Goal: Task Accomplishment & Management: Complete application form

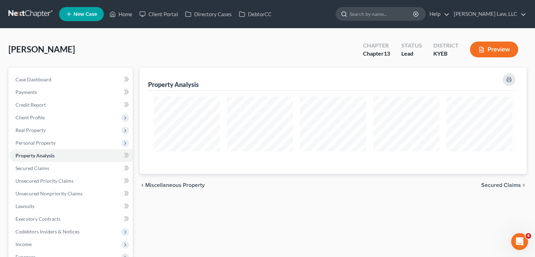
click at [376, 11] on input "search" at bounding box center [382, 13] width 64 height 13
click at [376, 11] on input "vo" at bounding box center [382, 13] width 64 height 13
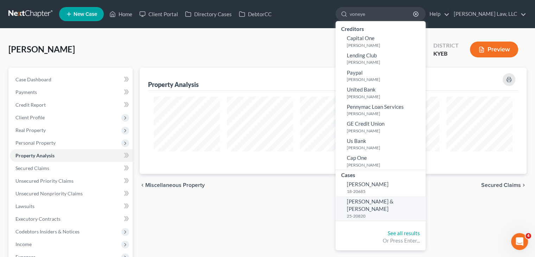
type input "voneye"
click at [356, 213] on small "25-20820" at bounding box center [385, 216] width 77 height 6
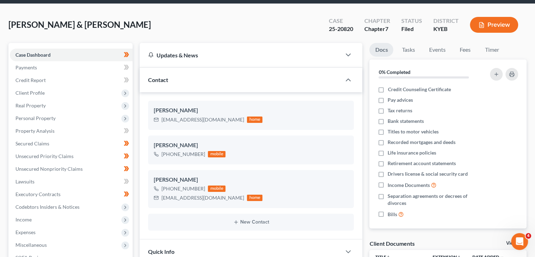
scroll to position [21, 0]
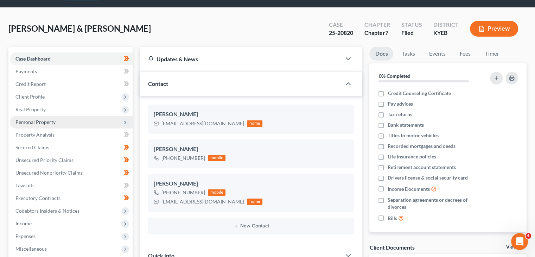
click at [62, 126] on span "Personal Property" at bounding box center [71, 122] width 123 height 13
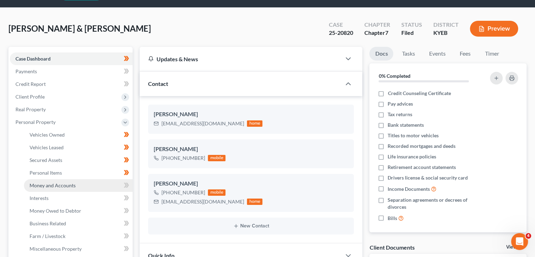
click at [53, 183] on span "Money and Accounts" at bounding box center [53, 185] width 46 height 6
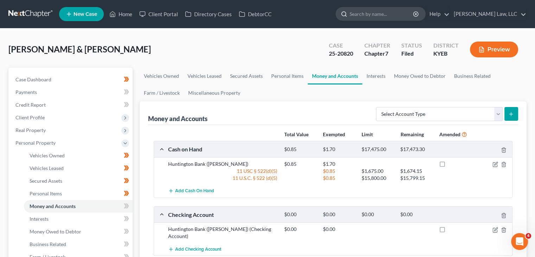
click at [360, 14] on input "search" at bounding box center [382, 13] width 64 height 13
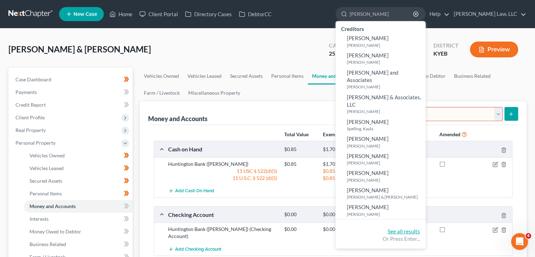
type input "[PERSON_NAME]"
click at [396, 228] on link "See all results" at bounding box center [404, 231] width 32 height 6
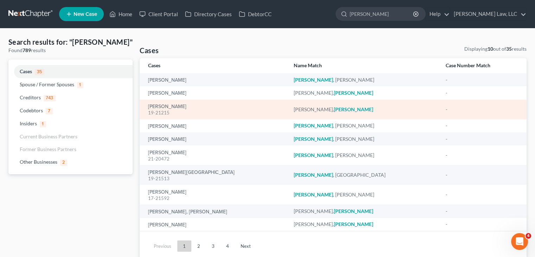
scroll to position [8, 0]
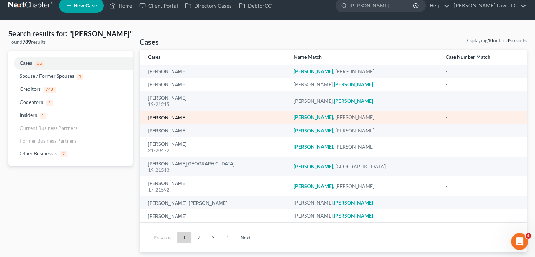
click at [178, 117] on link "[PERSON_NAME]" at bounding box center [167, 117] width 38 height 5
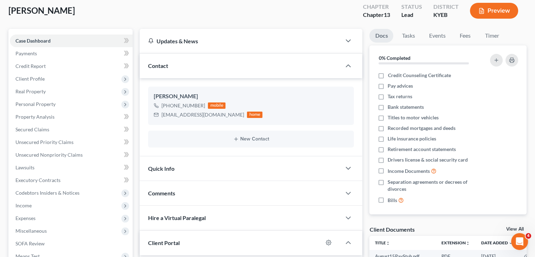
scroll to position [31, 0]
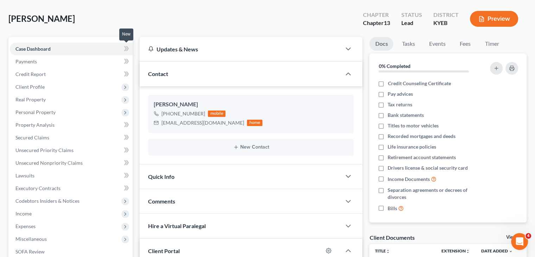
click at [125, 49] on icon at bounding box center [125, 48] width 3 height 5
click at [106, 72] on link "Credit Report" at bounding box center [71, 74] width 123 height 13
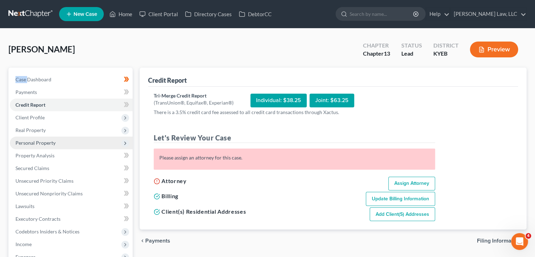
scroll to position [142, 0]
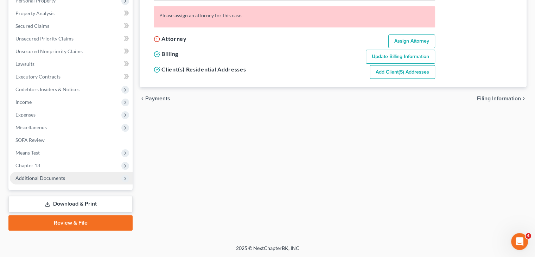
click at [68, 178] on span "Additional Documents" at bounding box center [71, 178] width 123 height 13
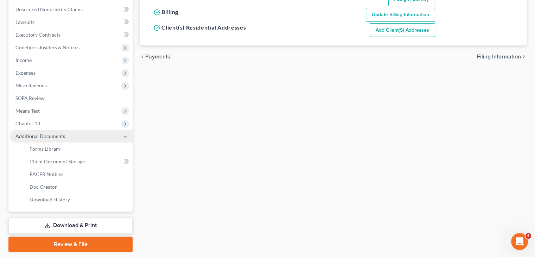
scroll to position [189, 0]
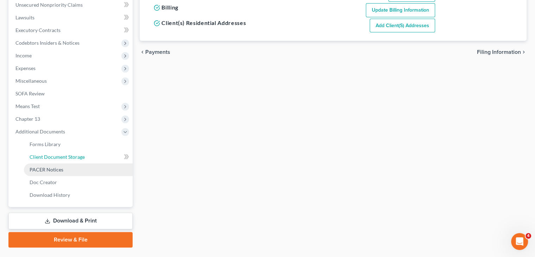
click at [68, 162] on link "Client Document Storage" at bounding box center [78, 157] width 109 height 13
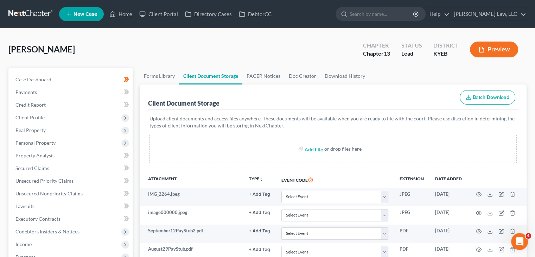
click at [498, 94] on span "Batch Download" at bounding box center [491, 97] width 37 height 6
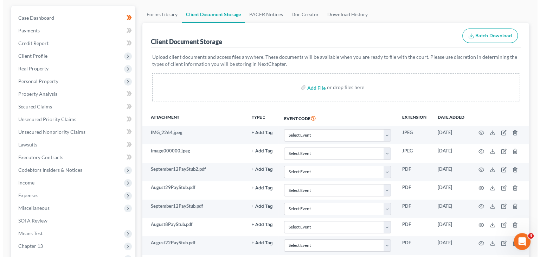
scroll to position [58, 0]
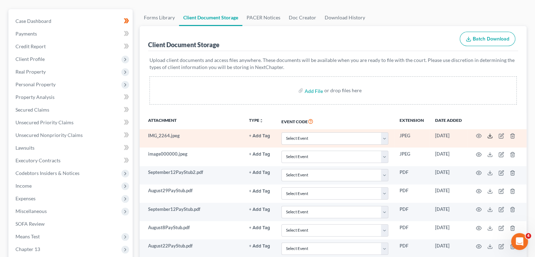
click at [489, 134] on icon at bounding box center [490, 136] width 6 height 6
click at [477, 134] on icon "button" at bounding box center [479, 136] width 6 height 6
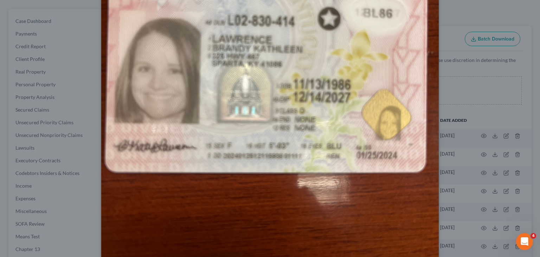
scroll to position [257, 0]
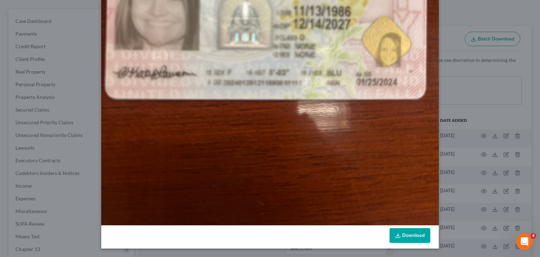
click at [409, 240] on link "Download" at bounding box center [410, 235] width 41 height 15
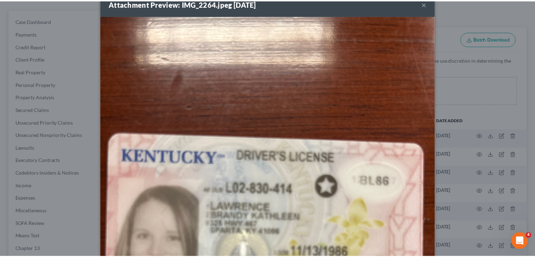
scroll to position [0, 0]
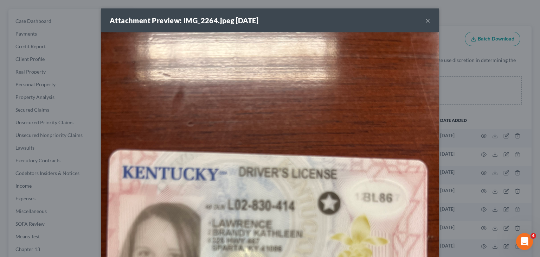
click at [426, 20] on button "×" at bounding box center [428, 20] width 5 height 8
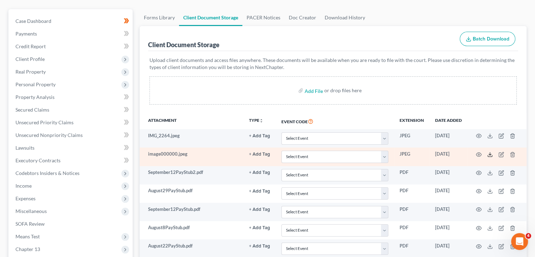
click at [489, 153] on icon at bounding box center [490, 155] width 6 height 6
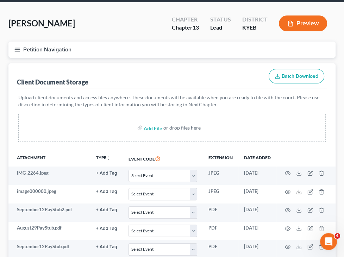
scroll to position [24, 0]
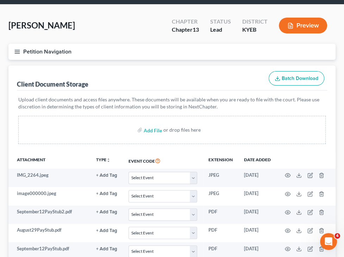
click at [0, 0] on span "Client Profile" at bounding box center [0, 0] width 0 height 0
click at [0, 0] on span "Filing Information" at bounding box center [0, 0] width 0 height 0
select select "1"
select select "0"
select select "3"
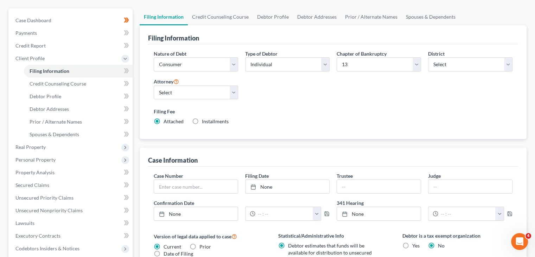
scroll to position [53, 0]
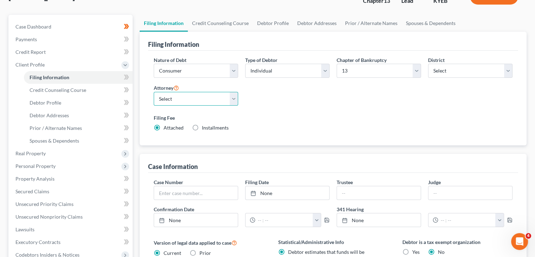
click at [220, 99] on select "Select [PERSON_NAME] - KYEB [PERSON_NAME] - OHSB [PERSON_NAME] - KYEB [PERSON_N…" at bounding box center [196, 99] width 84 height 14
select select "0"
click at [154, 92] on select "Select [PERSON_NAME] - KYEB [PERSON_NAME] - OHSB [PERSON_NAME] - KYEB [PERSON_N…" at bounding box center [196, 99] width 84 height 14
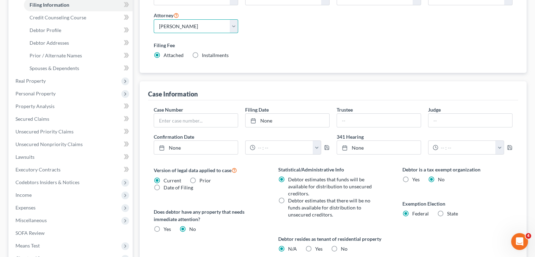
scroll to position [142, 0]
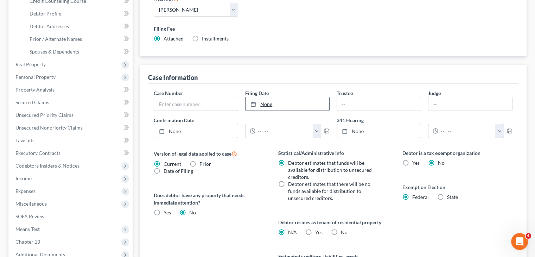
click at [303, 107] on link "None" at bounding box center [288, 103] width 84 height 13
type input "[DATE]"
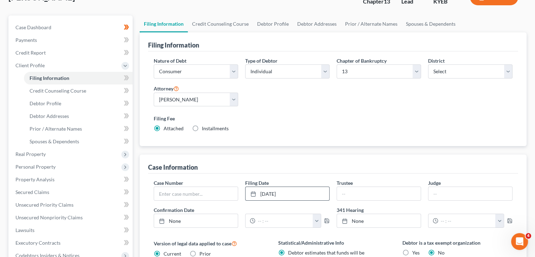
scroll to position [0, 0]
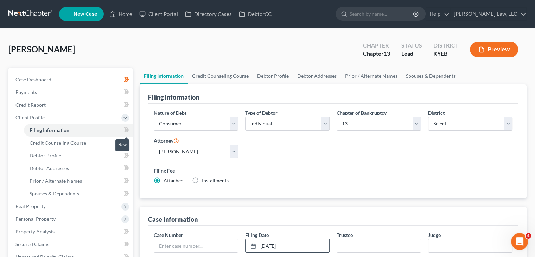
click at [125, 129] on icon at bounding box center [125, 129] width 3 height 5
click at [69, 155] on link "Debtor Profile" at bounding box center [78, 155] width 109 height 13
select select "3"
select select "2"
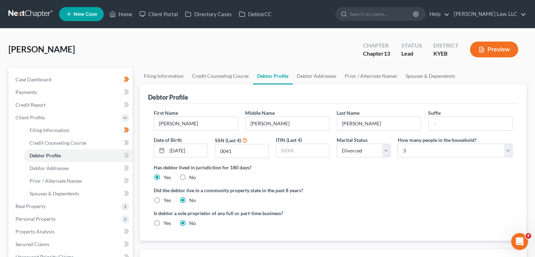
click at [232, 162] on div "First Name [PERSON_NAME] Middle Name [PERSON_NAME] Last Name [PERSON_NAME] Date…" at bounding box center [333, 136] width 366 height 55
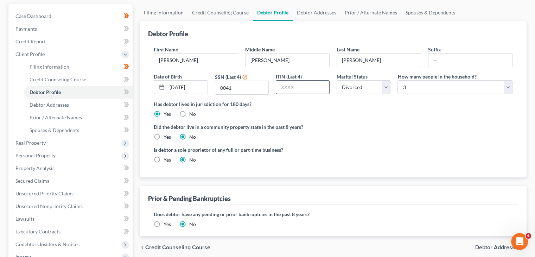
scroll to position [66, 0]
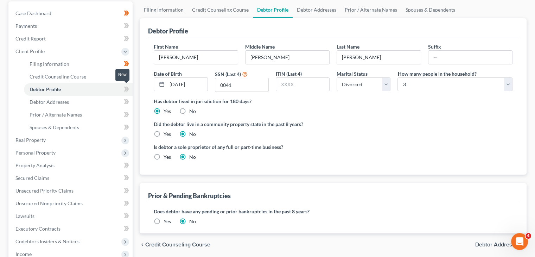
click at [125, 89] on icon at bounding box center [125, 89] width 3 height 5
click at [125, 89] on icon at bounding box center [126, 89] width 5 height 9
click at [109, 105] on link "Debtor Addresses" at bounding box center [78, 102] width 109 height 13
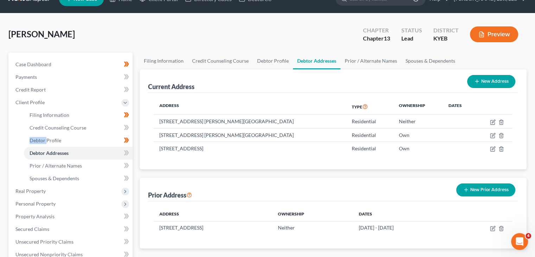
scroll to position [32, 0]
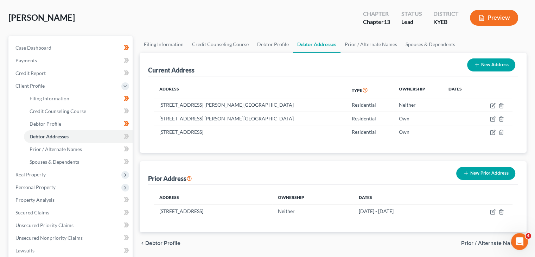
click at [290, 75] on div "Current Address New Address" at bounding box center [333, 65] width 370 height 24
click at [265, 179] on div "Prior Address New Prior Address" at bounding box center [333, 173] width 370 height 24
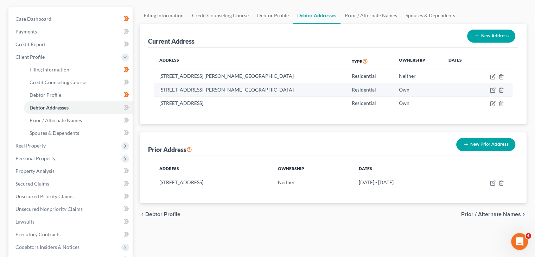
scroll to position [80, 0]
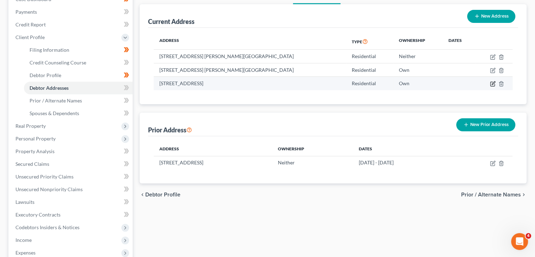
click at [494, 83] on icon "button" at bounding box center [493, 84] width 6 height 6
select select "18"
select select "0"
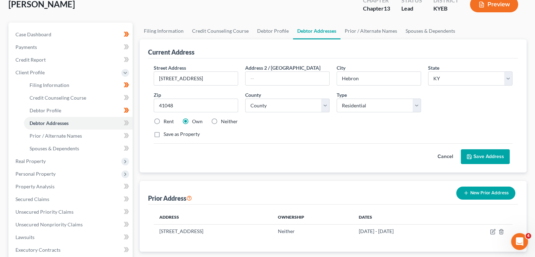
scroll to position [30, 0]
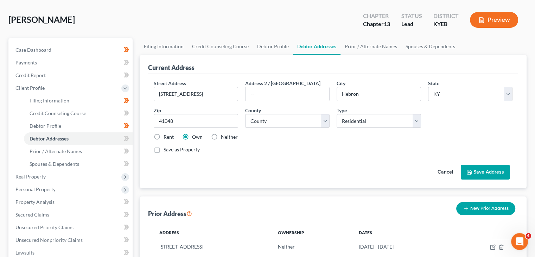
click at [444, 171] on button "Cancel" at bounding box center [445, 172] width 31 height 14
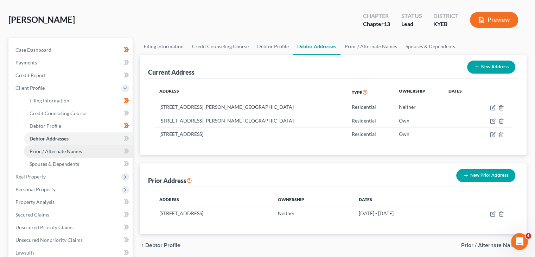
click at [106, 150] on link "Prior / Alternate Names" at bounding box center [78, 151] width 109 height 13
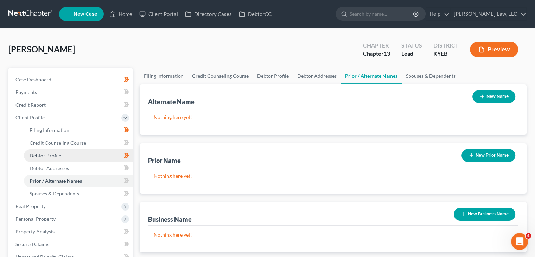
scroll to position [17, 0]
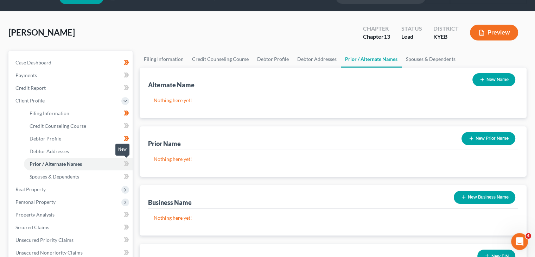
click at [128, 166] on icon at bounding box center [126, 163] width 5 height 9
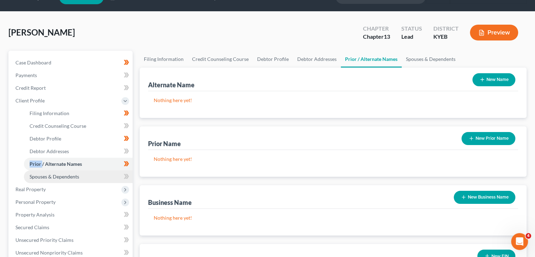
click at [127, 171] on link "Spouses & Dependents" at bounding box center [78, 176] width 109 height 13
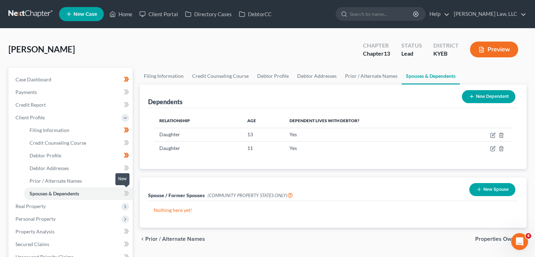
click at [123, 190] on span at bounding box center [126, 194] width 12 height 11
click at [93, 207] on span "Real Property" at bounding box center [71, 206] width 123 height 13
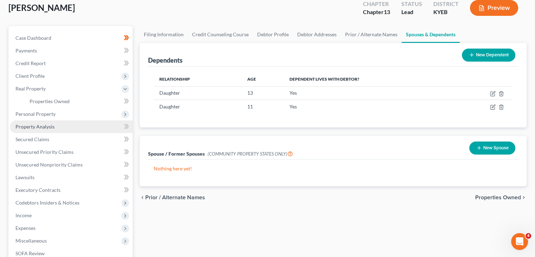
scroll to position [42, 0]
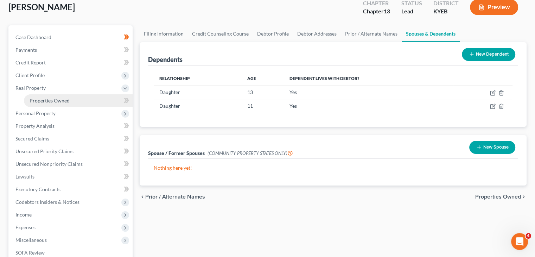
click at [62, 104] on link "Properties Owned" at bounding box center [78, 100] width 109 height 13
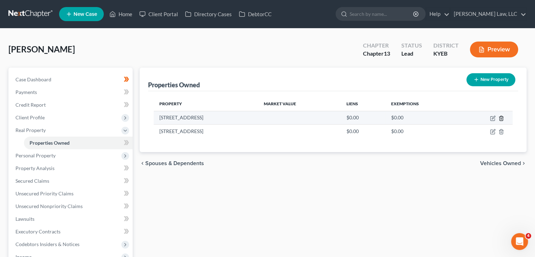
click at [501, 117] on icon "button" at bounding box center [501, 118] width 6 height 6
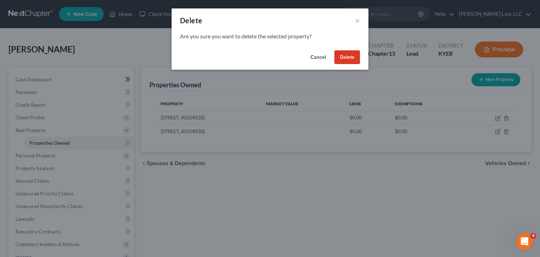
click at [354, 60] on button "Delete" at bounding box center [348, 57] width 26 height 14
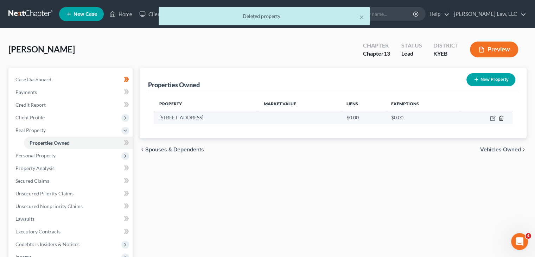
click at [499, 117] on icon "button" at bounding box center [501, 118] width 6 height 6
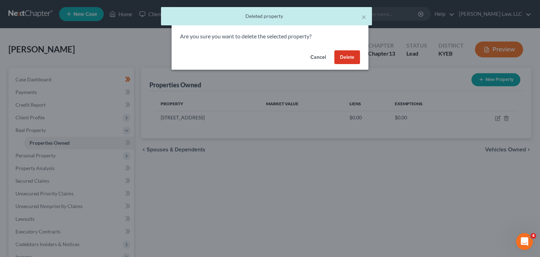
click at [350, 61] on button "Delete" at bounding box center [348, 57] width 26 height 14
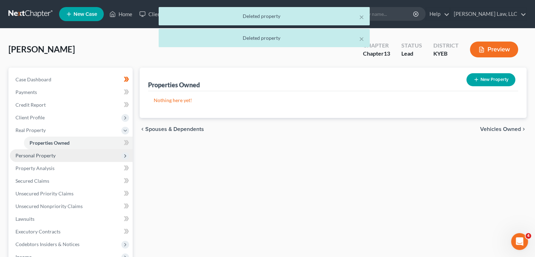
click at [74, 155] on span "Personal Property" at bounding box center [71, 155] width 123 height 13
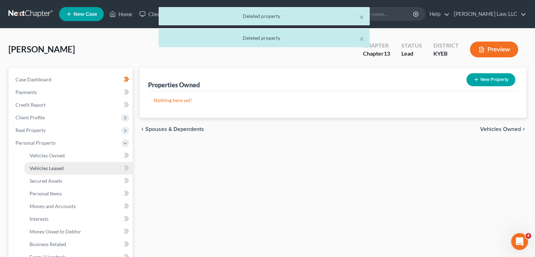
click at [67, 169] on link "Vehicles Leased" at bounding box center [78, 168] width 109 height 13
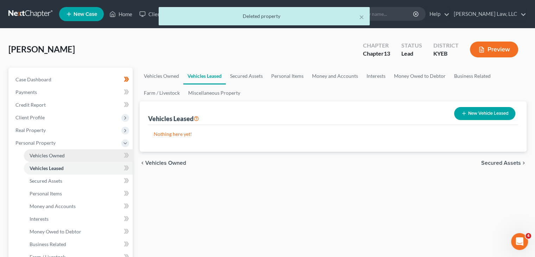
click at [63, 158] on link "Vehicles Owned" at bounding box center [78, 155] width 109 height 13
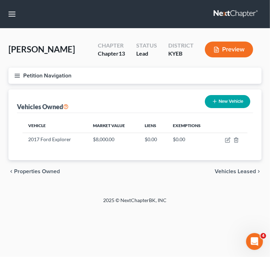
click at [14, 81] on button "Petition Navigation" at bounding box center [134, 76] width 253 height 16
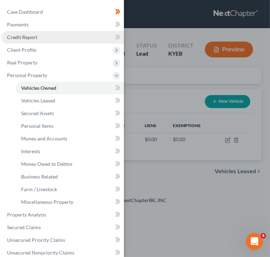
click at [50, 39] on link "Credit Report" at bounding box center [62, 37] width 122 height 13
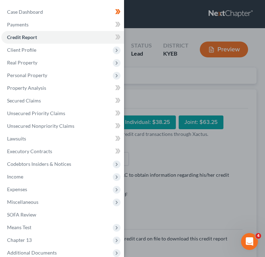
click at [177, 147] on div "Case Dashboard Payments Invoices Payments Payments Credit Report Client Profile" at bounding box center [132, 128] width 265 height 257
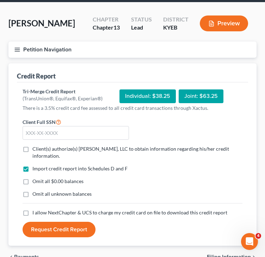
scroll to position [26, 0]
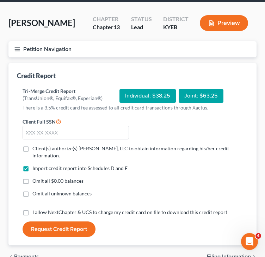
click at [32, 148] on label "Client(s) authorize(s) [PERSON_NAME], LLC to obtain information regarding his/h…" at bounding box center [137, 152] width 210 height 14
click at [35, 148] on input "Client(s) authorize(s) [PERSON_NAME], LLC to obtain information regarding his/h…" at bounding box center [37, 147] width 5 height 5
checkbox input "true"
click at [32, 179] on label "Omit all $0.00 balances" at bounding box center [57, 180] width 51 height 7
click at [35, 179] on input "Omit all $0.00 balances" at bounding box center [37, 179] width 5 height 5
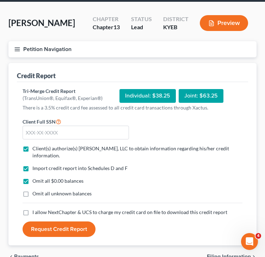
click at [32, 177] on label "Omit all $0.00 balances" at bounding box center [57, 180] width 51 height 7
click at [35, 177] on input "Omit all $0.00 balances" at bounding box center [37, 179] width 5 height 5
click at [32, 179] on label "Omit all $0.00 balances" at bounding box center [57, 180] width 51 height 7
click at [35, 179] on input "Omit all $0.00 balances" at bounding box center [37, 179] width 5 height 5
checkbox input "true"
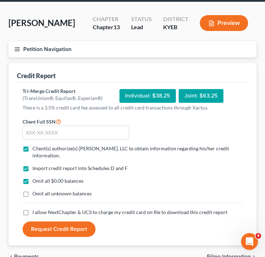
click at [32, 216] on label "I allow NextChapter & UCS to charge my credit card on file to download this cre…" at bounding box center [129, 212] width 195 height 7
click at [35, 213] on input "I allow NextChapter & UCS to charge my credit card on file to download this cre…" at bounding box center [37, 211] width 5 height 5
checkbox input "true"
click at [48, 134] on input "text" at bounding box center [76, 133] width 106 height 14
type input "403-41-0041"
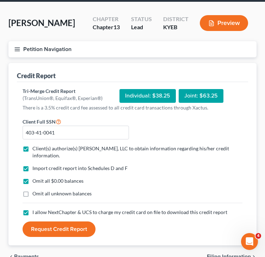
click at [66, 224] on button "Request Credit Report" at bounding box center [59, 228] width 73 height 15
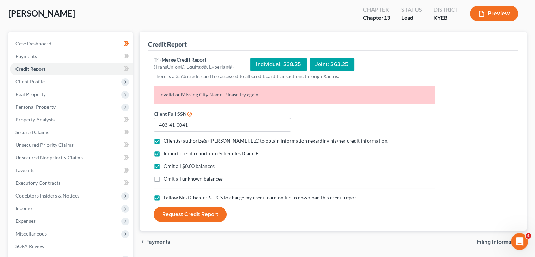
scroll to position [35, 0]
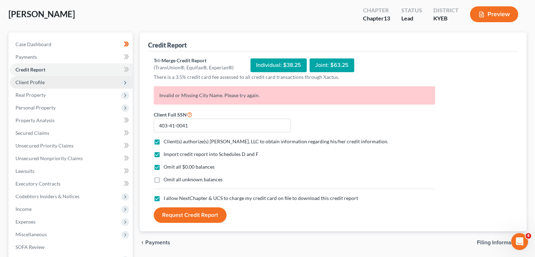
click at [51, 78] on span "Client Profile" at bounding box center [71, 82] width 123 height 13
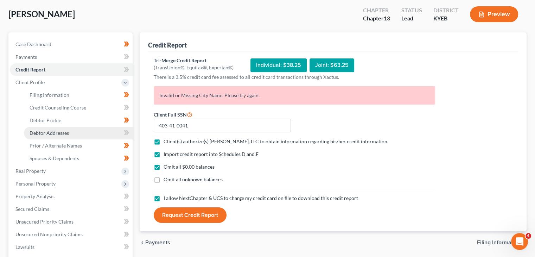
click at [82, 130] on link "Debtor Addresses" at bounding box center [78, 133] width 109 height 13
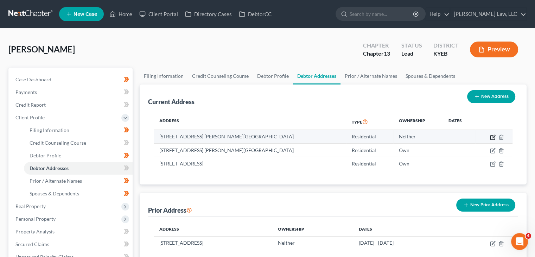
click at [494, 138] on icon "button" at bounding box center [493, 137] width 6 height 6
select select "18"
select select "58"
select select "0"
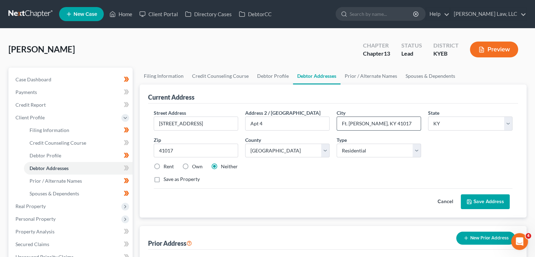
drag, startPoint x: 401, startPoint y: 126, endPoint x: 366, endPoint y: 124, distance: 35.2
click at [366, 124] on input "Ft. [PERSON_NAME], KY 41017" at bounding box center [379, 123] width 84 height 13
type input "Ft. [PERSON_NAME]"
click at [472, 198] on button "Save Address" at bounding box center [485, 201] width 49 height 15
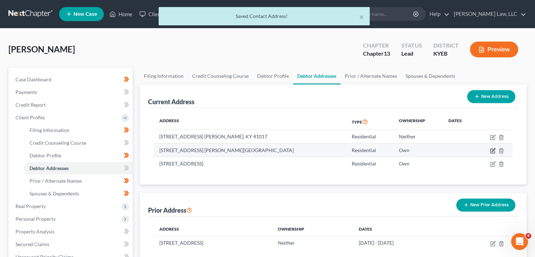
click at [494, 152] on icon "button" at bounding box center [493, 151] width 6 height 6
select select "18"
select select "58"
select select "0"
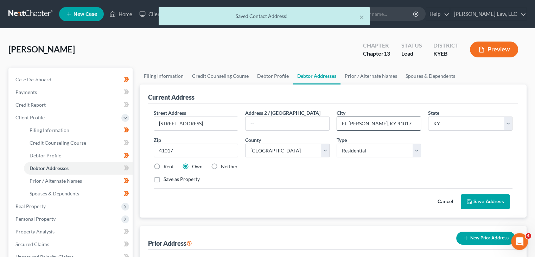
drag, startPoint x: 380, startPoint y: 120, endPoint x: 368, endPoint y: 120, distance: 11.6
click at [368, 120] on input "Ft. [PERSON_NAME], KY 41017" at bounding box center [379, 123] width 84 height 13
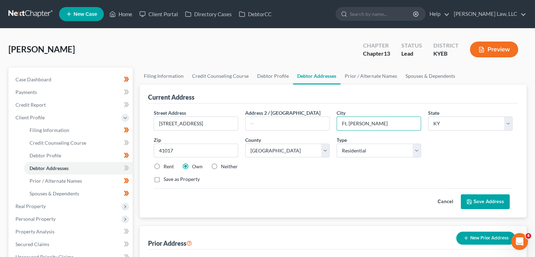
type input "Ft. [PERSON_NAME]"
click at [481, 194] on button "Save Address" at bounding box center [485, 201] width 49 height 15
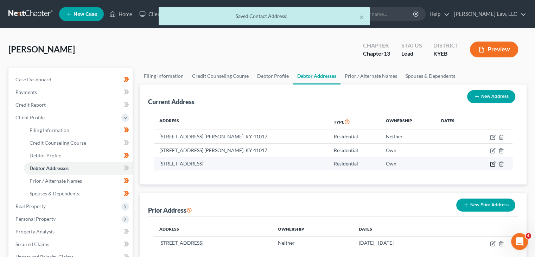
click at [493, 163] on icon "button" at bounding box center [493, 164] width 6 height 6
select select "18"
select select "7"
select select "0"
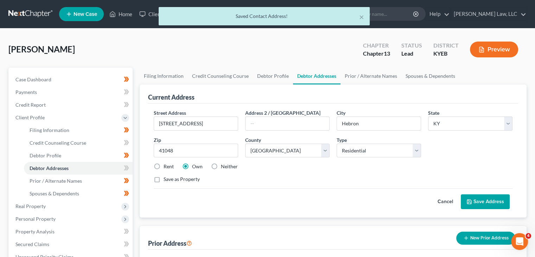
click at [478, 203] on button "Save Address" at bounding box center [485, 201] width 49 height 15
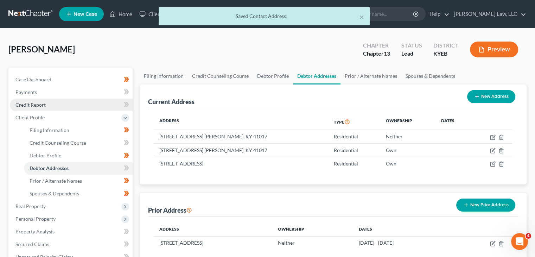
click at [68, 104] on link "Credit Report" at bounding box center [71, 104] width 123 height 13
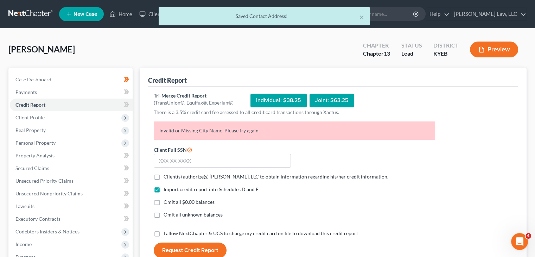
click at [164, 177] on label "Client(s) authorize(s) [PERSON_NAME], LLC to obtain information regarding his/h…" at bounding box center [276, 176] width 225 height 7
click at [166, 177] on input "Client(s) authorize(s) [PERSON_NAME], LLC to obtain information regarding his/h…" at bounding box center [168, 175] width 5 height 5
checkbox input "true"
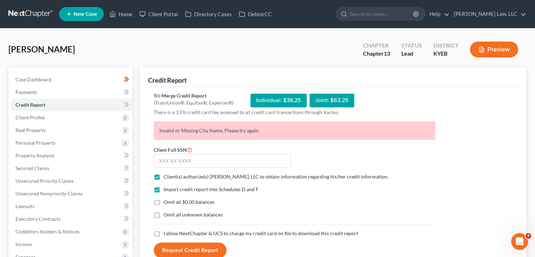
click at [164, 201] on label "Omit all $0.00 balances" at bounding box center [189, 201] width 51 height 7
click at [166, 201] on input "Omit all $0.00 balances" at bounding box center [168, 200] width 5 height 5
checkbox input "true"
click at [164, 230] on label "I allow NextChapter & UCS to charge my credit card on file to download this cre…" at bounding box center [261, 233] width 195 height 7
click at [166, 230] on input "I allow NextChapter & UCS to charge my credit card on file to download this cre…" at bounding box center [168, 232] width 5 height 5
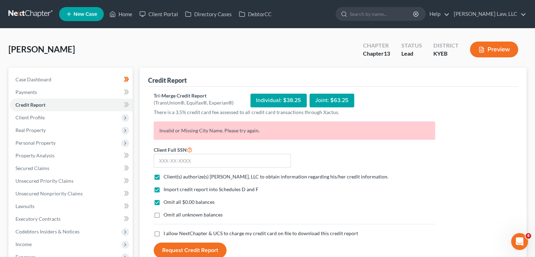
checkbox input "true"
click at [214, 157] on input "text" at bounding box center [222, 161] width 137 height 14
type input "403-41-0041"
click at [192, 255] on button "Request Credit Report" at bounding box center [190, 249] width 73 height 15
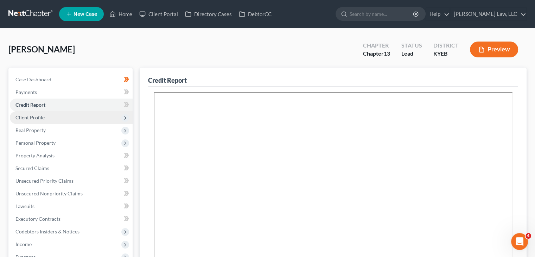
click at [93, 115] on span "Client Profile" at bounding box center [71, 117] width 123 height 13
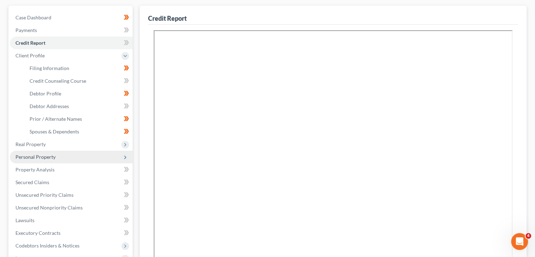
scroll to position [63, 0]
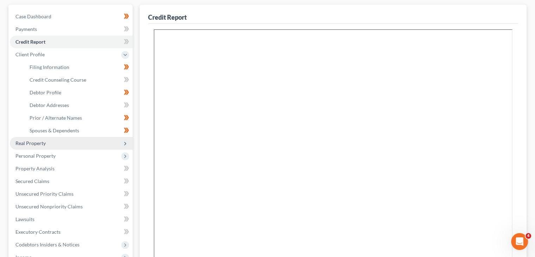
click at [85, 138] on span "Real Property" at bounding box center [71, 143] width 123 height 13
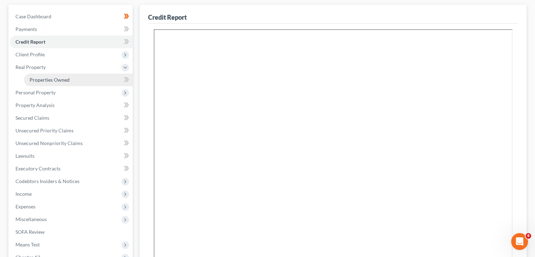
click at [58, 82] on span "Properties Owned" at bounding box center [50, 80] width 40 height 6
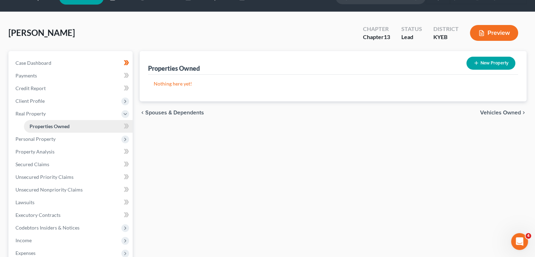
scroll to position [17, 0]
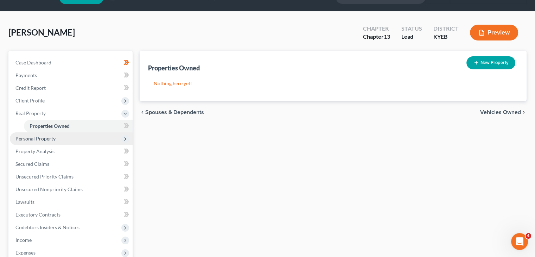
click at [68, 140] on span "Personal Property" at bounding box center [71, 138] width 123 height 13
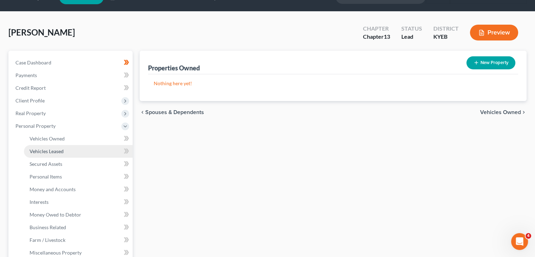
click at [48, 149] on span "Vehicles Leased" at bounding box center [47, 151] width 34 height 6
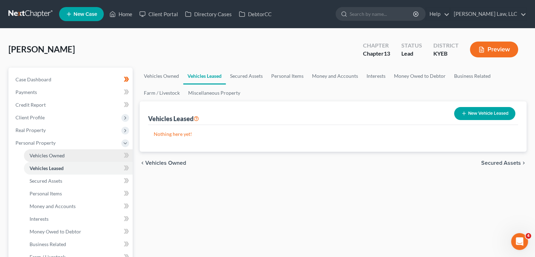
click at [49, 157] on span "Vehicles Owned" at bounding box center [47, 155] width 35 height 6
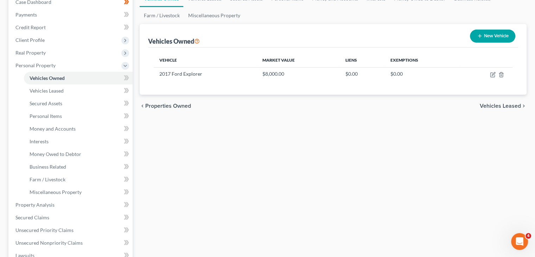
scroll to position [78, 0]
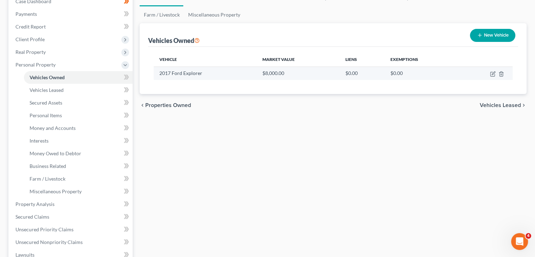
click at [497, 76] on td at bounding box center [485, 72] width 53 height 13
click at [492, 74] on icon "button" at bounding box center [493, 72] width 3 height 3
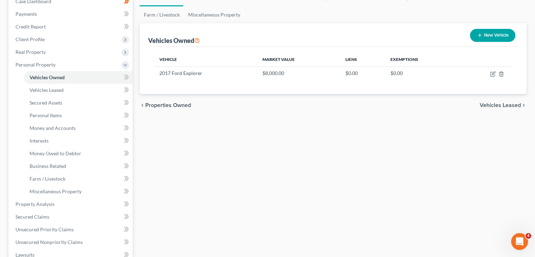
select select "0"
select select "9"
select select "3"
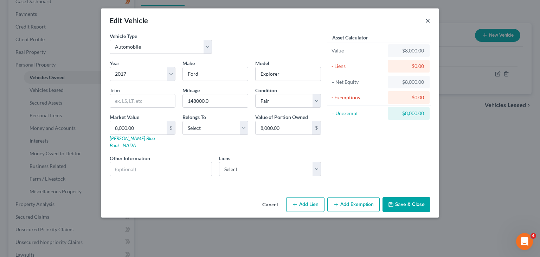
click at [426, 23] on button "×" at bounding box center [428, 20] width 5 height 8
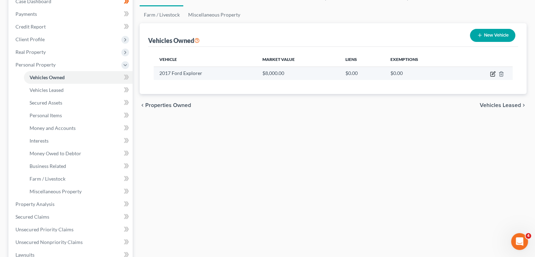
click at [493, 77] on td at bounding box center [485, 72] width 53 height 13
click at [491, 72] on icon "button" at bounding box center [493, 74] width 6 height 6
select select "0"
select select "9"
select select "3"
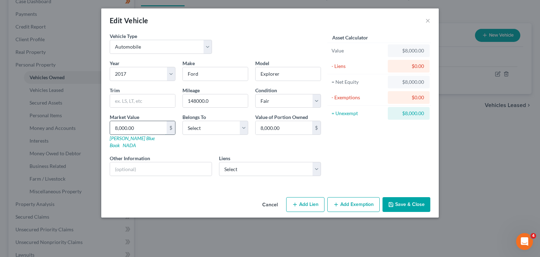
click at [157, 127] on input "8,000.00" at bounding box center [138, 127] width 57 height 13
type input "6"
type input "6.00"
type input "68"
type input "68.00"
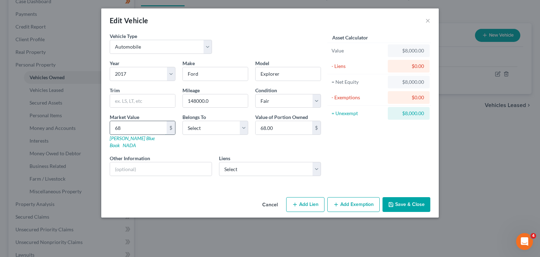
type input "688"
type input "688.00"
type input "6888"
type input "6,888.00"
type input "6,8888"
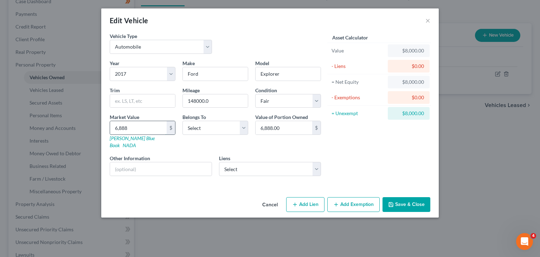
type input "68,888.00"
type input "68,88"
type input "6,888.00"
type input "6,888"
click at [426, 198] on button "Save & Close" at bounding box center [407, 204] width 48 height 15
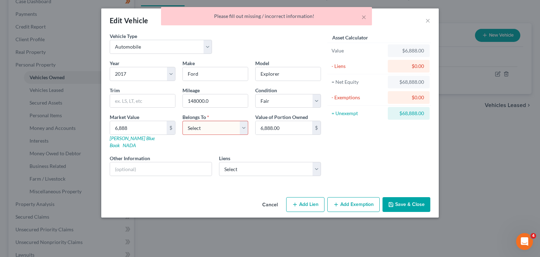
click at [217, 131] on select "Select Debtor 1 Only Debtor 2 Only Debtor 1 And Debtor 2 Only At Least One Of T…" at bounding box center [216, 128] width 66 height 14
select select "0"
click at [183, 121] on select "Select Debtor 1 Only Debtor 2 Only Debtor 1 And Debtor 2 Only At Least One Of T…" at bounding box center [216, 128] width 66 height 14
click at [405, 202] on button "Save & Close" at bounding box center [407, 204] width 48 height 15
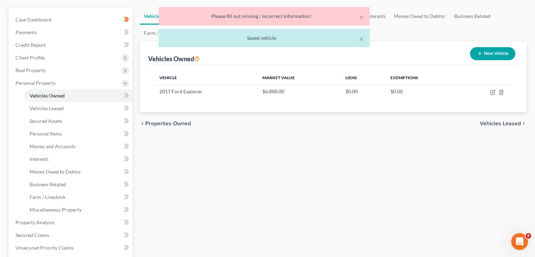
scroll to position [57, 0]
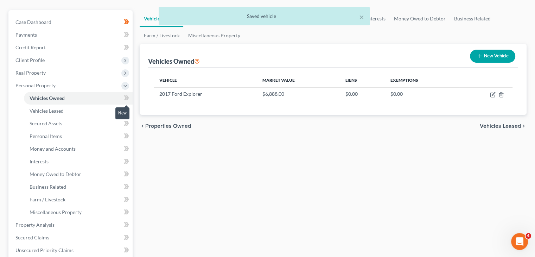
click at [127, 95] on icon at bounding box center [126, 98] width 5 height 9
click at [113, 112] on link "Vehicles Leased" at bounding box center [78, 110] width 109 height 13
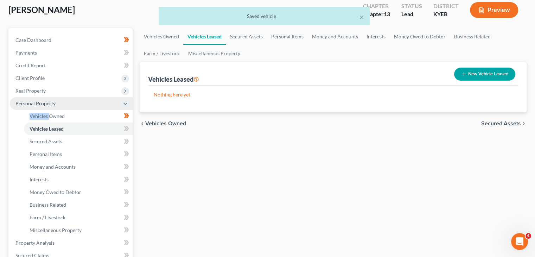
scroll to position [44, 0]
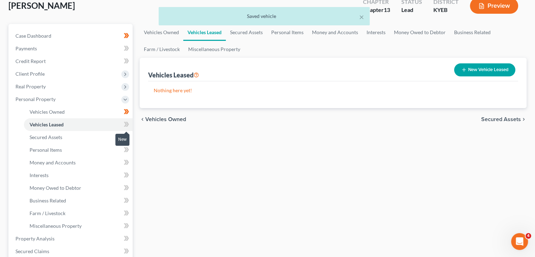
click at [126, 124] on icon at bounding box center [125, 124] width 3 height 5
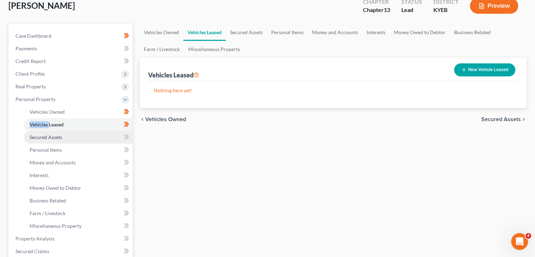
click at [103, 135] on link "Secured Assets" at bounding box center [78, 137] width 109 height 13
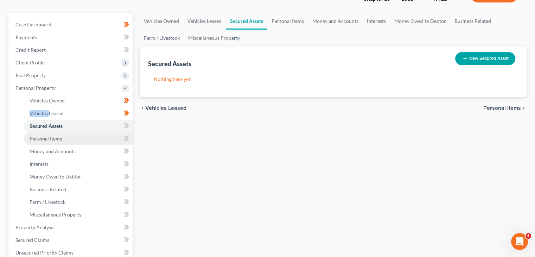
scroll to position [56, 0]
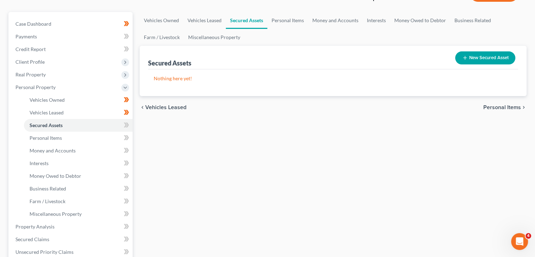
click at [125, 127] on icon at bounding box center [125, 124] width 3 height 5
click at [113, 136] on link "Personal Items" at bounding box center [78, 138] width 109 height 13
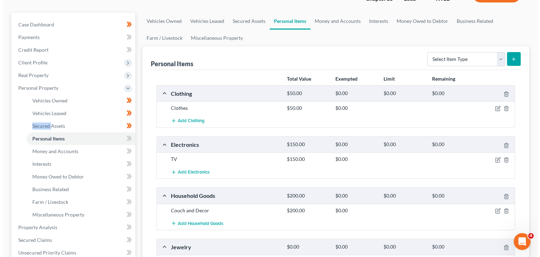
scroll to position [56, 0]
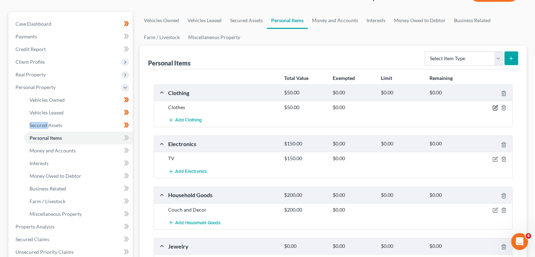
click at [494, 107] on icon "button" at bounding box center [495, 108] width 6 height 6
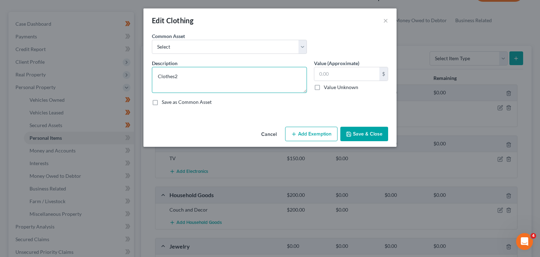
type textarea "Clothes"
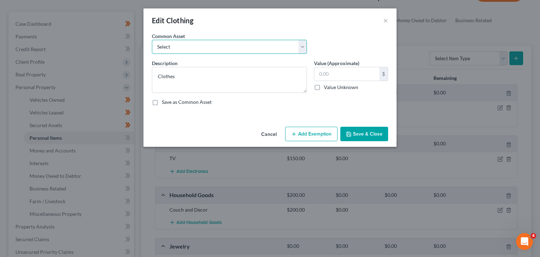
drag, startPoint x: 281, startPoint y: 43, endPoint x: 276, endPoint y: 51, distance: 9.6
click at [281, 43] on select "Select Clothing" at bounding box center [229, 47] width 155 height 14
click at [152, 40] on select "Select Clothing" at bounding box center [229, 47] width 155 height 14
drag, startPoint x: 263, startPoint y: 46, endPoint x: 262, endPoint y: 51, distance: 4.4
click at [263, 46] on select "Select Clothing" at bounding box center [229, 47] width 155 height 14
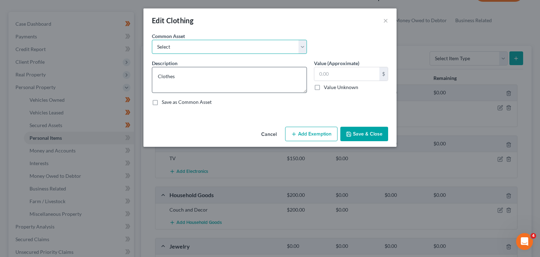
select select "0"
click at [152, 40] on select "Select Clothing" at bounding box center [229, 47] width 155 height 14
type textarea "Clothing"
type input "200.00"
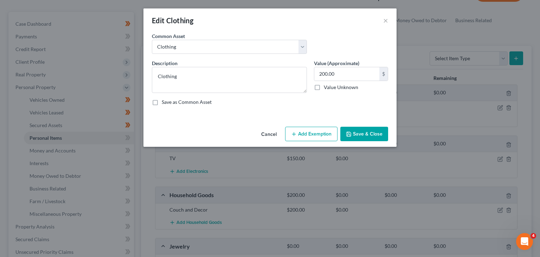
click at [321, 137] on button "Add Exemption" at bounding box center [311, 134] width 52 height 15
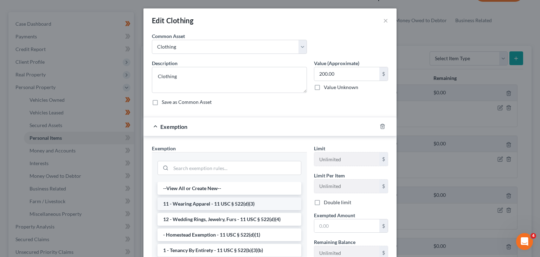
click at [206, 201] on li "11 - Wearing Apparel - 11 USC § 522(d)(3)" at bounding box center [230, 203] width 144 height 13
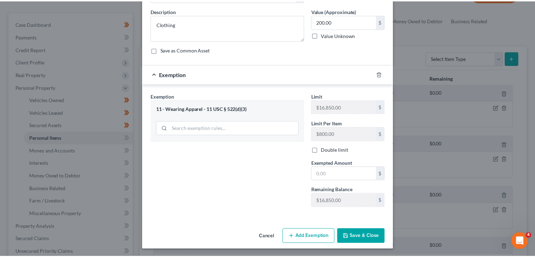
scroll to position [52, 0]
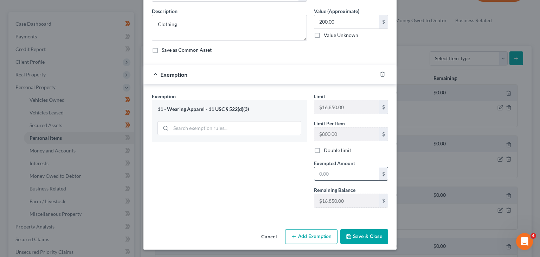
click at [339, 179] on input "text" at bounding box center [346, 173] width 65 height 13
type input "200"
click at [352, 236] on button "Save & Close" at bounding box center [364, 236] width 48 height 15
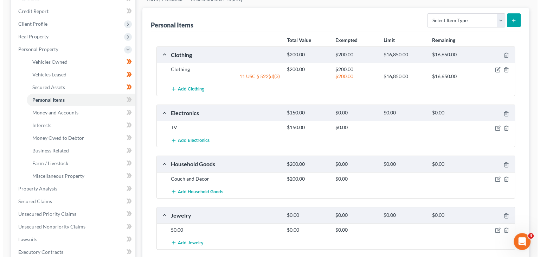
scroll to position [98, 0]
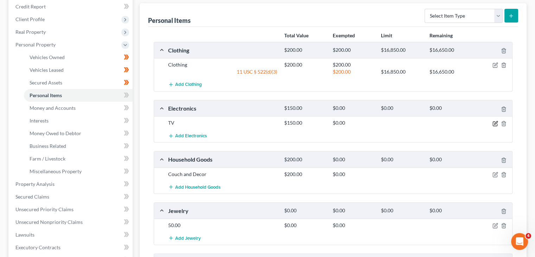
click at [493, 121] on icon "button" at bounding box center [495, 123] width 4 height 4
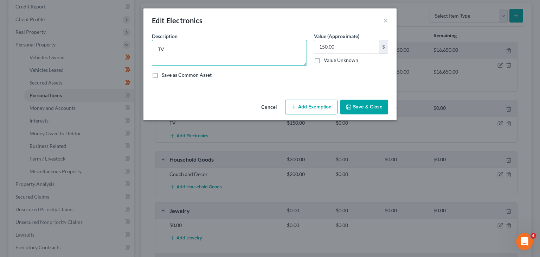
click at [199, 43] on textarea "TV" at bounding box center [229, 53] width 155 height 26
type textarea "TV, cell phone"
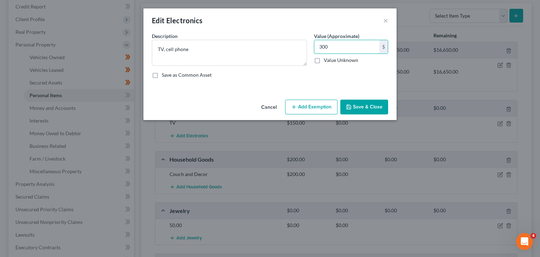
type input "300"
click at [307, 101] on button "Add Exemption" at bounding box center [311, 107] width 52 height 15
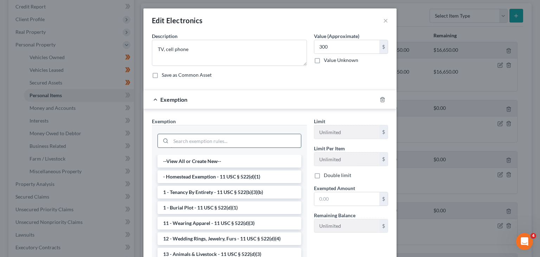
click at [203, 140] on input "search" at bounding box center [236, 140] width 130 height 13
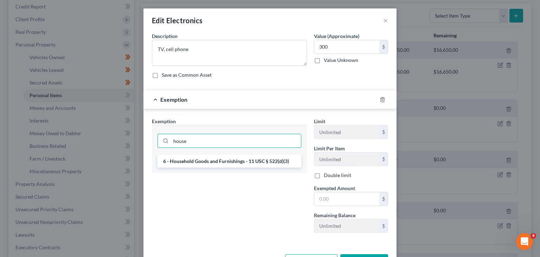
type input "house"
click at [202, 158] on li "6 - Household Goods and Furnishings - 11 USC § 522(d)(3)" at bounding box center [230, 161] width 144 height 13
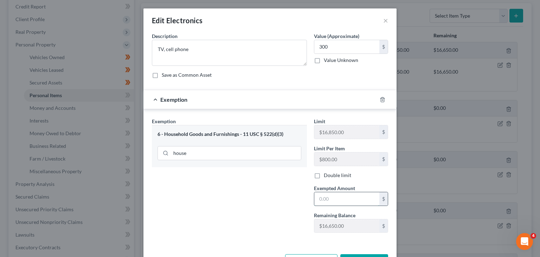
click at [347, 197] on input "text" at bounding box center [346, 198] width 65 height 13
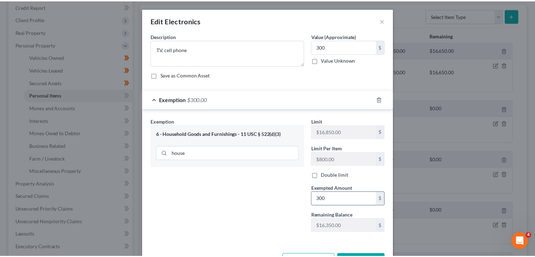
scroll to position [25, 0]
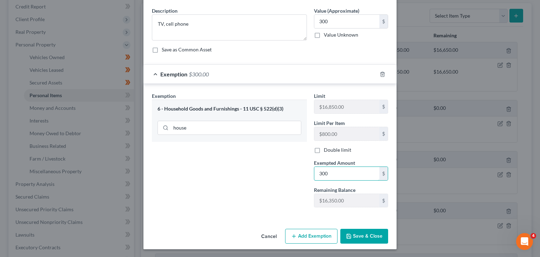
type input "300"
click at [313, 217] on div "Exemption Set must be selected for CA. Exemption * 6 - Household Goods and Furn…" at bounding box center [270, 151] width 253 height 135
click at [350, 231] on button "Save & Close" at bounding box center [364, 236] width 48 height 15
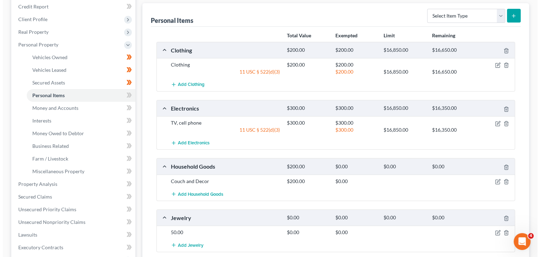
scroll to position [118, 0]
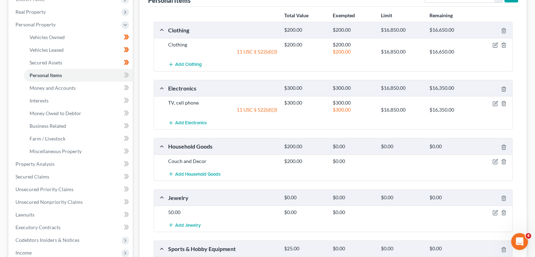
click at [493, 158] on div at bounding box center [493, 161] width 39 height 7
click at [494, 163] on icon "button" at bounding box center [495, 162] width 4 height 4
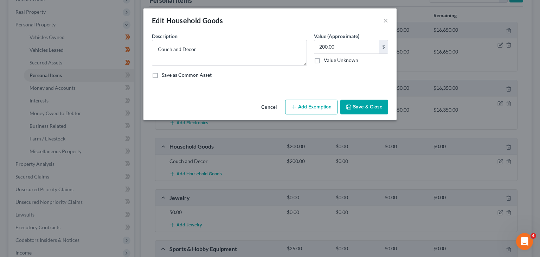
click at [307, 108] on button "Add Exemption" at bounding box center [311, 107] width 52 height 15
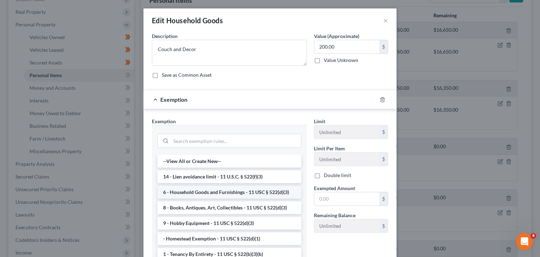
click at [215, 189] on li "6 - Household Goods and Furnishings - 11 USC § 522(d)(3)" at bounding box center [230, 192] width 144 height 13
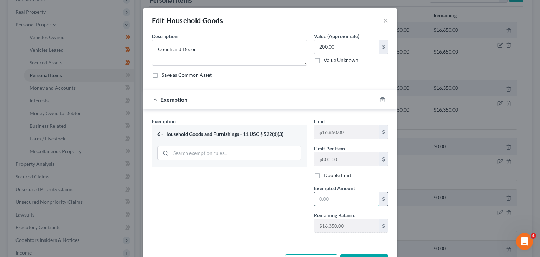
click at [321, 202] on input "text" at bounding box center [346, 198] width 65 height 13
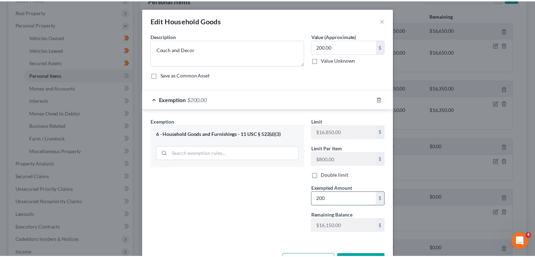
scroll to position [25, 0]
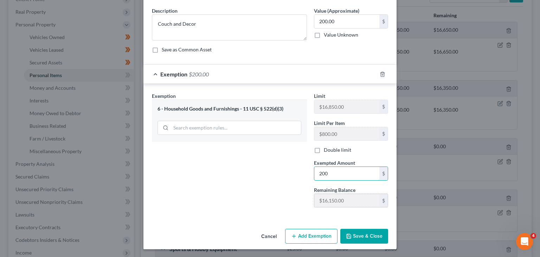
type input "200"
click at [353, 229] on button "Save & Close" at bounding box center [364, 236] width 48 height 15
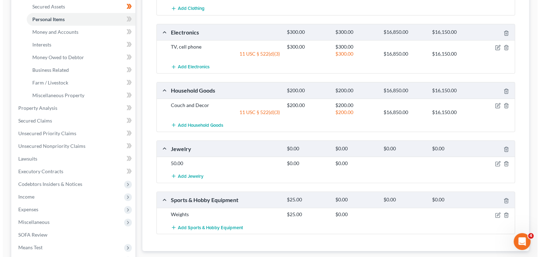
scroll to position [175, 0]
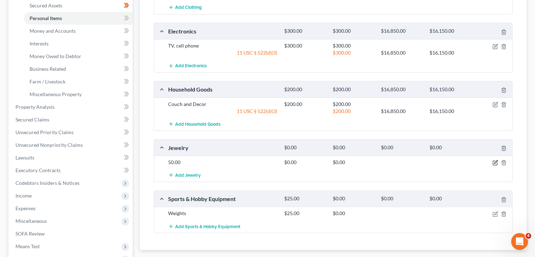
click at [495, 162] on icon "button" at bounding box center [495, 161] width 3 height 3
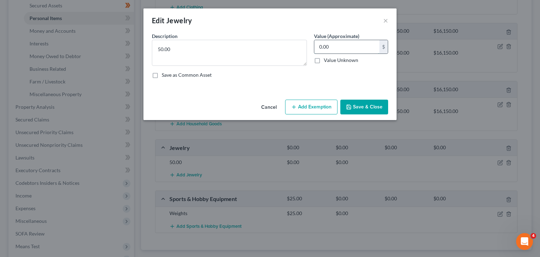
click at [328, 45] on input "0.00" at bounding box center [346, 46] width 65 height 13
click at [217, 19] on div "Edit Jewelry ×" at bounding box center [270, 20] width 253 height 24
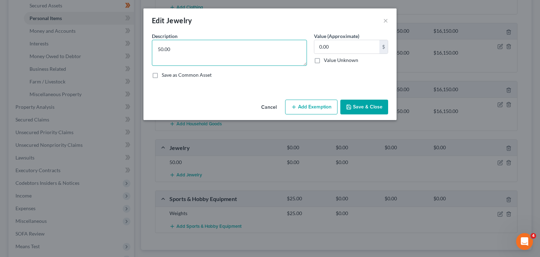
drag, startPoint x: 205, startPoint y: 51, endPoint x: 125, endPoint y: 62, distance: 80.5
click at [125, 62] on div "Edit Jewelry × An exemption set must first be selected from the Filing Informat…" at bounding box center [270, 128] width 540 height 257
type textarea "Costume"
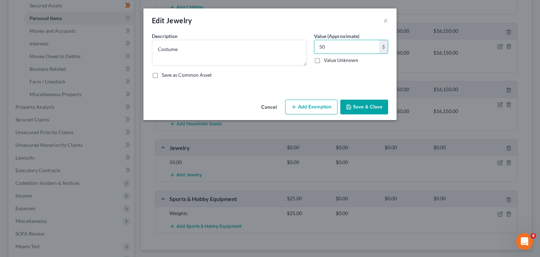
type input "50"
click at [307, 112] on button "Add Exemption" at bounding box center [311, 107] width 52 height 15
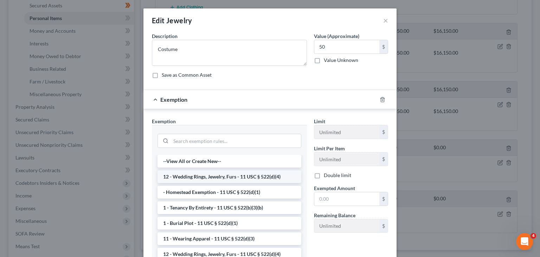
click at [222, 172] on li "12 - Wedding Rings, Jewelry, Furs - 11 USC § 522(d)(4)" at bounding box center [230, 176] width 144 height 13
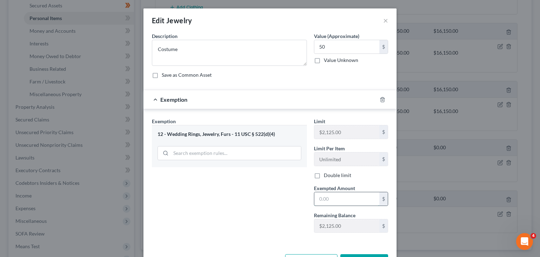
click at [324, 195] on input "text" at bounding box center [346, 198] width 65 height 13
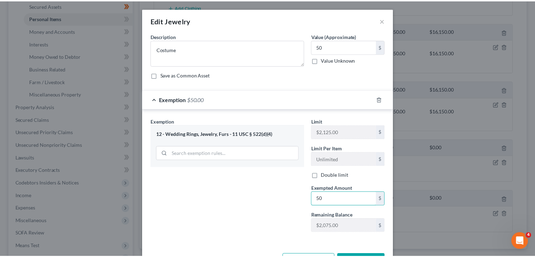
scroll to position [25, 0]
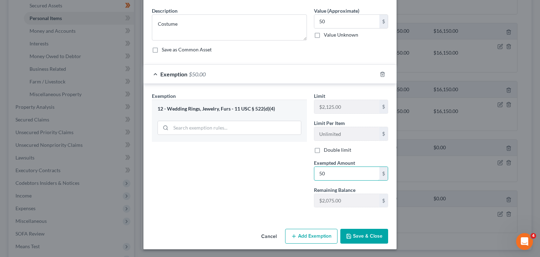
type input "50"
drag, startPoint x: 352, startPoint y: 231, endPoint x: 337, endPoint y: 224, distance: 16.8
click at [352, 231] on button "Save & Close" at bounding box center [364, 236] width 48 height 15
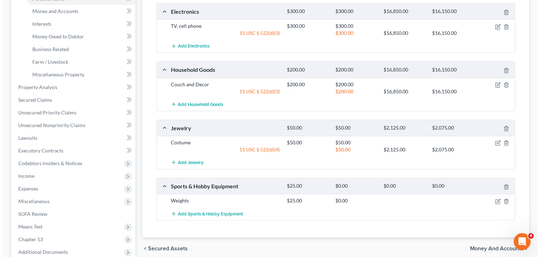
scroll to position [195, 0]
click at [495, 200] on icon "button" at bounding box center [495, 199] width 3 height 3
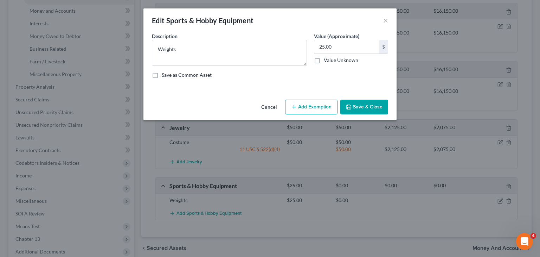
click at [300, 103] on button "Add Exemption" at bounding box center [311, 107] width 52 height 15
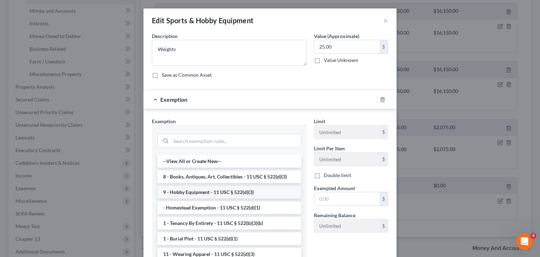
click at [212, 186] on li "9 - Hobby Equipment - 11 USC § 522(d)(3)" at bounding box center [230, 192] width 144 height 13
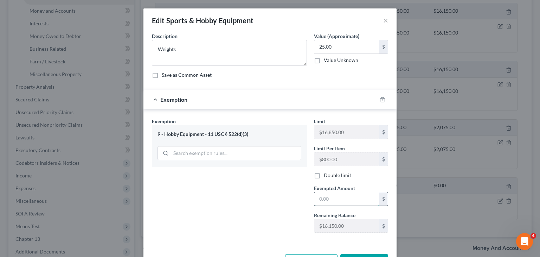
click at [331, 197] on input "text" at bounding box center [346, 198] width 65 height 13
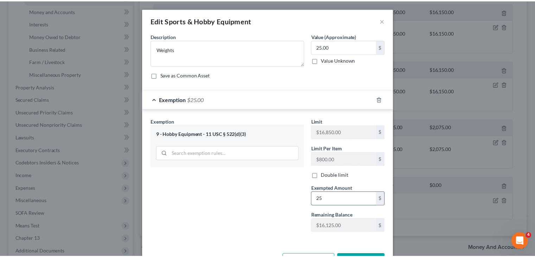
scroll to position [23, 0]
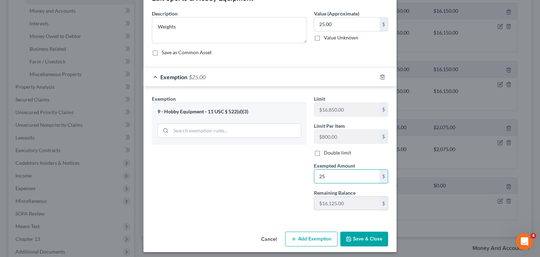
type input "25"
click at [345, 234] on button "Save & Close" at bounding box center [364, 238] width 48 height 15
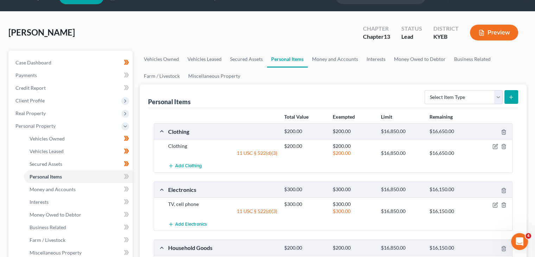
scroll to position [18, 0]
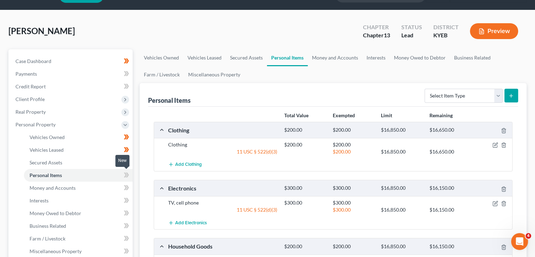
click at [124, 174] on icon at bounding box center [126, 175] width 5 height 9
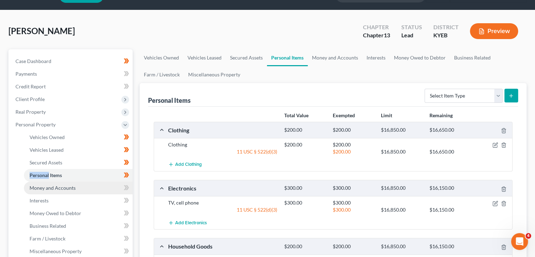
click at [117, 184] on link "Money and Accounts" at bounding box center [78, 188] width 109 height 13
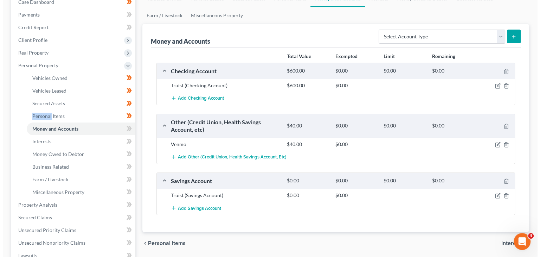
scroll to position [78, 0]
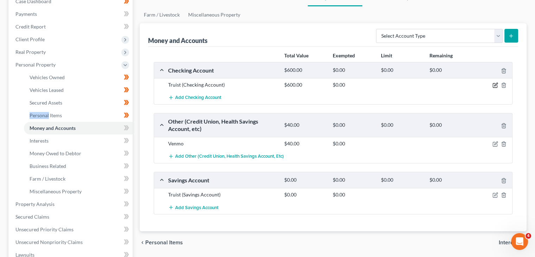
click at [496, 84] on icon "button" at bounding box center [495, 84] width 3 height 3
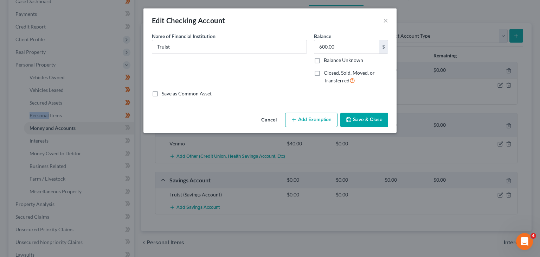
click at [312, 114] on button "Add Exemption" at bounding box center [311, 120] width 52 height 15
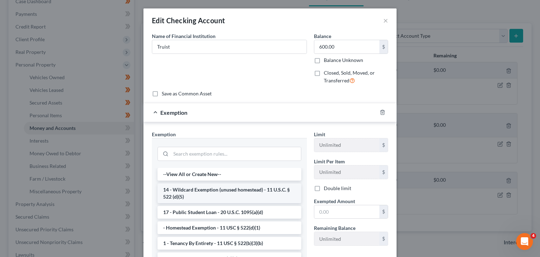
click at [196, 196] on li "14 - Wildcard Exemption (unused homestead) - 11 U.S.C. § 522 (d)(5)" at bounding box center [230, 193] width 144 height 20
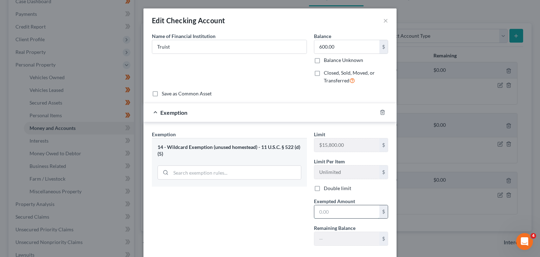
click at [331, 214] on input "text" at bounding box center [346, 211] width 65 height 13
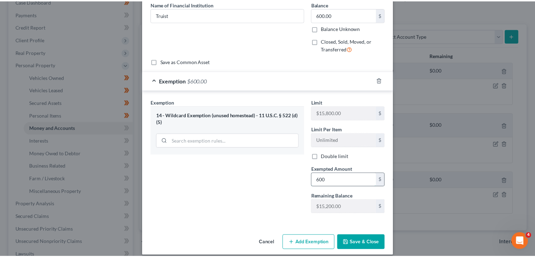
scroll to position [35, 0]
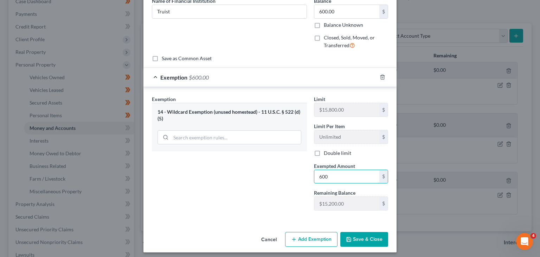
type input "600"
click at [347, 239] on icon "button" at bounding box center [349, 239] width 6 height 6
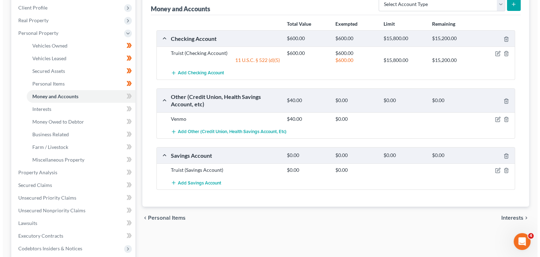
scroll to position [111, 0]
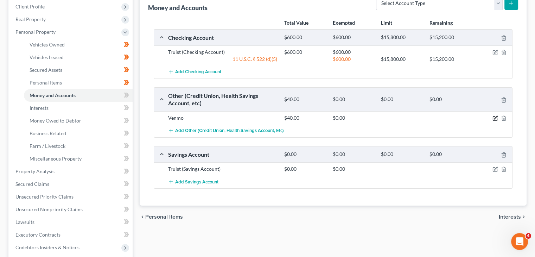
click at [494, 117] on icon "button" at bounding box center [495, 118] width 6 height 6
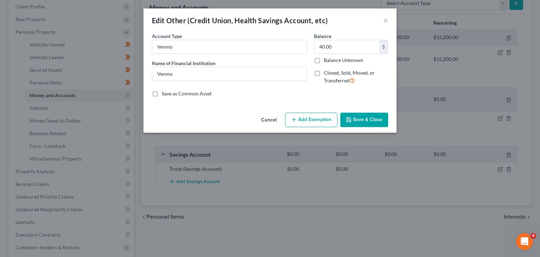
click at [305, 133] on div "Edit Other (Credit Union, Health Savings Account, etc) × An exemption set must …" at bounding box center [270, 128] width 540 height 257
click at [304, 123] on button "Add Exemption" at bounding box center [311, 120] width 52 height 15
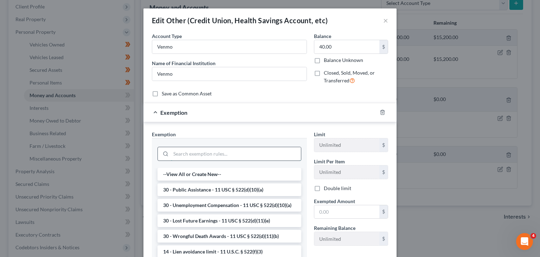
click at [211, 155] on input "search" at bounding box center [236, 153] width 130 height 13
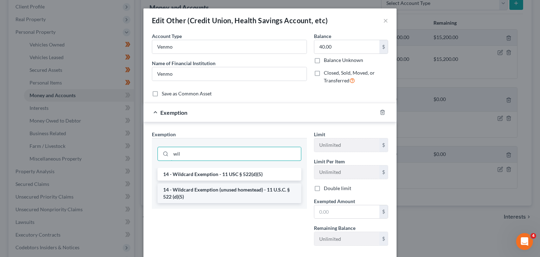
type input "wil"
click at [217, 193] on li "14 - Wildcard Exemption (unused homestead) - 11 U.S.C. § 522 (d)(5)" at bounding box center [230, 193] width 144 height 20
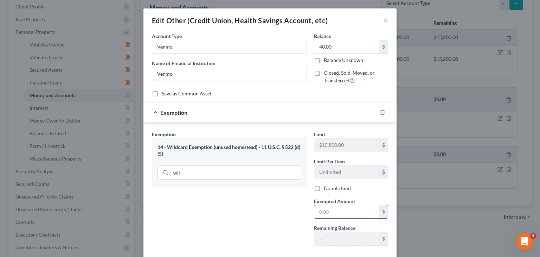
click at [322, 216] on input "text" at bounding box center [346, 211] width 65 height 13
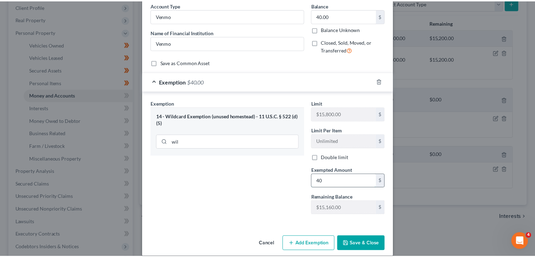
scroll to position [33, 0]
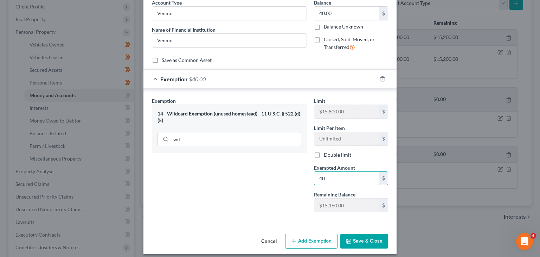
type input "40"
click at [351, 240] on button "Save & Close" at bounding box center [364, 241] width 48 height 15
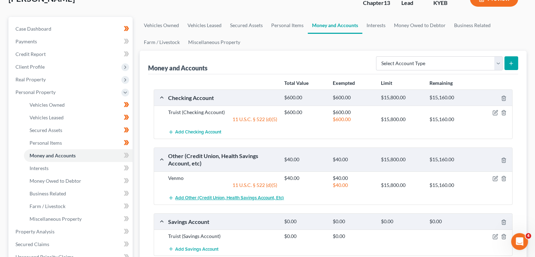
scroll to position [49, 0]
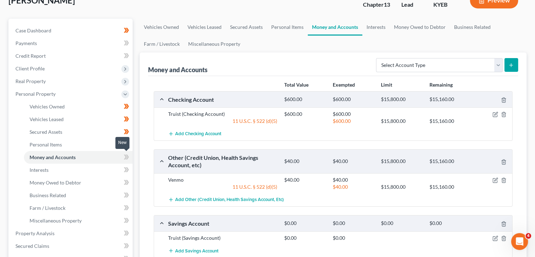
click at [126, 158] on icon at bounding box center [125, 156] width 3 height 5
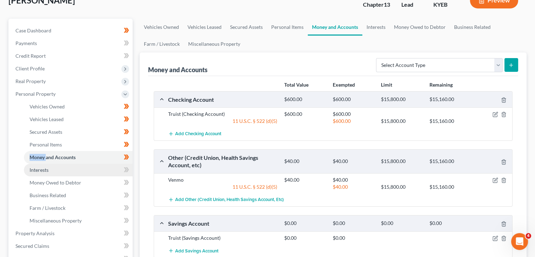
click at [111, 170] on link "Interests" at bounding box center [78, 170] width 109 height 13
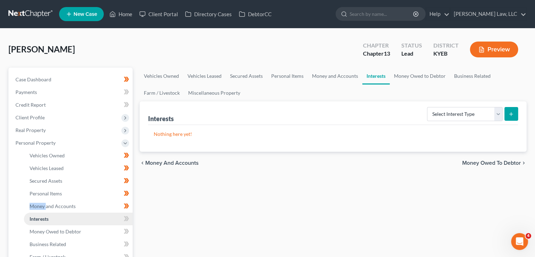
scroll to position [51, 0]
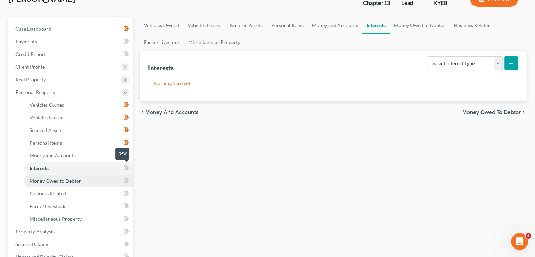
click at [128, 165] on icon at bounding box center [126, 168] width 5 height 9
click at [93, 184] on link "Money Owed to Debtor" at bounding box center [78, 180] width 109 height 13
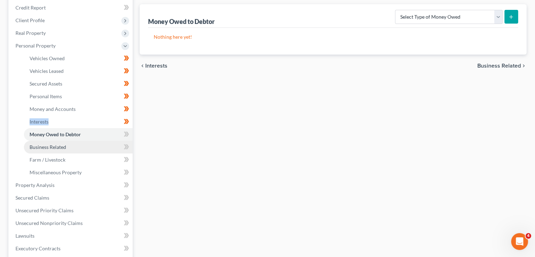
click at [76, 141] on link "Business Related" at bounding box center [78, 147] width 109 height 13
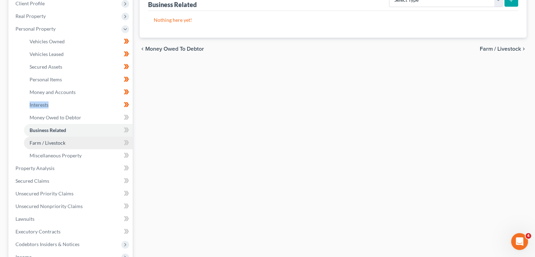
click at [70, 142] on link "Farm / Livestock" at bounding box center [78, 142] width 109 height 13
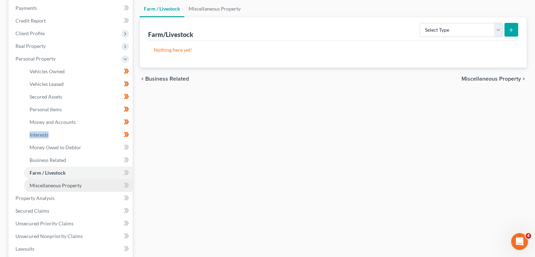
click at [66, 183] on span "Miscellaneous Property" at bounding box center [56, 185] width 52 height 6
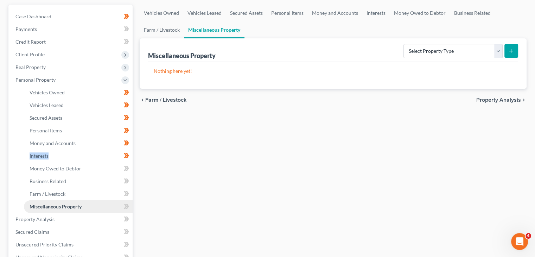
scroll to position [84, 0]
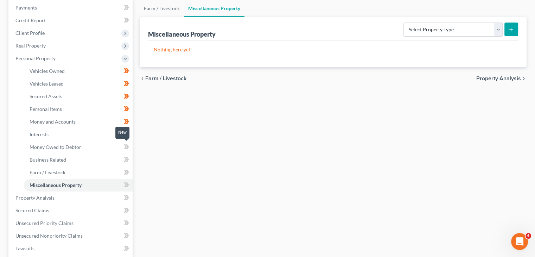
click at [125, 146] on icon at bounding box center [126, 146] width 5 height 9
click at [126, 160] on icon at bounding box center [125, 159] width 3 height 5
click at [127, 168] on icon at bounding box center [126, 172] width 5 height 9
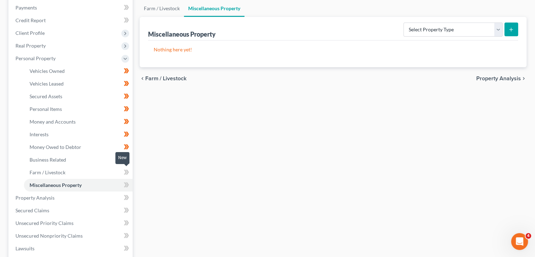
click at [127, 168] on icon at bounding box center [126, 172] width 5 height 9
click at [126, 180] on icon at bounding box center [126, 184] width 5 height 9
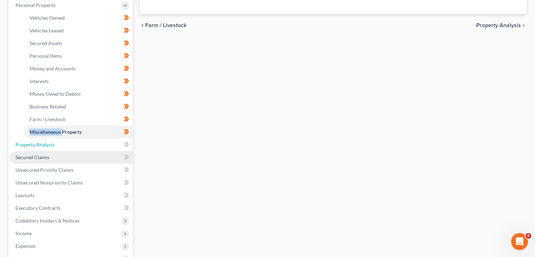
click at [95, 142] on link "Property Analysis" at bounding box center [71, 144] width 123 height 13
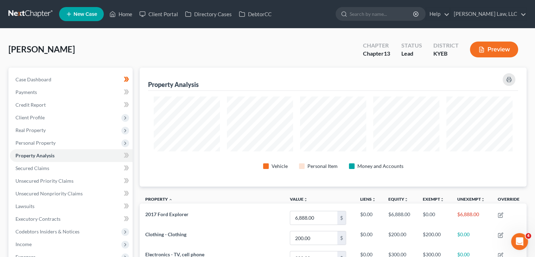
scroll to position [119, 387]
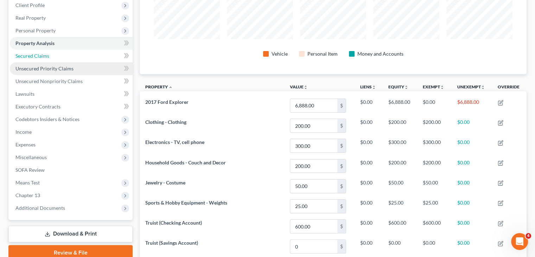
click at [74, 50] on link "Secured Claims" at bounding box center [71, 56] width 123 height 13
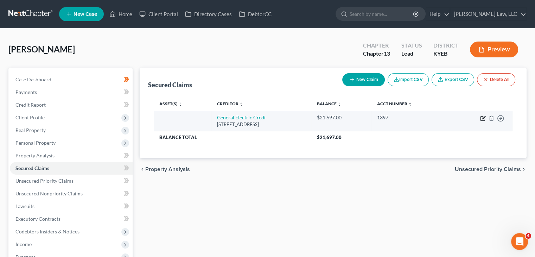
click at [481, 117] on icon "button" at bounding box center [483, 118] width 6 height 6
select select "36"
select select "0"
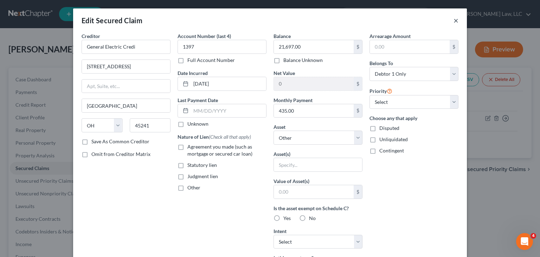
click at [454, 21] on button "×" at bounding box center [456, 20] width 5 height 8
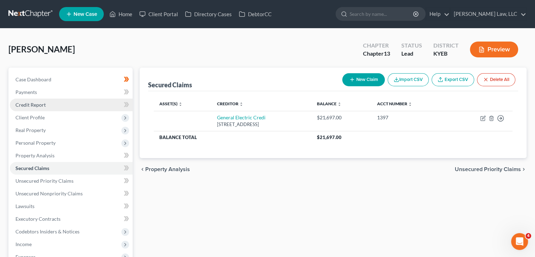
click at [54, 107] on link "Credit Report" at bounding box center [71, 104] width 123 height 13
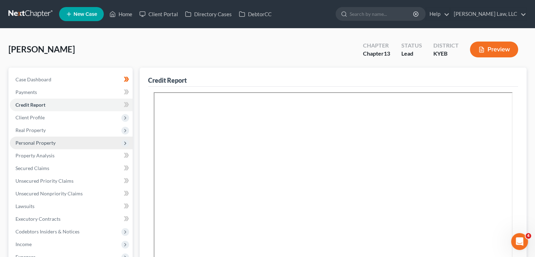
scroll to position [17, 0]
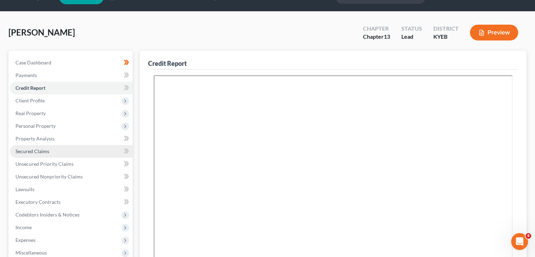
click at [66, 150] on link "Secured Claims" at bounding box center [71, 151] width 123 height 13
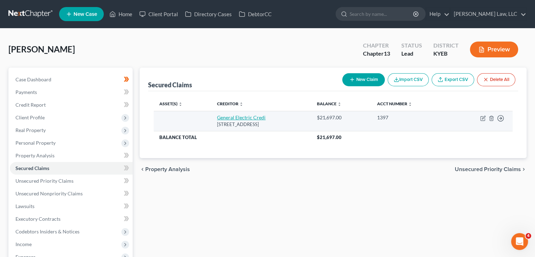
click at [242, 116] on link "General Electric Credi" at bounding box center [241, 117] width 49 height 6
select select "36"
select select "0"
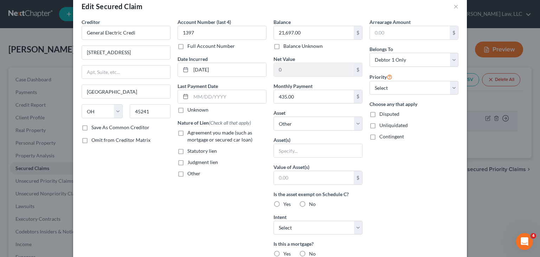
scroll to position [15, 0]
click at [308, 126] on select "Select Other Multiple Assets 2017 Ford Explorer - $6888.0 Electronics - TV, cel…" at bounding box center [318, 123] width 89 height 14
select select "2"
click at [274, 116] on select "Select Other Multiple Assets 2017 Ford Explorer - $6888.0 Electronics - TV, cel…" at bounding box center [318, 123] width 89 height 14
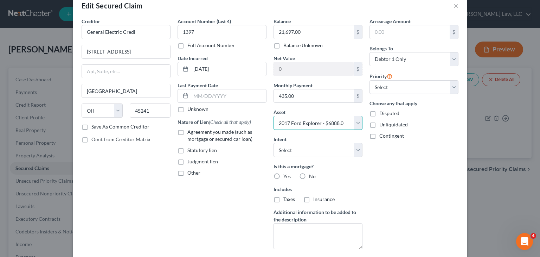
scroll to position [24, 0]
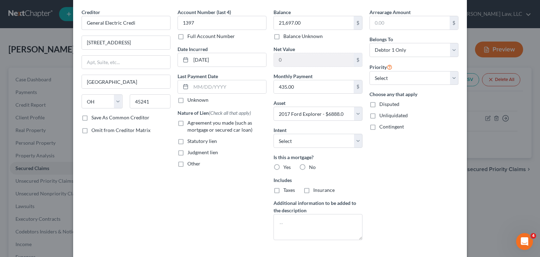
click at [309, 168] on label "No" at bounding box center [312, 167] width 7 height 7
click at [312, 168] on input "No" at bounding box center [314, 166] width 5 height 5
radio input "true"
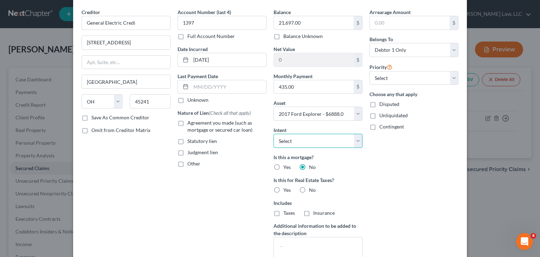
click at [301, 141] on select "Select Surrender Redeem Reaffirm Avoid Other" at bounding box center [318, 141] width 89 height 14
select select "2"
click at [274, 134] on select "Select Surrender Redeem Reaffirm Avoid Other" at bounding box center [318, 141] width 89 height 14
click at [309, 188] on label "No" at bounding box center [312, 189] width 7 height 7
click at [312, 188] on input "No" at bounding box center [314, 188] width 5 height 5
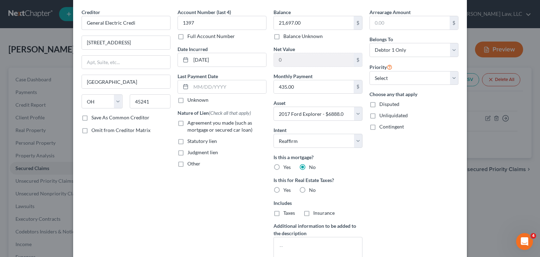
radio input "true"
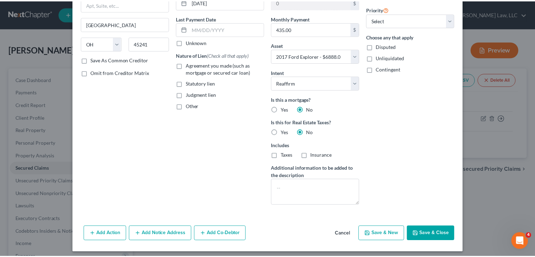
scroll to position [84, 0]
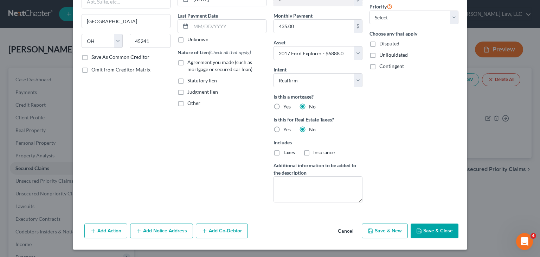
click at [427, 230] on button "Save & Close" at bounding box center [435, 230] width 48 height 15
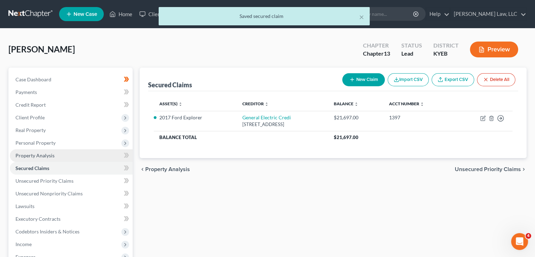
click at [79, 156] on link "Property Analysis" at bounding box center [71, 155] width 123 height 13
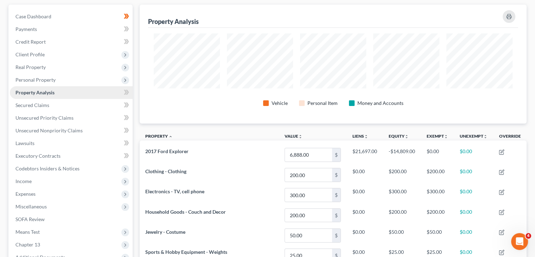
scroll to position [68, 0]
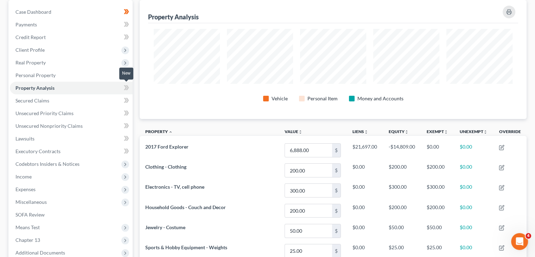
click at [126, 87] on icon at bounding box center [125, 87] width 3 height 5
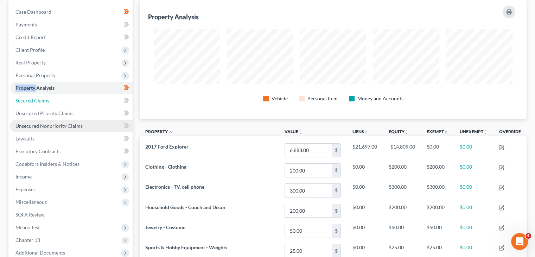
click at [116, 99] on link "Secured Claims" at bounding box center [71, 100] width 123 height 13
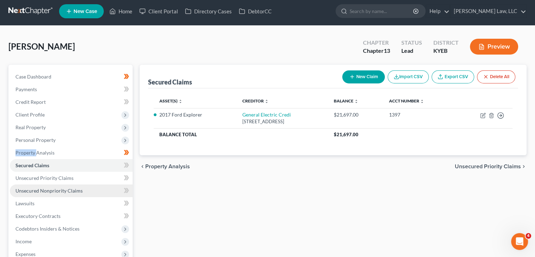
scroll to position [7, 0]
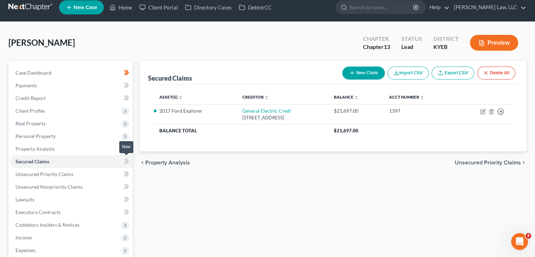
click at [128, 164] on icon at bounding box center [126, 161] width 5 height 9
click at [108, 178] on link "Unsecured Priority Claims" at bounding box center [71, 174] width 123 height 13
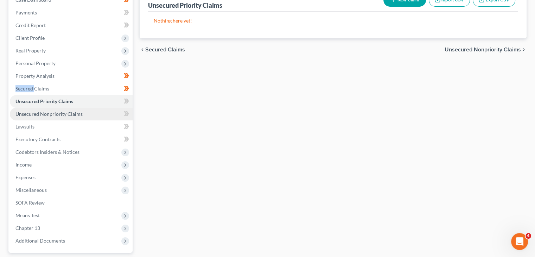
click at [79, 112] on span "Unsecured Nonpriority Claims" at bounding box center [48, 114] width 67 height 6
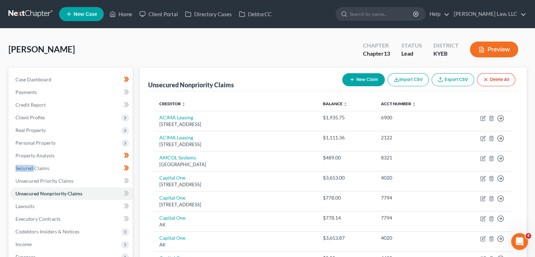
scroll to position [15, 0]
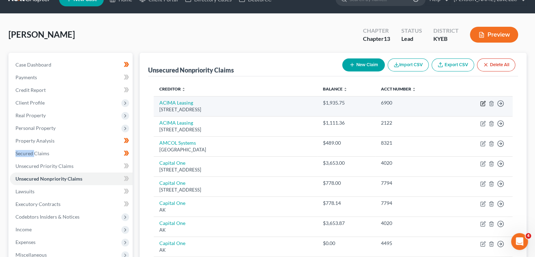
click at [484, 101] on icon "button" at bounding box center [483, 104] width 6 height 6
select select "46"
select select "10"
select select "0"
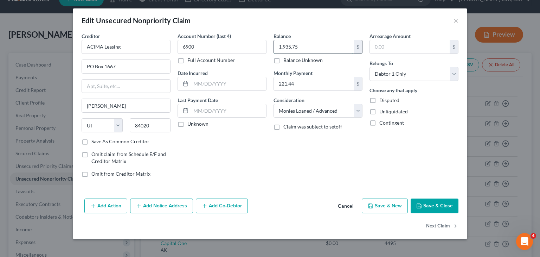
click at [315, 53] on input "1,935.75" at bounding box center [314, 46] width 80 height 13
type input "3,047.11"
click at [421, 199] on button "Save & Close" at bounding box center [435, 205] width 48 height 15
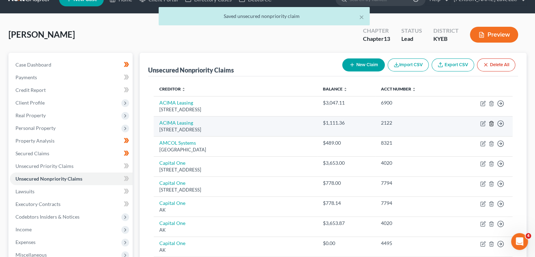
click at [491, 122] on icon "button" at bounding box center [492, 124] width 6 height 6
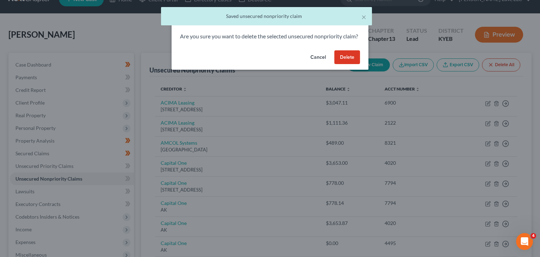
click at [346, 64] on button "Delete" at bounding box center [348, 57] width 26 height 14
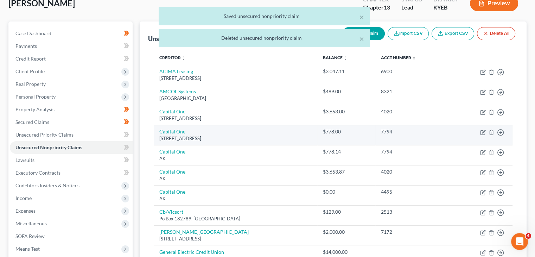
scroll to position [53, 0]
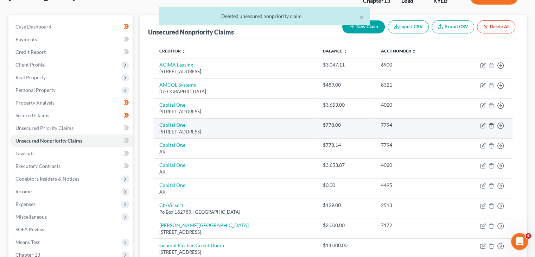
click at [490, 123] on icon "button" at bounding box center [491, 125] width 3 height 5
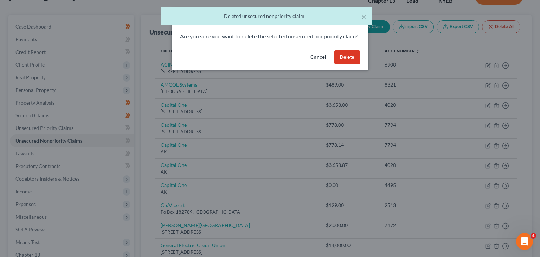
click at [350, 64] on button "Delete" at bounding box center [348, 57] width 26 height 14
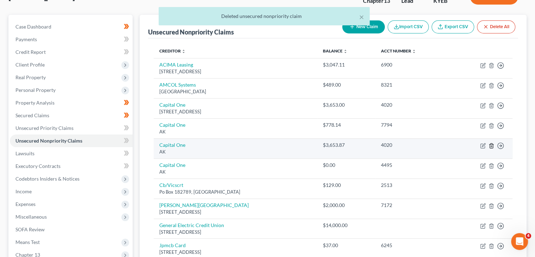
click at [491, 143] on icon "button" at bounding box center [492, 146] width 6 height 6
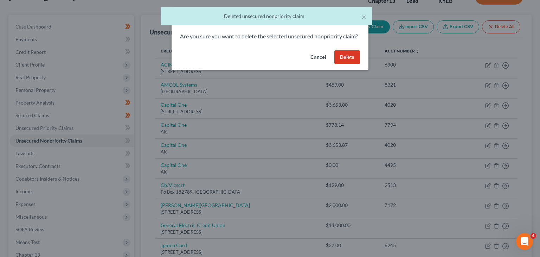
click at [348, 64] on button "Delete" at bounding box center [348, 57] width 26 height 14
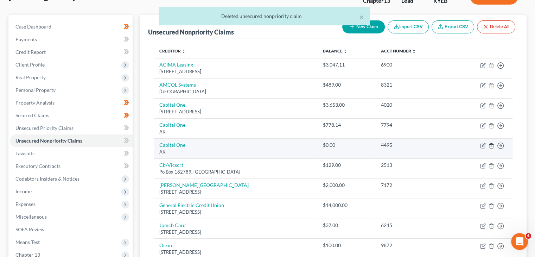
click at [490, 144] on polyline "button" at bounding box center [491, 144] width 4 height 0
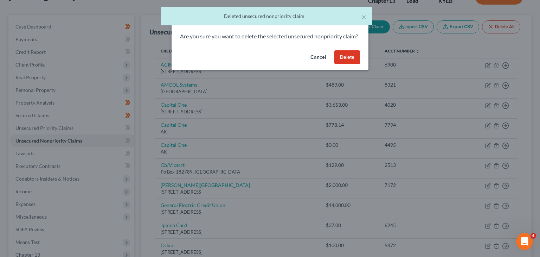
click at [350, 64] on button "Delete" at bounding box center [348, 57] width 26 height 14
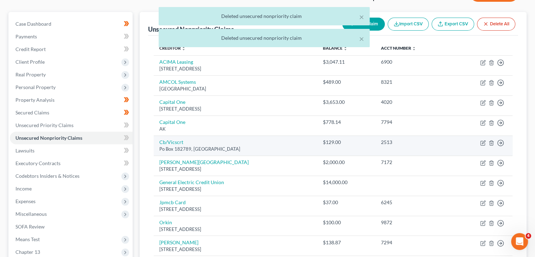
scroll to position [51, 0]
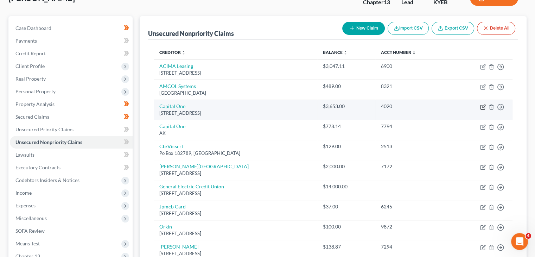
click at [480, 106] on icon "button" at bounding box center [482, 107] width 4 height 4
select select "46"
select select "2"
select select "0"
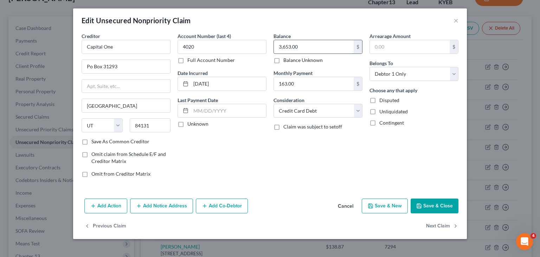
click at [292, 48] on input "3,653.00" at bounding box center [314, 46] width 80 height 13
type input "4,431.14"
click at [439, 205] on button "Save & Close" at bounding box center [435, 205] width 48 height 15
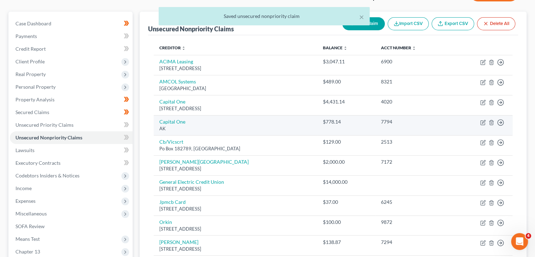
scroll to position [56, 0]
click at [491, 121] on icon "button" at bounding box center [492, 122] width 6 height 6
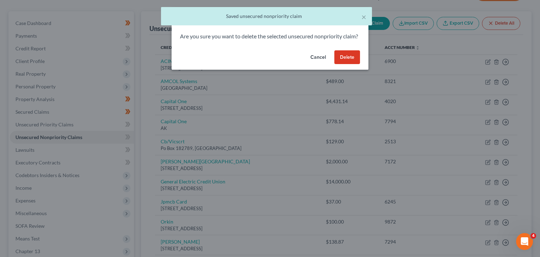
click at [345, 64] on button "Delete" at bounding box center [348, 57] width 26 height 14
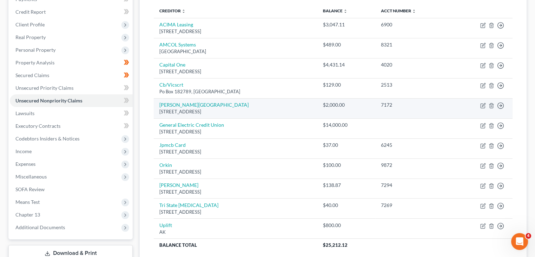
scroll to position [100, 0]
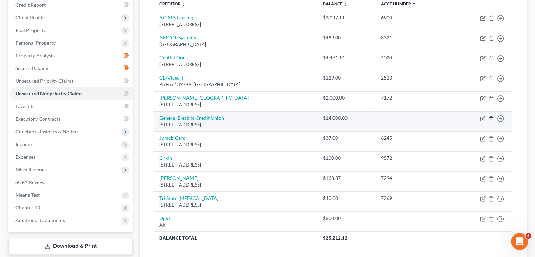
click at [491, 119] on icon "button" at bounding box center [492, 119] width 6 height 6
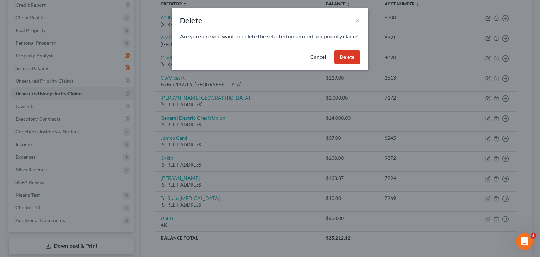
click at [349, 64] on button "Delete" at bounding box center [348, 57] width 26 height 14
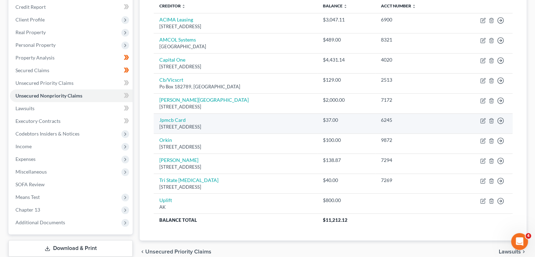
scroll to position [101, 0]
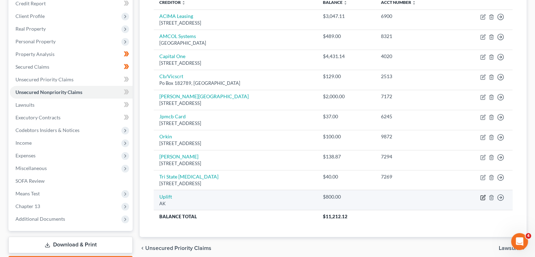
click at [484, 197] on icon "button" at bounding box center [483, 198] width 6 height 6
select select "1"
select select "10"
select select "0"
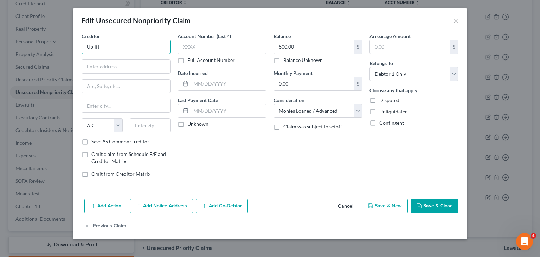
drag, startPoint x: 112, startPoint y: 40, endPoint x: 56, endPoint y: 44, distance: 55.4
click at [56, 44] on div "Edit Unsecured Nonpriority Claim × Creditor * Uplift State [US_STATE] AK AR AZ …" at bounding box center [270, 128] width 540 height 257
type input "Uplift"
click at [121, 70] on input "text" at bounding box center [126, 66] width 88 height 13
paste input "[STREET_ADDRESS]"
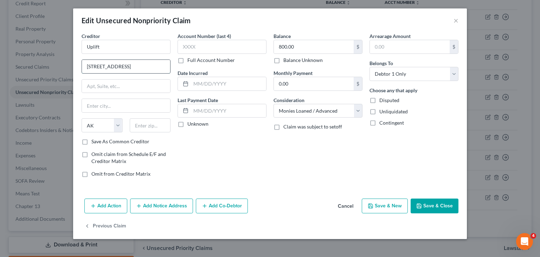
drag, startPoint x: 145, startPoint y: 68, endPoint x: 123, endPoint y: 66, distance: 22.6
click at [123, 66] on input "[STREET_ADDRESS]" at bounding box center [126, 66] width 88 height 13
click at [124, 62] on input "[STREET_ADDRESS]" at bounding box center [126, 66] width 88 height 13
type input "[STREET_ADDRESS]"
type input "10th Floor"
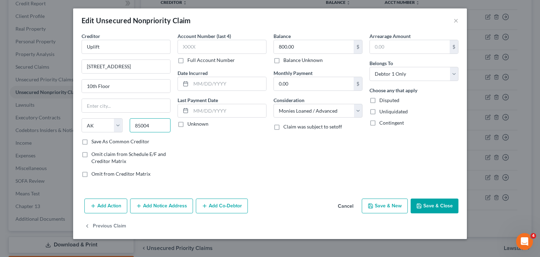
type input "85004"
click at [198, 174] on div "Account Number (last 4) Full Account Number Date Incurred Last Payment Date Unk…" at bounding box center [222, 107] width 96 height 151
type input "Phoenix"
select select "3"
click at [440, 202] on button "Save & Close" at bounding box center [435, 205] width 48 height 15
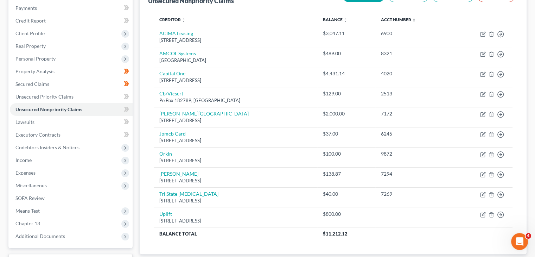
scroll to position [84, 0]
click at [128, 108] on icon at bounding box center [127, 109] width 3 height 5
click at [126, 97] on icon at bounding box center [125, 96] width 3 height 5
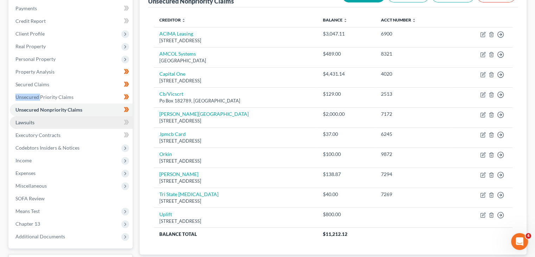
click at [101, 119] on link "Lawsuits" at bounding box center [71, 122] width 123 height 13
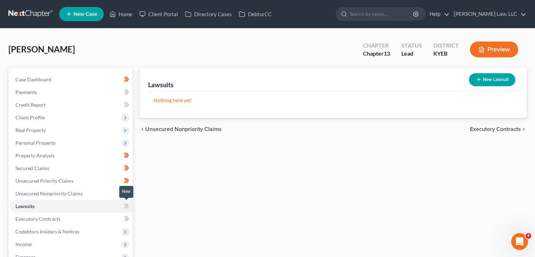
click at [127, 203] on icon at bounding box center [126, 206] width 5 height 9
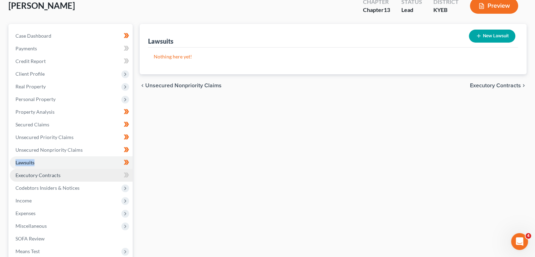
click at [106, 174] on link "Executory Contracts" at bounding box center [71, 175] width 123 height 13
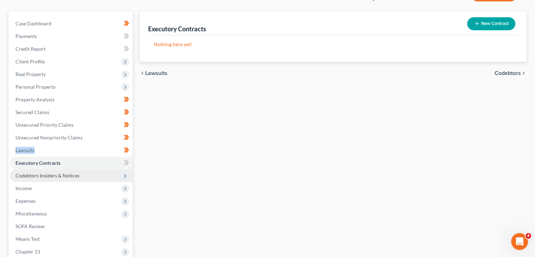
scroll to position [58, 0]
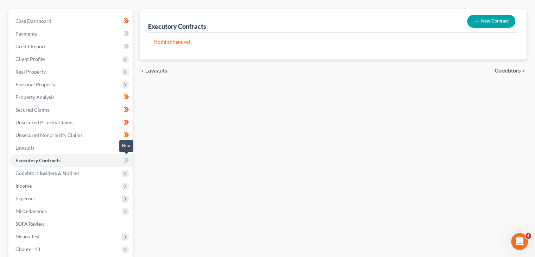
click at [127, 158] on icon at bounding box center [127, 160] width 3 height 5
click at [107, 174] on span "Codebtors Insiders & Notices" at bounding box center [71, 173] width 123 height 13
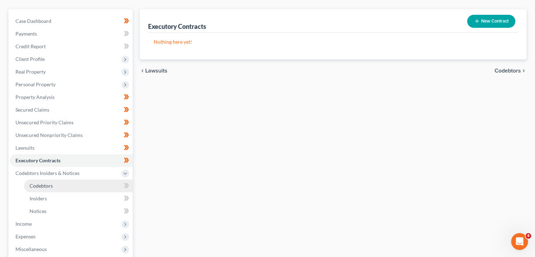
click at [110, 187] on link "Codebtors" at bounding box center [78, 185] width 109 height 13
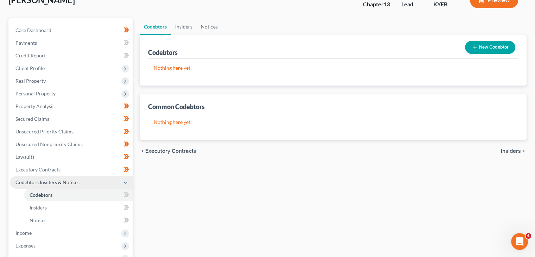
scroll to position [59, 0]
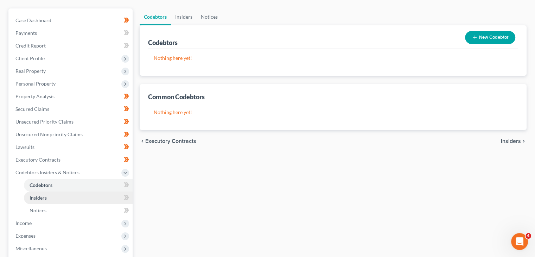
click at [46, 195] on span "Insiders" at bounding box center [38, 198] width 17 height 6
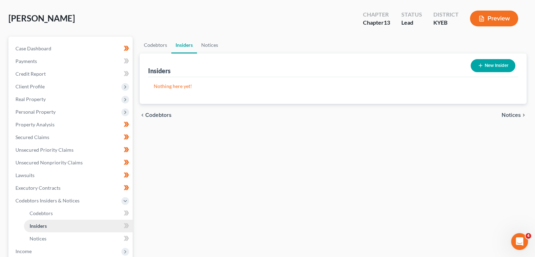
scroll to position [36, 0]
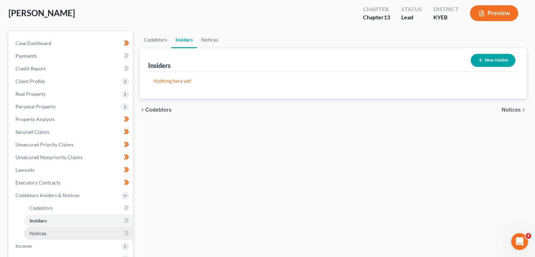
click at [54, 237] on link "Notices" at bounding box center [78, 233] width 109 height 13
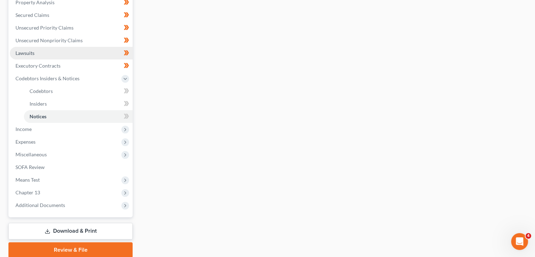
scroll to position [153, 0]
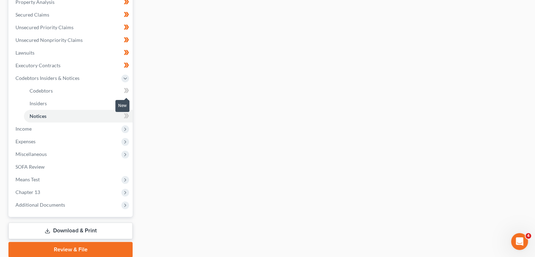
click at [127, 88] on icon at bounding box center [127, 90] width 3 height 5
click at [126, 102] on icon at bounding box center [125, 103] width 3 height 5
click at [128, 116] on icon at bounding box center [127, 115] width 3 height 5
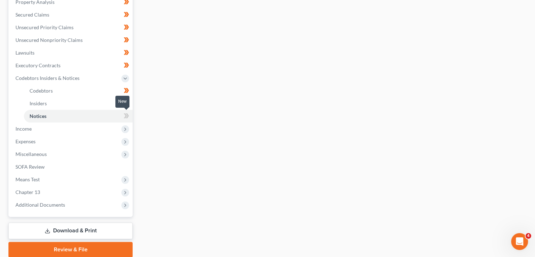
click at [128, 116] on icon at bounding box center [127, 115] width 3 height 5
click at [110, 138] on span "Expenses" at bounding box center [71, 141] width 123 height 13
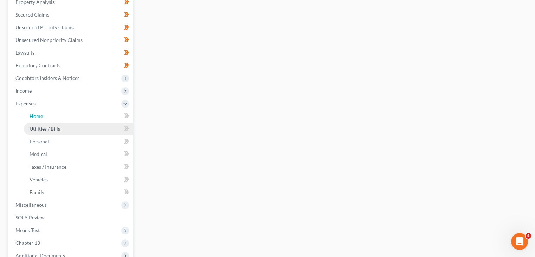
click at [52, 119] on link "Home" at bounding box center [78, 116] width 109 height 13
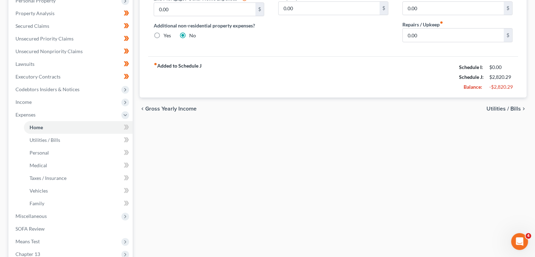
scroll to position [142, 0]
click at [125, 127] on icon at bounding box center [126, 127] width 5 height 9
click at [127, 137] on icon at bounding box center [127, 139] width 3 height 5
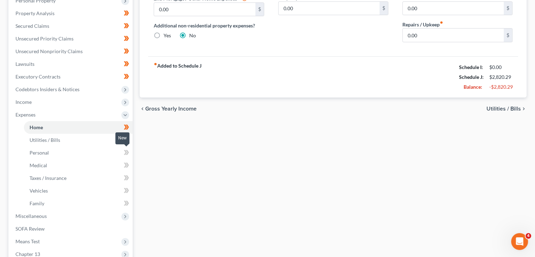
click at [126, 149] on icon at bounding box center [126, 152] width 5 height 9
click at [127, 163] on icon at bounding box center [127, 165] width 3 height 5
click at [126, 179] on icon at bounding box center [125, 177] width 3 height 5
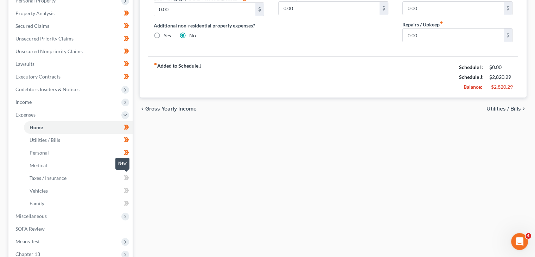
click at [126, 179] on icon at bounding box center [125, 177] width 3 height 5
click at [125, 188] on icon at bounding box center [125, 190] width 3 height 5
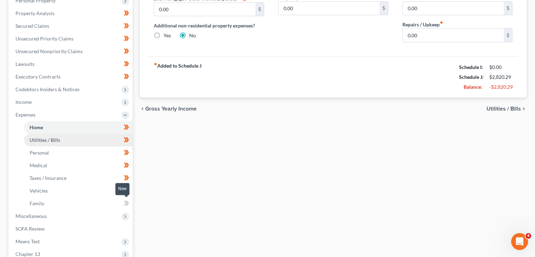
click at [125, 199] on icon at bounding box center [126, 203] width 5 height 9
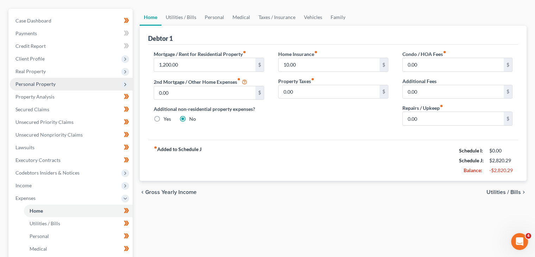
scroll to position [59, 0]
drag, startPoint x: 70, startPoint y: 129, endPoint x: 175, endPoint y: 140, distance: 105.0
click at [70, 129] on link "Unsecured Nonpriority Claims" at bounding box center [71, 134] width 123 height 13
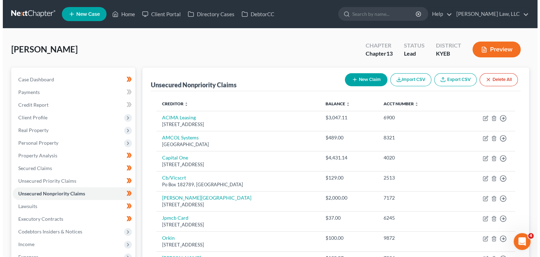
scroll to position [142, 0]
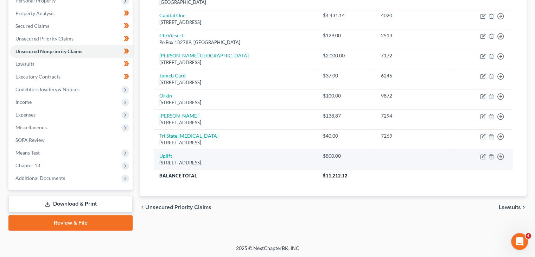
click at [479, 156] on td "Move to D Move to E Move to G Move to Notice Only" at bounding box center [482, 159] width 62 height 20
click at [482, 157] on icon "button" at bounding box center [483, 155] width 3 height 3
select select "3"
select select "10"
select select "0"
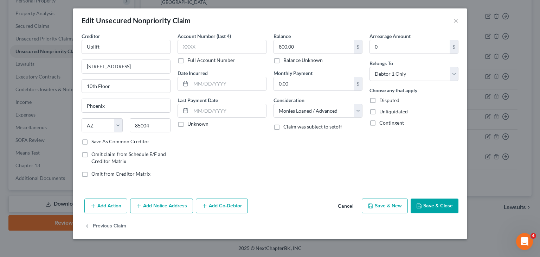
click at [146, 206] on button "Add Notice Address" at bounding box center [161, 205] width 63 height 15
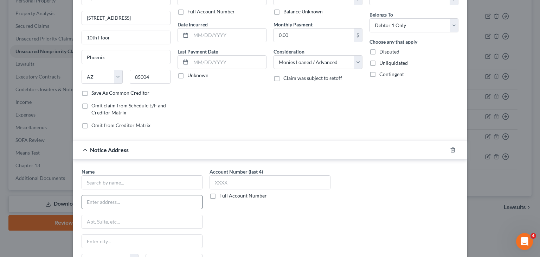
scroll to position [49, 0]
click at [134, 186] on input "text" at bounding box center [142, 182] width 121 height 14
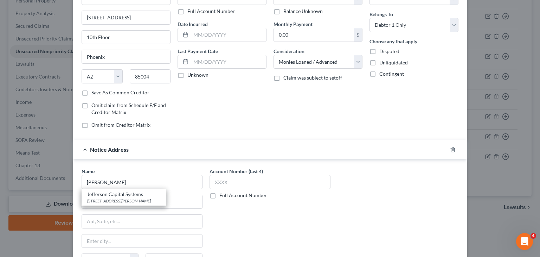
click at [132, 193] on div "Jefferson Capital Systems" at bounding box center [123, 194] width 73 height 7
type input "Jefferson Capital Systems"
type input "[STREET_ADDRESS][PERSON_NAME]"
type input "St. Cloud"
select select "24"
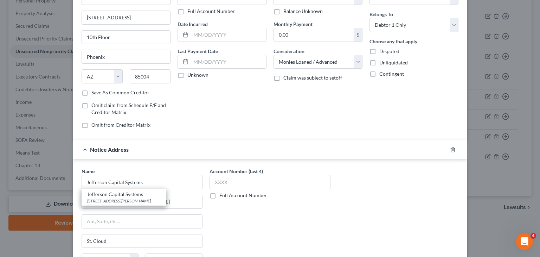
type input "56303"
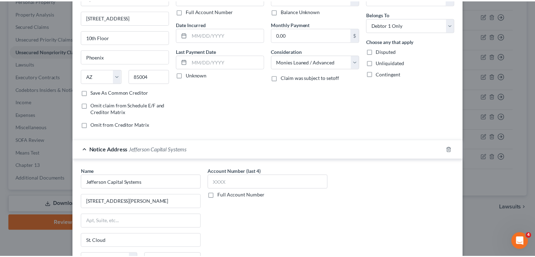
scroll to position [141, 0]
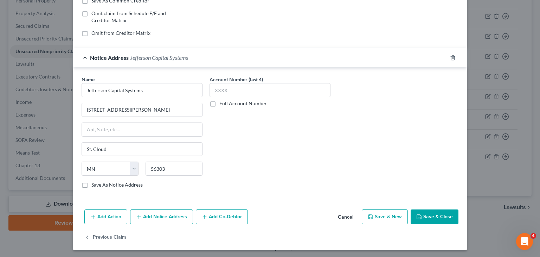
click at [416, 214] on icon "button" at bounding box center [419, 217] width 6 height 6
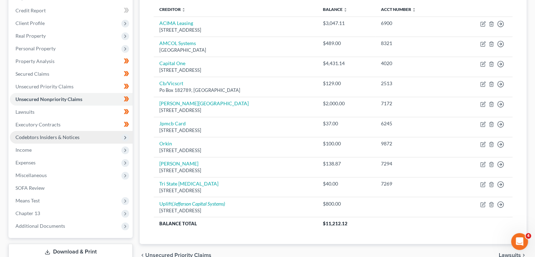
scroll to position [81, 0]
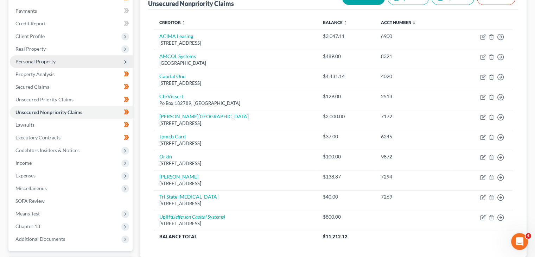
click at [44, 58] on span "Personal Property" at bounding box center [71, 61] width 123 height 13
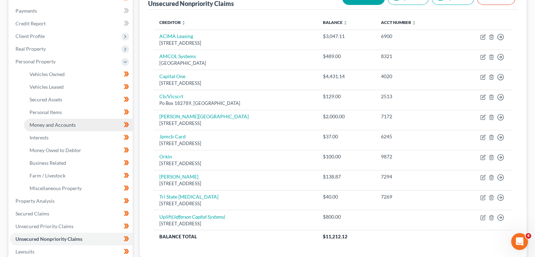
click at [65, 122] on span "Money and Accounts" at bounding box center [53, 125] width 46 height 6
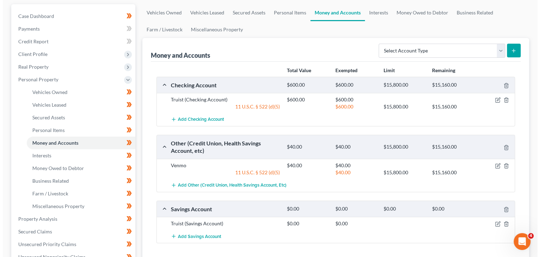
scroll to position [105, 0]
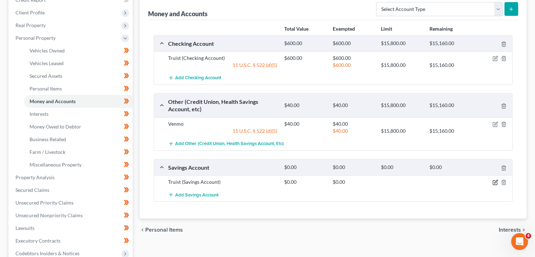
click at [496, 181] on icon "button" at bounding box center [495, 182] width 6 height 6
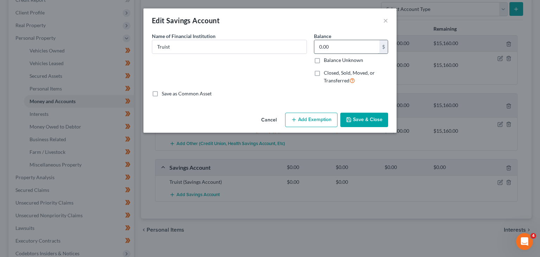
click at [357, 43] on input "0.00" at bounding box center [346, 46] width 65 height 13
type input "601.25"
click at [313, 121] on button "Add Exemption" at bounding box center [311, 120] width 52 height 15
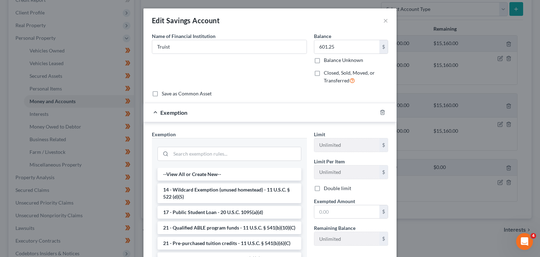
click at [209, 195] on li "14 - Wildcard Exemption (unused homestead) - 11 U.S.C. § 522 (d)(5)" at bounding box center [230, 193] width 144 height 20
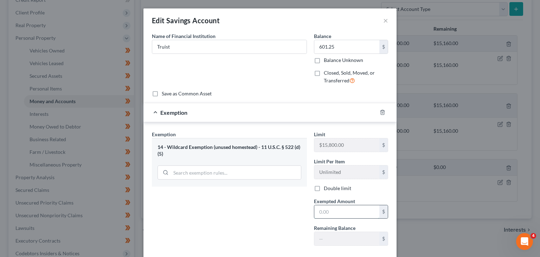
click at [346, 212] on input "text" at bounding box center [346, 211] width 65 height 13
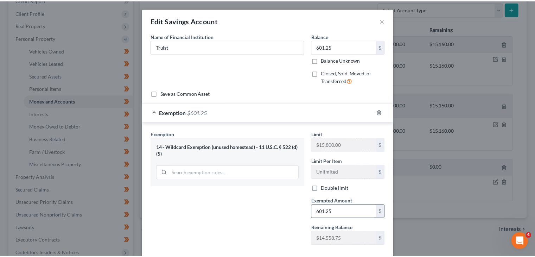
scroll to position [38, 0]
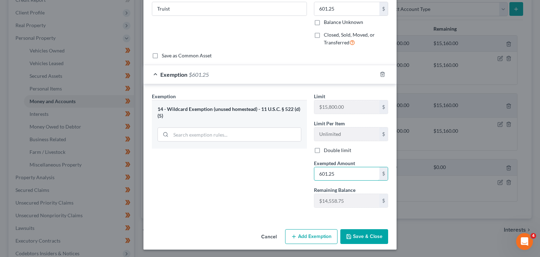
type input "601.25"
click at [352, 233] on button "Save & Close" at bounding box center [364, 236] width 48 height 15
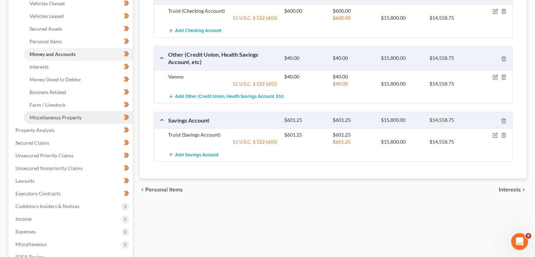
scroll to position [212, 0]
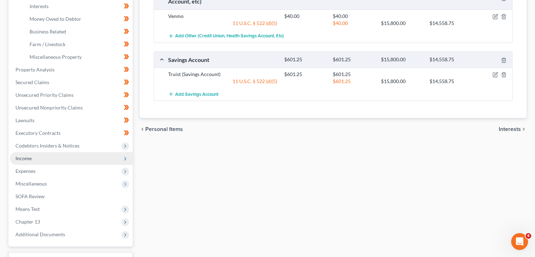
click at [51, 158] on span "Income" at bounding box center [71, 158] width 123 height 13
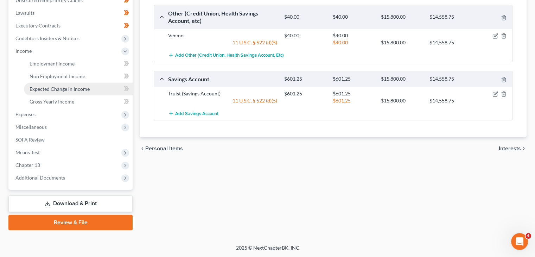
scroll to position [192, 0]
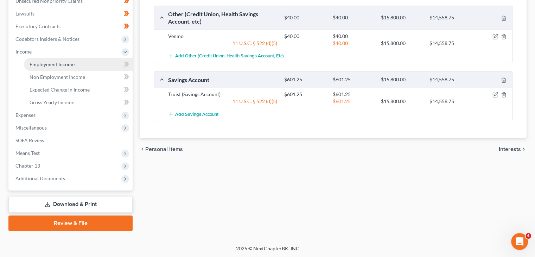
click at [57, 62] on span "Employment Income" at bounding box center [52, 64] width 45 height 6
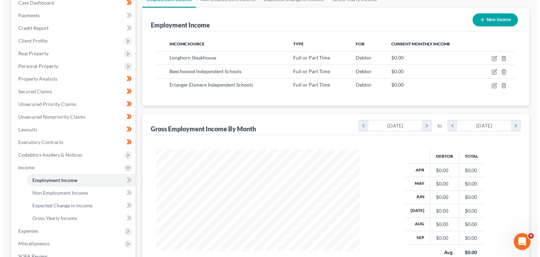
scroll to position [77, 0]
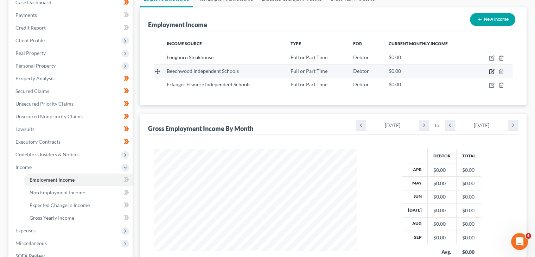
click at [491, 71] on icon "button" at bounding box center [492, 72] width 6 height 6
select select "0"
select select "18"
select select "2"
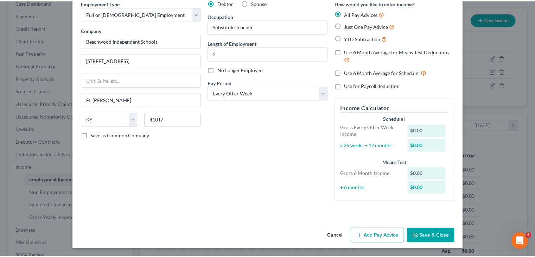
scroll to position [0, 0]
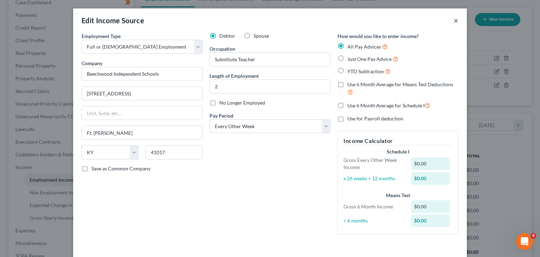
click at [454, 21] on button "×" at bounding box center [456, 20] width 5 height 8
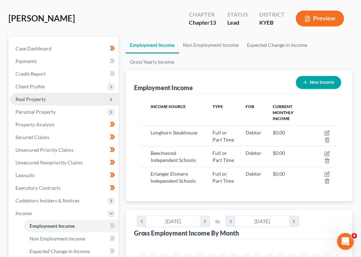
scroll to position [42, 0]
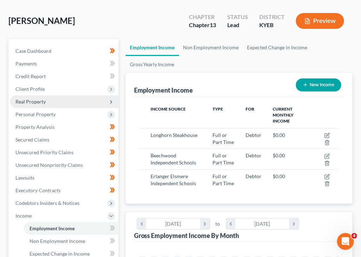
drag, startPoint x: 48, startPoint y: 91, endPoint x: 48, endPoint y: 102, distance: 10.2
click at [48, 91] on span "Client Profile" at bounding box center [64, 89] width 109 height 13
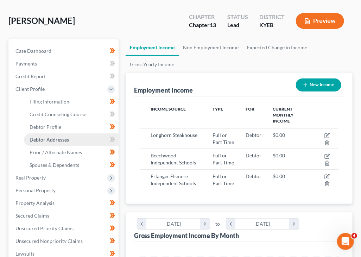
click at [52, 141] on span "Debtor Addresses" at bounding box center [49, 139] width 39 height 6
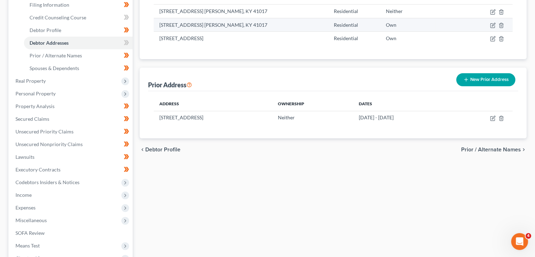
scroll to position [91, 0]
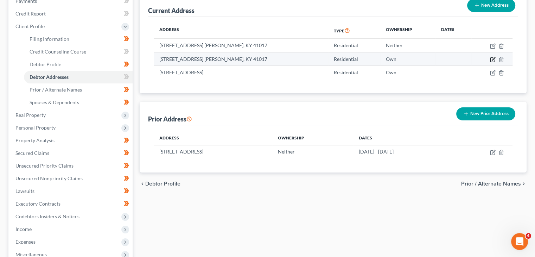
click at [492, 59] on icon "button" at bounding box center [493, 60] width 6 height 6
select select "18"
select select "58"
select select "0"
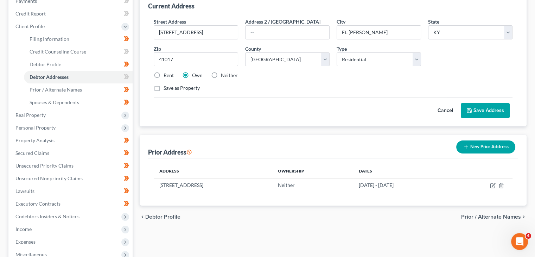
scroll to position [45, 0]
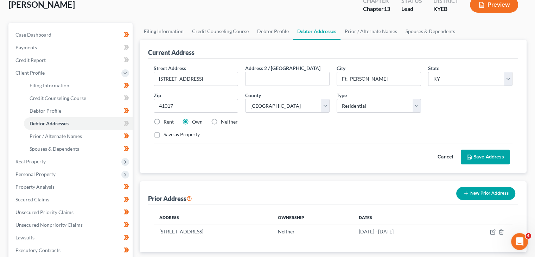
click at [336, 147] on div "Cancel Save Address" at bounding box center [333, 154] width 359 height 21
click at [439, 157] on button "Cancel" at bounding box center [445, 157] width 31 height 14
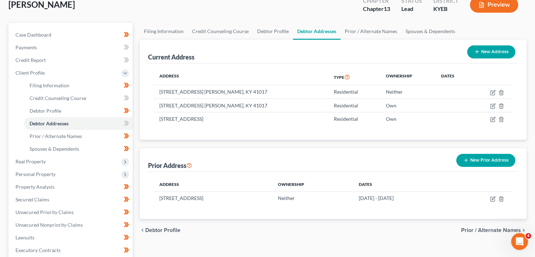
scroll to position [60, 0]
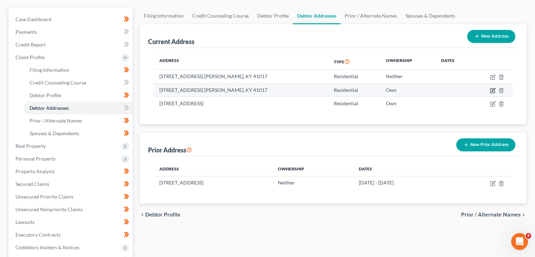
click at [492, 92] on icon "button" at bounding box center [492, 91] width 4 height 4
select select "18"
select select "58"
select select "0"
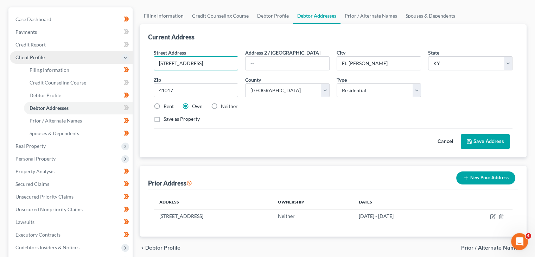
drag, startPoint x: 227, startPoint y: 58, endPoint x: 132, endPoint y: 62, distance: 94.7
click at [132, 62] on div "Petition Navigation Case Dashboard Payments Invoices Payments Payments Credit R…" at bounding box center [267, 197] width 525 height 381
click at [469, 139] on icon at bounding box center [469, 141] width 4 height 4
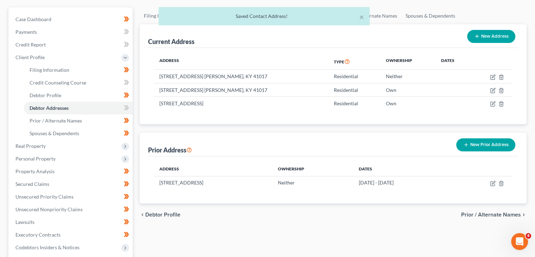
click at [475, 145] on button "New Prior Address" at bounding box center [485, 144] width 59 height 13
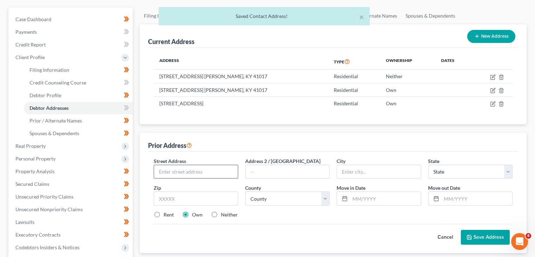
click at [214, 177] on input "text" at bounding box center [196, 171] width 84 height 13
paste input "[STREET_ADDRESS]"
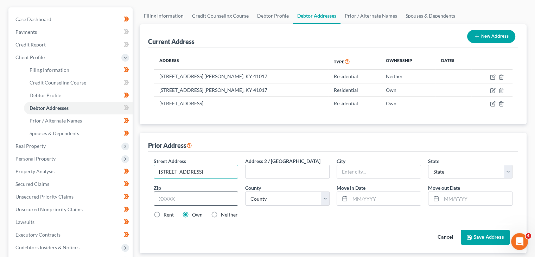
type input "[STREET_ADDRESS]"
click at [173, 195] on input "text" at bounding box center [196, 198] width 84 height 14
type input "41017"
click at [361, 175] on input "text" at bounding box center [379, 171] width 84 height 13
type input "[PERSON_NAME]"
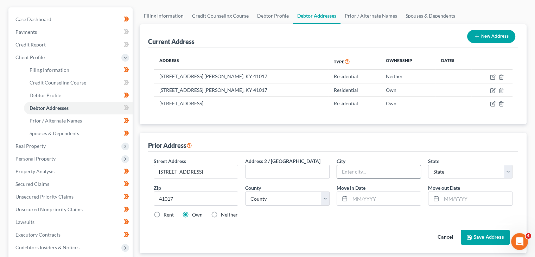
select select "18"
click at [319, 238] on div "Cancel Save Address" at bounding box center [333, 234] width 359 height 21
drag, startPoint x: 290, startPoint y: 202, endPoint x: 287, endPoint y: 193, distance: 9.5
click at [290, 202] on select "County [GEOGRAPHIC_DATA] [GEOGRAPHIC_DATA] [GEOGRAPHIC_DATA] [GEOGRAPHIC_DATA] …" at bounding box center [287, 198] width 84 height 14
select select "58"
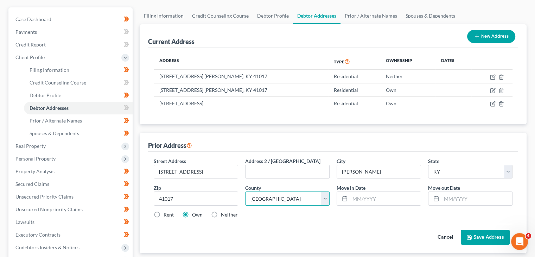
click at [245, 191] on select "County [GEOGRAPHIC_DATA] [GEOGRAPHIC_DATA] [GEOGRAPHIC_DATA] [GEOGRAPHIC_DATA] …" at bounding box center [287, 198] width 84 height 14
click at [476, 237] on button "Save Address" at bounding box center [485, 237] width 49 height 15
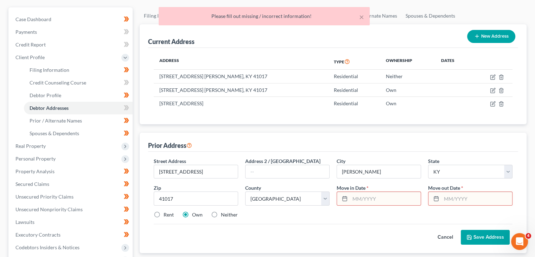
click at [365, 193] on input "text" at bounding box center [385, 198] width 71 height 13
type input ">"
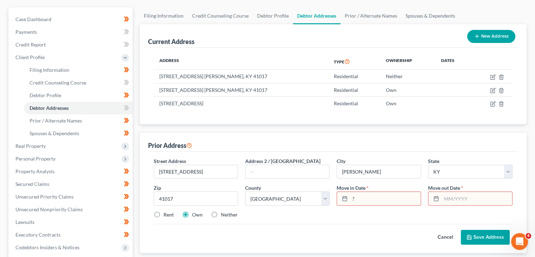
type input "?"
type input ">"
type input "?"
click at [481, 234] on button "Save Address" at bounding box center [485, 237] width 49 height 15
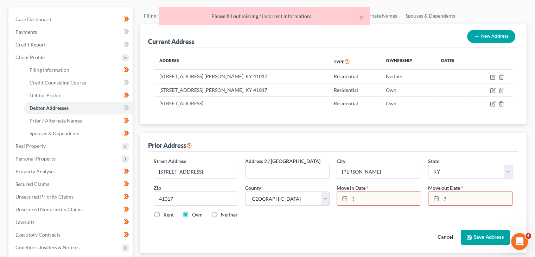
click at [399, 202] on input "?" at bounding box center [385, 198] width 71 height 13
click at [344, 197] on icon at bounding box center [345, 199] width 6 height 6
click at [358, 199] on input "?" at bounding box center [385, 198] width 71 height 13
click at [466, 198] on input "?" at bounding box center [476, 198] width 71 height 13
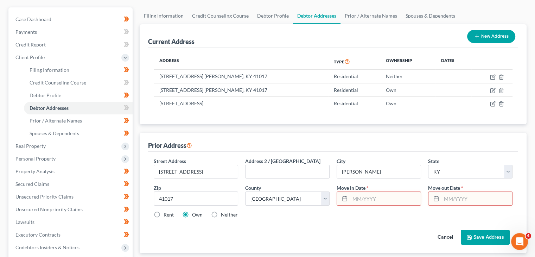
click at [341, 199] on div at bounding box center [343, 198] width 13 height 13
click at [343, 197] on rect at bounding box center [345, 199] width 4 height 4
click at [363, 198] on input "text" at bounding box center [385, 198] width 71 height 13
click at [363, 198] on input "01" at bounding box center [385, 198] width 71 height 13
type input "01/0001"
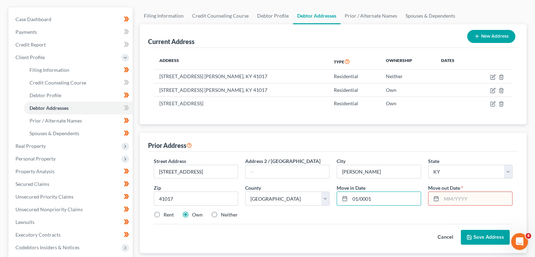
click at [447, 197] on input "text" at bounding box center [476, 198] width 71 height 13
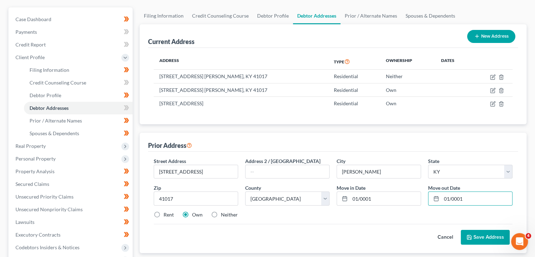
type input "01/0001"
click at [492, 234] on button "Save Address" at bounding box center [485, 237] width 49 height 15
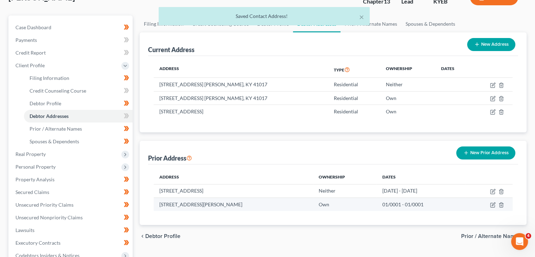
scroll to position [44, 0]
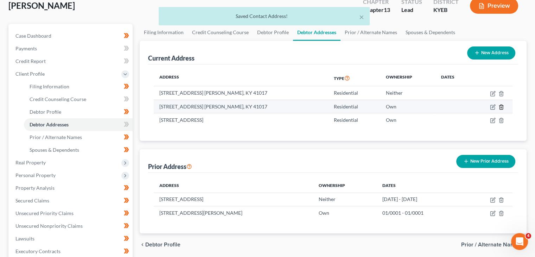
click at [500, 108] on icon "button" at bounding box center [501, 107] width 6 height 6
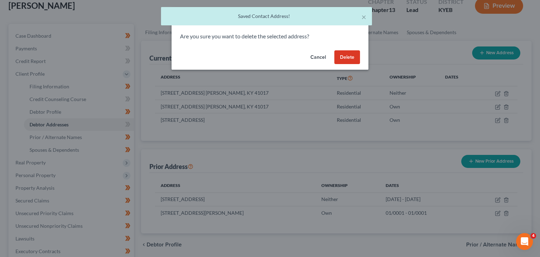
click at [339, 56] on button "Delete" at bounding box center [348, 57] width 26 height 14
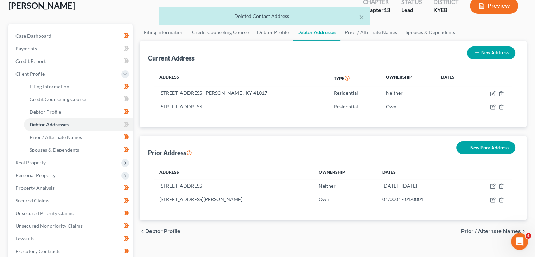
click at [466, 148] on line "button" at bounding box center [465, 148] width 3 height 0
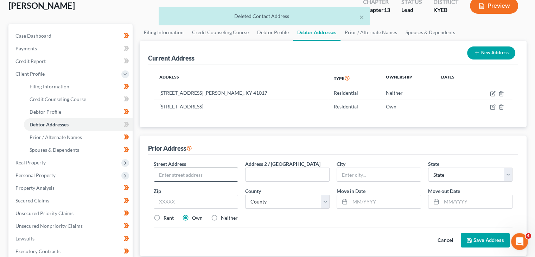
click at [210, 170] on input "text" at bounding box center [196, 174] width 84 height 13
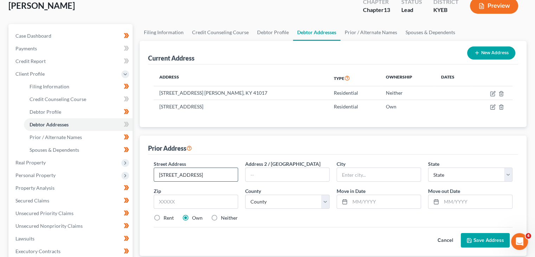
type input "[STREET_ADDRESS]"
type input "41048"
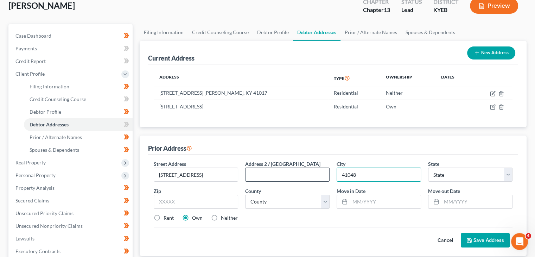
drag, startPoint x: 369, startPoint y: 176, endPoint x: 318, endPoint y: 178, distance: 51.4
click at [318, 178] on div "Street Address * 21 Gray Court Address 2 / [GEOGRAPHIC_DATA] * 41048 State * St…" at bounding box center [333, 193] width 366 height 67
click at [178, 202] on input "text" at bounding box center [196, 202] width 84 height 14
paste input "41048"
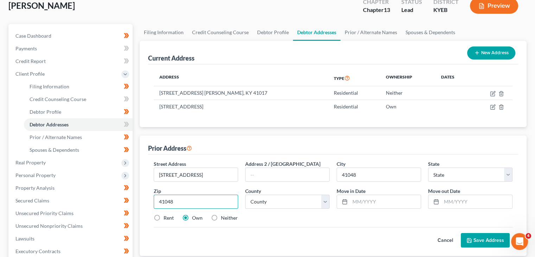
type input "41048"
click at [291, 231] on div "Cancel Save Address" at bounding box center [333, 237] width 359 height 21
type input "Hebron"
select select "18"
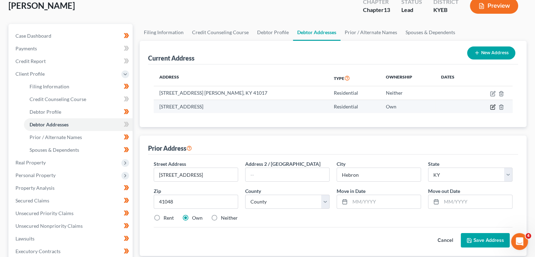
click at [494, 107] on icon "button" at bounding box center [493, 107] width 6 height 6
select select "18"
select select "7"
select select "0"
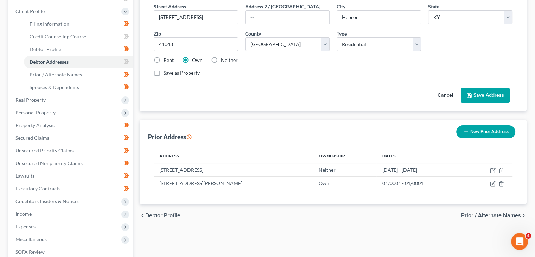
scroll to position [107, 0]
click at [477, 132] on button "New Prior Address" at bounding box center [485, 131] width 59 height 13
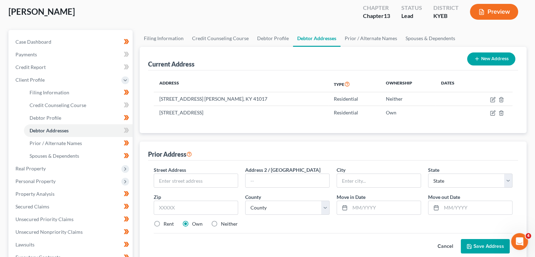
scroll to position [36, 0]
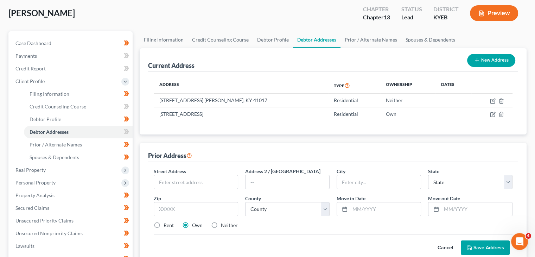
click at [190, 170] on div "Street Address *" at bounding box center [195, 177] width 91 height 21
click at [187, 179] on input "text" at bounding box center [196, 181] width 84 height 13
type input "[STREET_ADDRESS]"
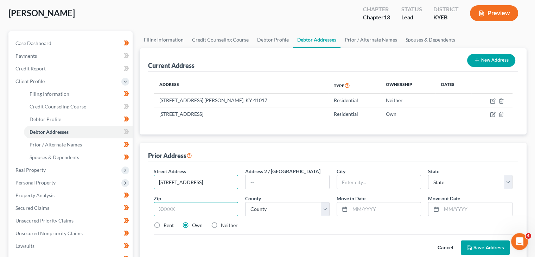
drag, startPoint x: 190, startPoint y: 212, endPoint x: 195, endPoint y: 203, distance: 10.4
click at [190, 212] on input "text" at bounding box center [196, 209] width 84 height 14
type input "41048"
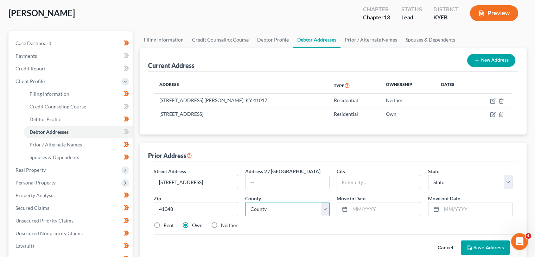
drag, startPoint x: 246, startPoint y: 209, endPoint x: 269, endPoint y: 214, distance: 23.4
click at [246, 209] on select "County" at bounding box center [287, 209] width 84 height 14
type input "Hebron"
select select "18"
click at [269, 211] on select "County" at bounding box center [287, 209] width 84 height 14
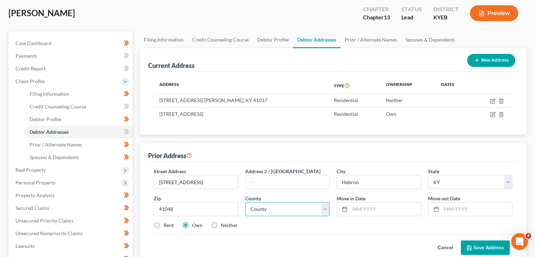
scroll to position [66, 0]
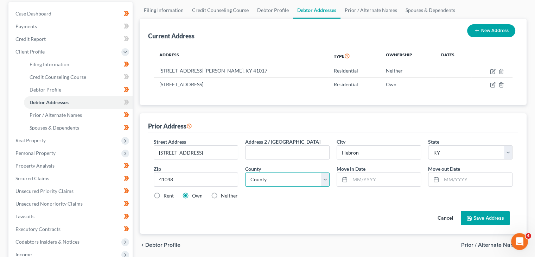
drag, startPoint x: 298, startPoint y: 180, endPoint x: 291, endPoint y: 172, distance: 10.5
click at [298, 180] on select "County [GEOGRAPHIC_DATA] [GEOGRAPHIC_DATA] [GEOGRAPHIC_DATA] [GEOGRAPHIC_DATA] …" at bounding box center [287, 179] width 84 height 14
select select "7"
click at [245, 172] on select "County [GEOGRAPHIC_DATA] [GEOGRAPHIC_DATA] [GEOGRAPHIC_DATA] [GEOGRAPHIC_DATA] …" at bounding box center [287, 179] width 84 height 14
click at [393, 179] on input "text" at bounding box center [385, 179] width 71 height 13
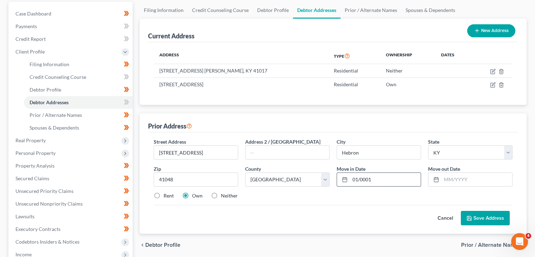
type input "01/0001"
type input "/"
type input "01/0011"
click at [503, 214] on button "Save Address" at bounding box center [485, 218] width 49 height 15
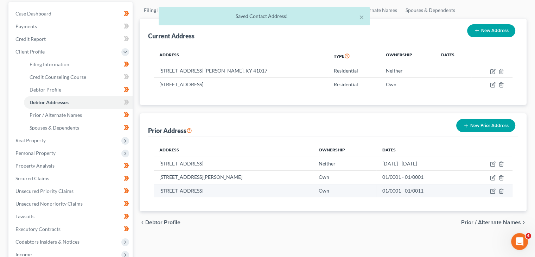
scroll to position [26, 0]
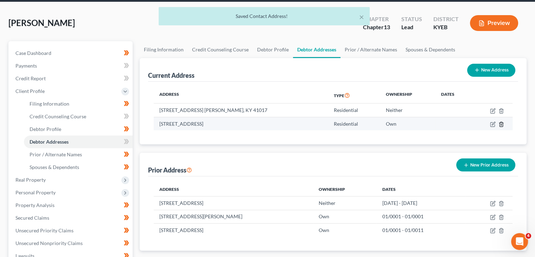
click at [501, 123] on polyline "button" at bounding box center [501, 123] width 4 height 0
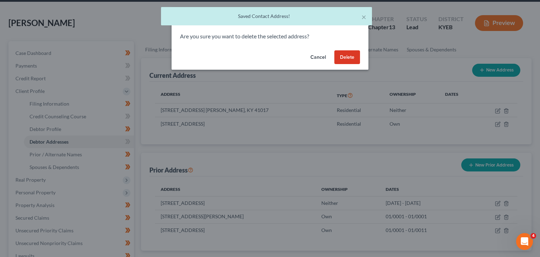
click at [351, 56] on button "Delete" at bounding box center [348, 57] width 26 height 14
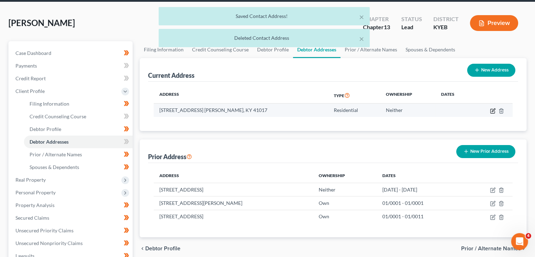
click at [492, 110] on icon "button" at bounding box center [493, 111] width 6 height 6
select select "18"
select select "58"
select select "0"
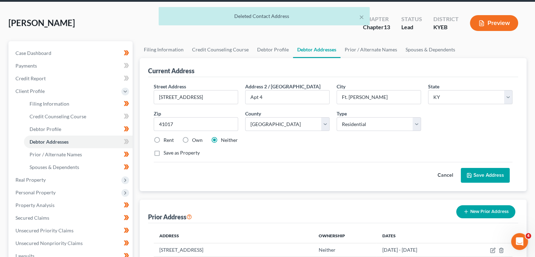
click at [164, 136] on label "Rent" at bounding box center [169, 139] width 10 height 7
click at [166, 136] on input "Rent" at bounding box center [168, 138] width 5 height 5
radio input "true"
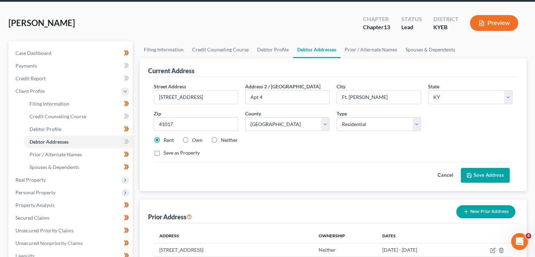
click at [221, 139] on label "Neither" at bounding box center [229, 139] width 17 height 7
click at [224, 139] on input "Neither" at bounding box center [226, 138] width 5 height 5
radio input "true"
click at [173, 138] on label "Rent" at bounding box center [169, 139] width 10 height 7
click at [171, 138] on input "Rent" at bounding box center [168, 138] width 5 height 5
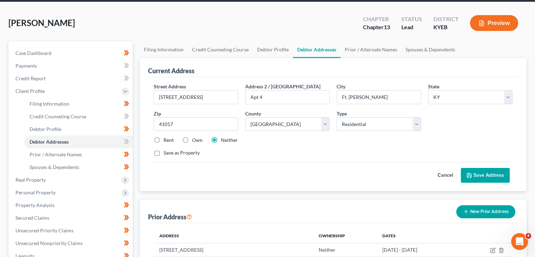
radio input "true"
click at [497, 173] on button "Save Address" at bounding box center [485, 175] width 49 height 15
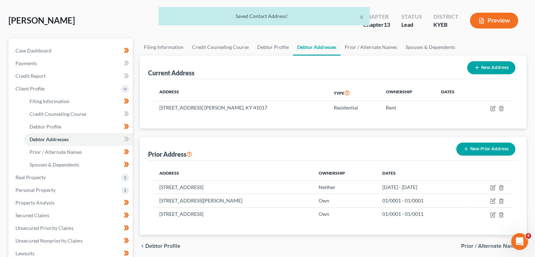
scroll to position [28, 0]
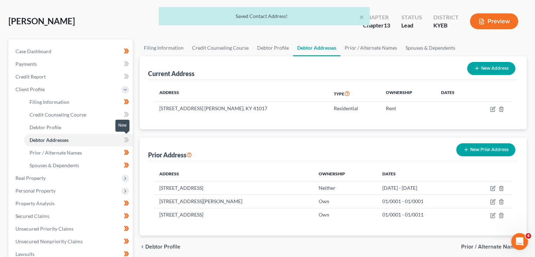
click at [127, 139] on icon at bounding box center [126, 139] width 5 height 9
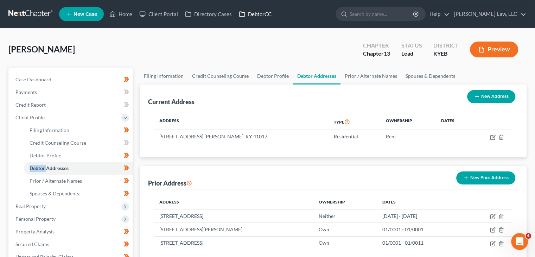
click at [253, 16] on link "DebtorCC" at bounding box center [255, 14] width 40 height 13
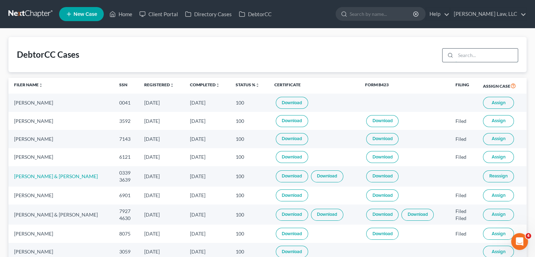
click at [480, 54] on input "search" at bounding box center [487, 55] width 62 height 13
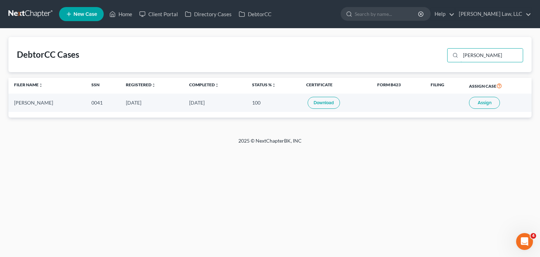
type input "[PERSON_NAME]"
click at [475, 103] on button "Assign" at bounding box center [484, 103] width 31 height 12
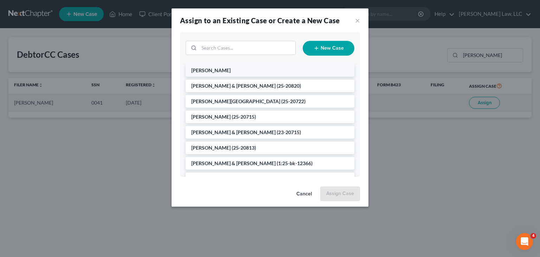
click at [225, 69] on span "[PERSON_NAME]" at bounding box center [210, 70] width 39 height 6
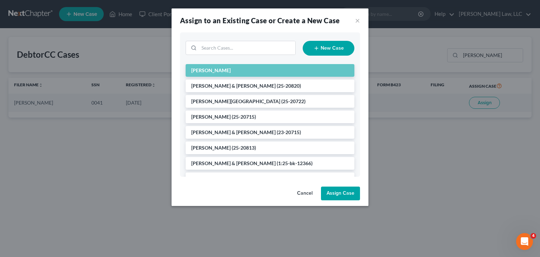
click at [334, 197] on button "Assign Case" at bounding box center [340, 193] width 39 height 14
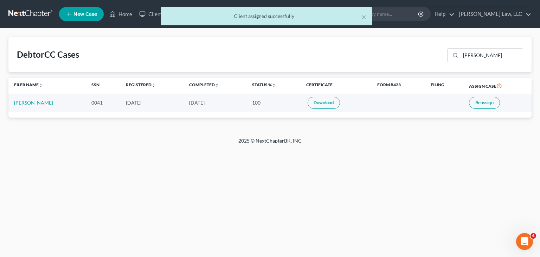
click at [18, 105] on link "[PERSON_NAME]" at bounding box center [33, 103] width 39 height 6
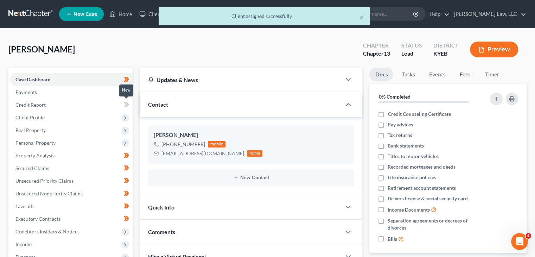
click at [129, 103] on icon at bounding box center [126, 104] width 5 height 9
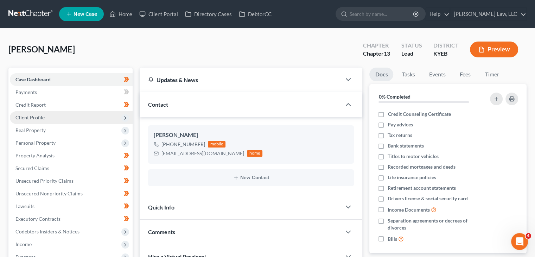
click at [90, 121] on span "Client Profile" at bounding box center [71, 117] width 123 height 13
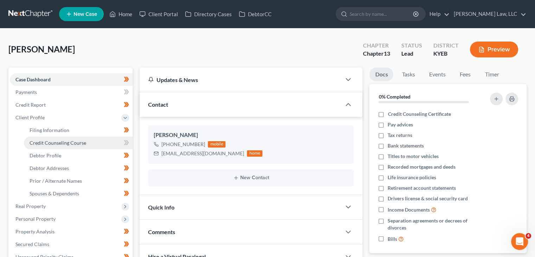
click at [103, 139] on link "Credit Counseling Course" at bounding box center [78, 142] width 109 height 13
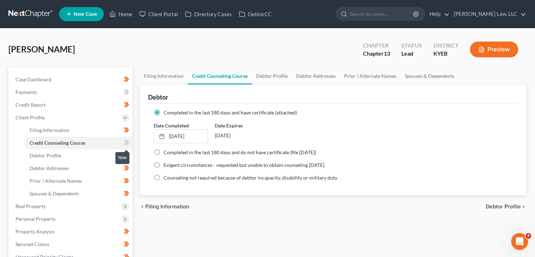
click at [127, 142] on icon at bounding box center [126, 142] width 5 height 9
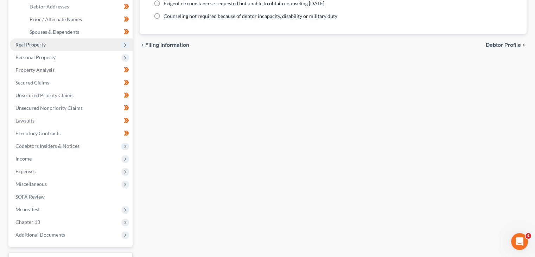
scroll to position [177, 0]
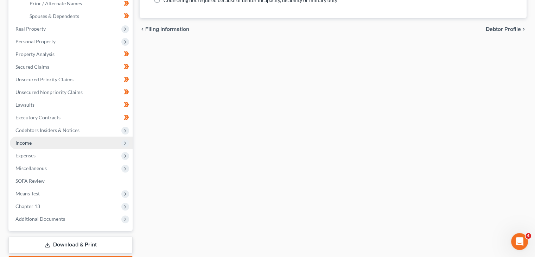
click at [118, 144] on span "Income" at bounding box center [71, 142] width 123 height 13
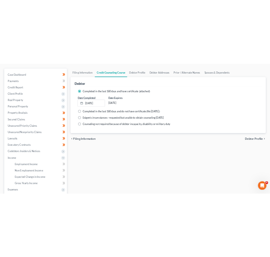
scroll to position [0, 0]
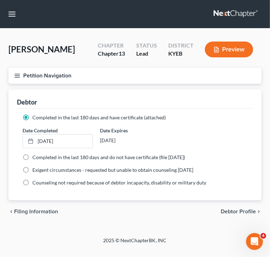
click at [17, 72] on icon "button" at bounding box center [17, 75] width 6 height 6
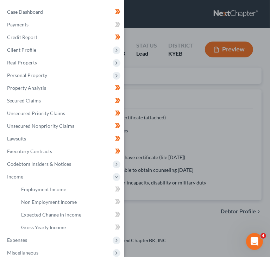
scroll to position [17, 0]
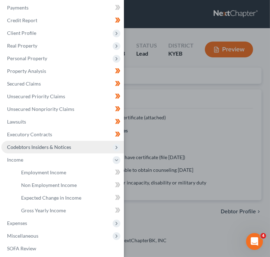
click at [29, 153] on span "Codebtors Insiders & Notices" at bounding box center [62, 147] width 122 height 13
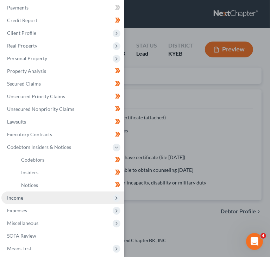
click at [28, 197] on span "Income" at bounding box center [62, 197] width 122 height 13
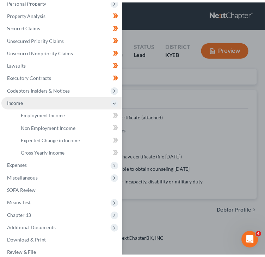
scroll to position [75, 0]
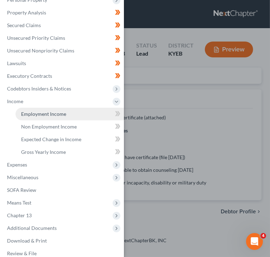
click at [43, 114] on span "Employment Income" at bounding box center [43, 114] width 45 height 6
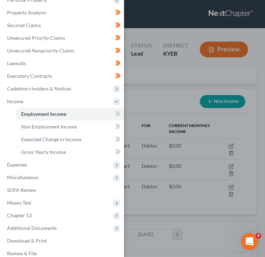
scroll to position [110, 234]
click at [163, 87] on div "Case Dashboard Payments Invoices Payments Payments Credit Report Client Profile" at bounding box center [132, 128] width 265 height 257
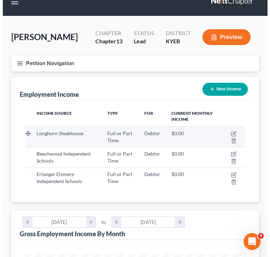
scroll to position [11, 0]
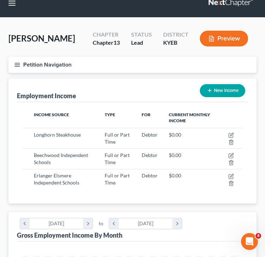
click at [232, 88] on button "New Income" at bounding box center [221, 90] width 45 height 13
select select "0"
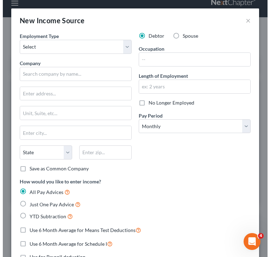
scroll to position [112, 239]
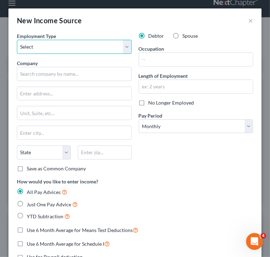
click at [59, 51] on select "Select Full or [DEMOGRAPHIC_DATA] Employment Self Employment" at bounding box center [74, 47] width 115 height 14
select select "0"
click at [17, 40] on select "Select Full or [DEMOGRAPHIC_DATA] Employment Self Employment" at bounding box center [74, 47] width 115 height 14
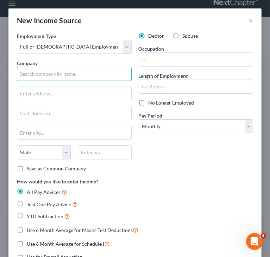
click at [53, 72] on input "text" at bounding box center [74, 74] width 115 height 14
type input "[PERSON_NAME] & Associates PC"
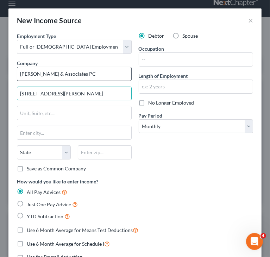
type input "[STREET_ADDRESS][PERSON_NAME]"
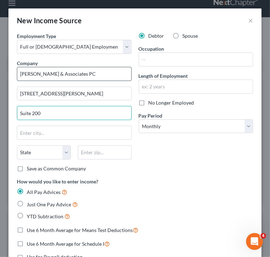
type input "Suite 200"
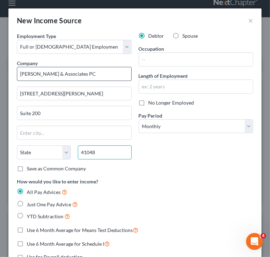
type input "41048"
type input "Hebron"
select select "18"
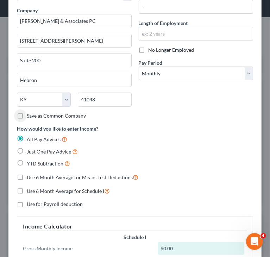
scroll to position [53, 0]
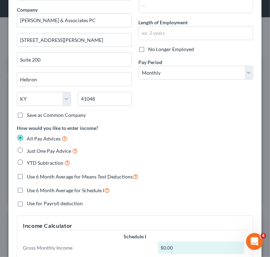
click at [45, 186] on label "Use 6 Month Average for Schedule I" at bounding box center [68, 190] width 83 height 8
click at [34, 186] on input "Use 6 Month Average for Schedule I" at bounding box center [32, 188] width 5 height 5
checkbox input "true"
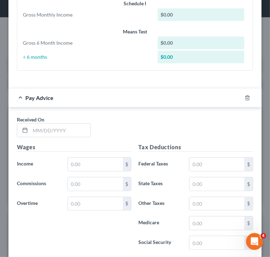
scroll to position [288, 0]
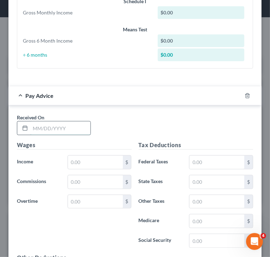
click at [46, 127] on input "text" at bounding box center [60, 127] width 60 height 13
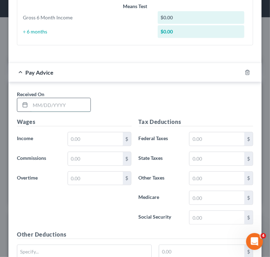
scroll to position [340, 0]
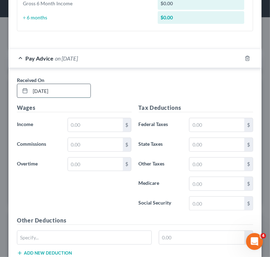
type input "[DATE]"
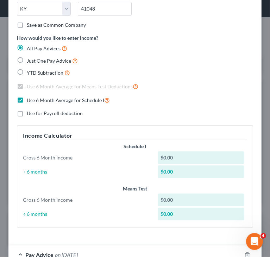
scroll to position [144, 0]
click at [30, 58] on span "Just One Pay Advice" at bounding box center [49, 61] width 44 height 6
click at [30, 58] on input "Just One Pay Advice" at bounding box center [32, 59] width 5 height 5
radio input "true"
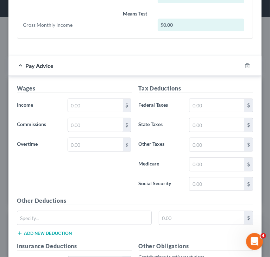
scroll to position [291, 0]
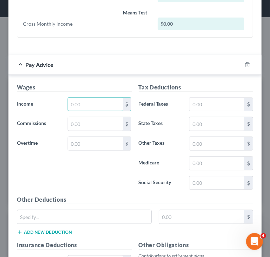
drag, startPoint x: 79, startPoint y: 103, endPoint x: 22, endPoint y: 121, distance: 59.4
click at [79, 103] on input "text" at bounding box center [95, 104] width 55 height 13
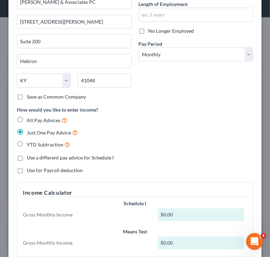
scroll to position [71, 0]
click at [42, 123] on label "All Pay Advices" at bounding box center [47, 120] width 40 height 8
click at [34, 121] on input "All Pay Advices" at bounding box center [32, 118] width 5 height 5
radio input "true"
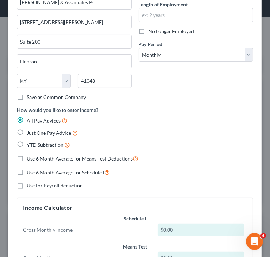
click at [37, 119] on span "All Pay Advices" at bounding box center [44, 120] width 34 height 6
click at [34, 119] on input "All Pay Advices" at bounding box center [32, 118] width 5 height 5
click at [27, 170] on label "Use 6 Month Average for Schedule I" at bounding box center [68, 172] width 83 height 8
click at [30, 170] on input "Use 6 Month Average for Schedule I" at bounding box center [32, 170] width 5 height 5
checkbox input "true"
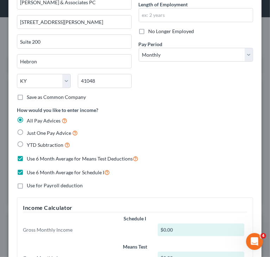
checkbox input "true"
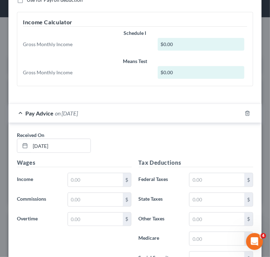
scroll to position [295, 0]
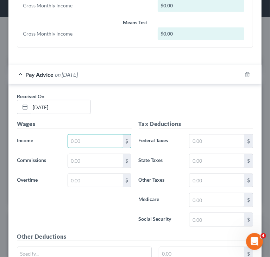
drag, startPoint x: 78, startPoint y: 141, endPoint x: 4, endPoint y: 174, distance: 80.6
click at [78, 141] on input "text" at bounding box center [95, 140] width 55 height 13
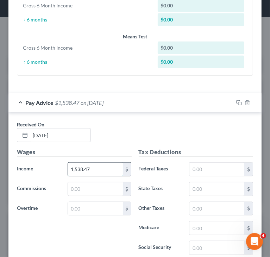
type input "1,538.47"
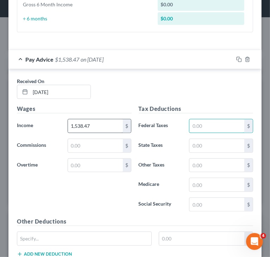
scroll to position [345, 0]
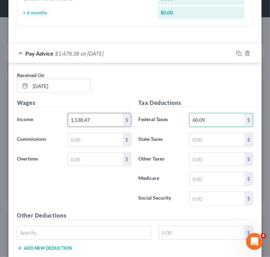
type input "60.09"
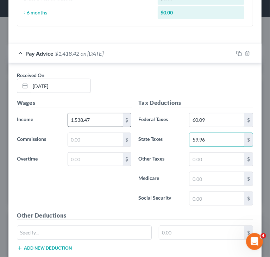
type input "59.96"
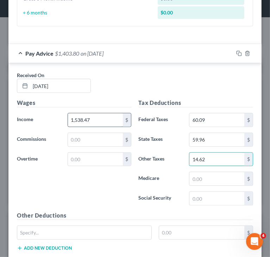
type input "14.62"
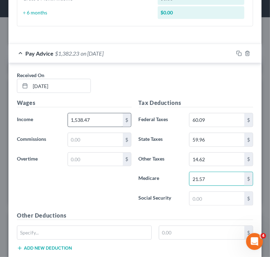
type input "21.57"
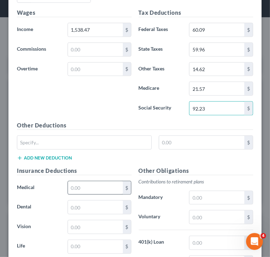
scroll to position [445, 0]
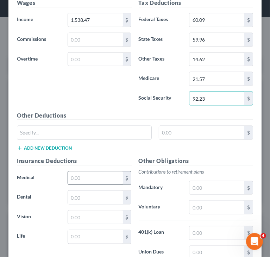
type input "92.23"
click at [88, 181] on input "text" at bounding box center [95, 177] width 55 height 13
type input "42"
type input "5.86"
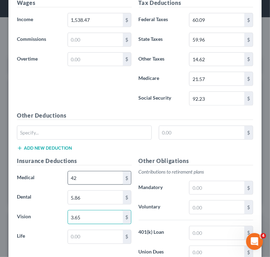
type input "3.65"
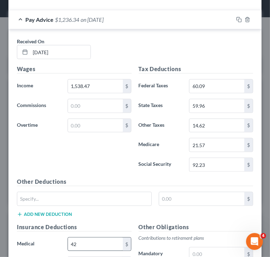
scroll to position [378, 0]
type input "2.15"
drag, startPoint x: 71, startPoint y: 163, endPoint x: 47, endPoint y: 178, distance: 28.7
click at [31, 151] on div "Wages Income * 1,538.47 $ Commissions $ Overtime $" at bounding box center [74, 121] width 122 height 113
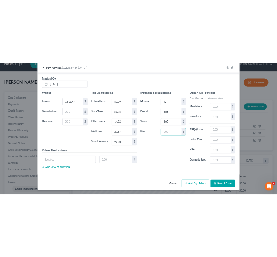
scroll to position [249, 0]
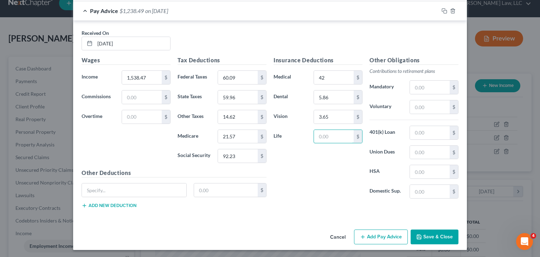
drag, startPoint x: 93, startPoint y: 179, endPoint x: 540, endPoint y: 55, distance: 464.1
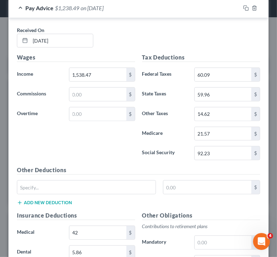
scroll to position [343, 0]
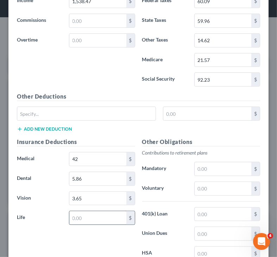
drag, startPoint x: 86, startPoint y: 218, endPoint x: 82, endPoint y: 219, distance: 3.9
click at [86, 218] on input "text" at bounding box center [97, 217] width 57 height 13
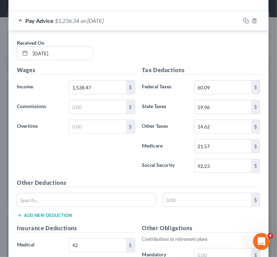
scroll to position [258, 0]
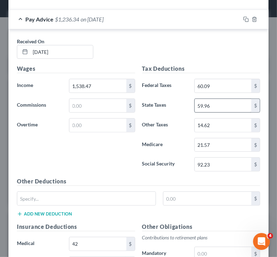
type input "2.15"
click at [220, 101] on input "59.96" at bounding box center [223, 105] width 57 height 13
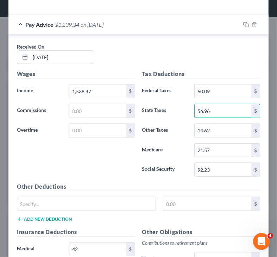
scroll to position [252, 0]
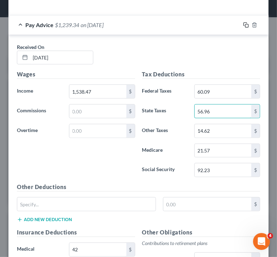
type input "56.96"
click at [245, 24] on rect "button" at bounding box center [246, 25] width 3 height 3
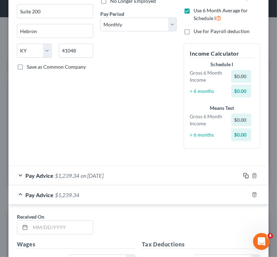
scroll to position [186, 0]
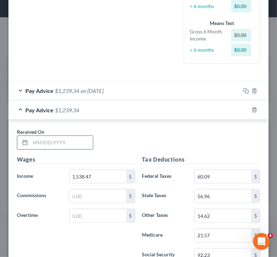
click at [69, 141] on input "text" at bounding box center [61, 142] width 63 height 13
type input "[DATE]"
click at [243, 110] on icon "button" at bounding box center [246, 110] width 6 height 6
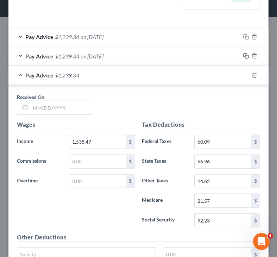
scroll to position [256, 0]
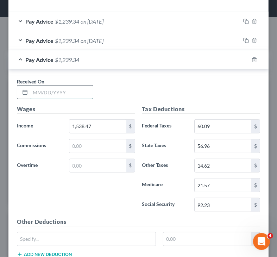
click at [31, 94] on input "text" at bounding box center [61, 91] width 63 height 13
type input "[DATE]"
click at [243, 61] on icon "button" at bounding box center [246, 60] width 6 height 6
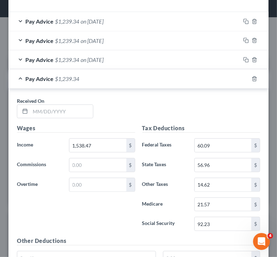
click at [58, 119] on div "Received On *" at bounding box center [138, 110] width 250 height 27
click at [57, 115] on input "text" at bounding box center [61, 111] width 63 height 13
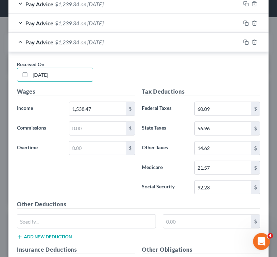
scroll to position [293, 0]
type input "[DATE]"
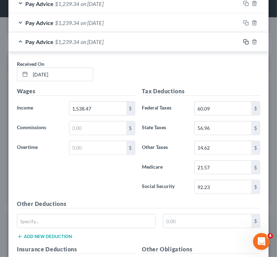
click at [243, 40] on icon "button" at bounding box center [244, 40] width 3 height 3
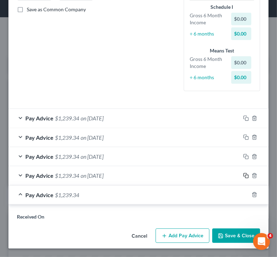
scroll to position [312, 0]
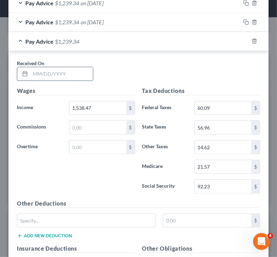
click at [63, 76] on input "text" at bounding box center [61, 73] width 63 height 13
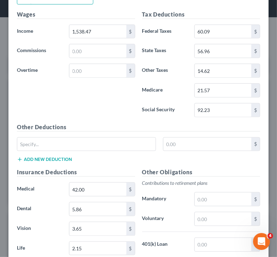
scroll to position [388, 0]
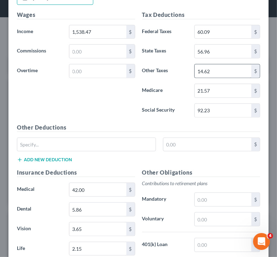
type input "[DATE]"
click at [206, 72] on input "14.62" at bounding box center [223, 70] width 57 height 13
click at [208, 69] on input "14.62" at bounding box center [223, 70] width 57 height 13
click at [208, 70] on input "14.62" at bounding box center [223, 70] width 57 height 13
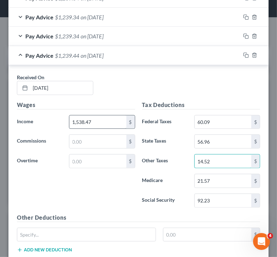
scroll to position [298, 0]
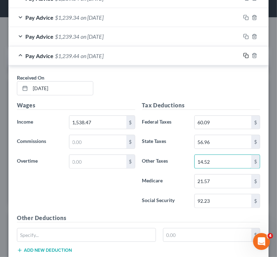
type input "14.52"
click at [243, 54] on icon "button" at bounding box center [246, 56] width 6 height 6
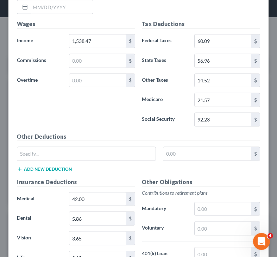
scroll to position [419, 0]
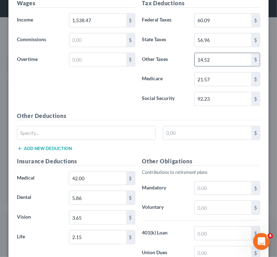
click at [210, 57] on input "14.52" at bounding box center [223, 59] width 57 height 13
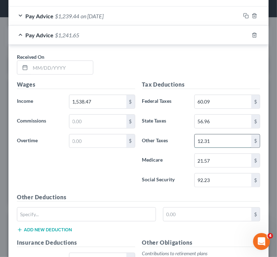
scroll to position [337, 0]
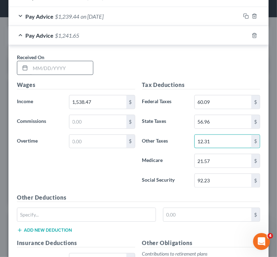
type input "12.31"
click at [34, 71] on input "text" at bounding box center [61, 67] width 63 height 13
type input "[DATE]"
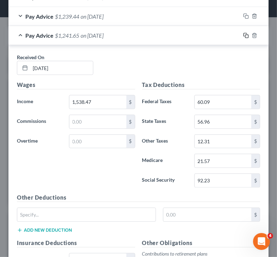
click at [245, 35] on rect "button" at bounding box center [246, 36] width 3 height 3
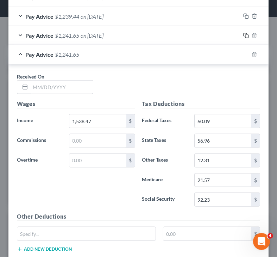
scroll to position [351, 0]
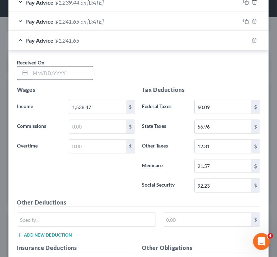
click at [63, 66] on input "text" at bounding box center [61, 72] width 63 height 13
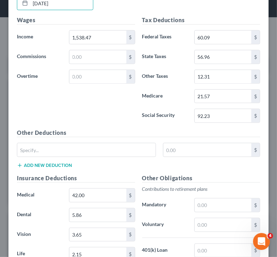
scroll to position [373, 0]
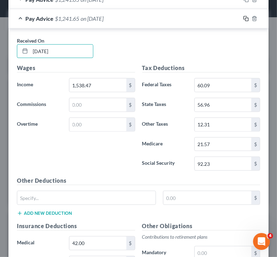
type input "[DATE]"
click at [243, 17] on icon "button" at bounding box center [246, 19] width 6 height 6
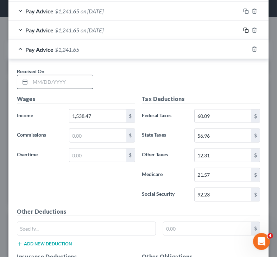
scroll to position [362, 0]
click at [59, 76] on input "text" at bounding box center [61, 81] width 63 height 13
type input "[DATE]"
click at [243, 49] on icon "button" at bounding box center [246, 49] width 6 height 6
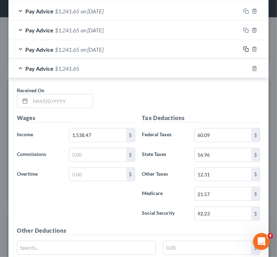
scroll to position [372, 0]
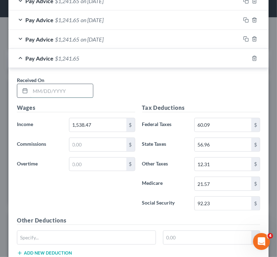
click at [70, 88] on input "text" at bounding box center [61, 90] width 63 height 13
type input "[DATE]"
click at [245, 58] on rect "button" at bounding box center [246, 59] width 3 height 3
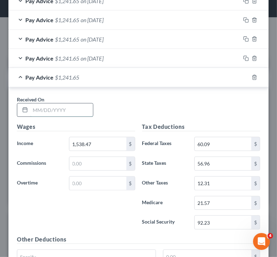
click at [47, 105] on input "text" at bounding box center [61, 109] width 63 height 13
type input "[DATE]"
click at [243, 77] on icon "button" at bounding box center [246, 78] width 6 height 6
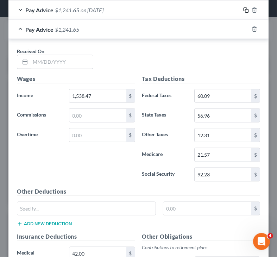
scroll to position [424, 0]
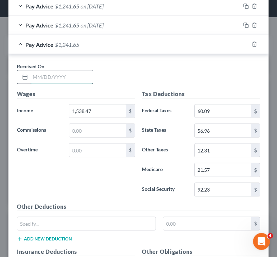
click at [56, 75] on input "text" at bounding box center [61, 76] width 63 height 13
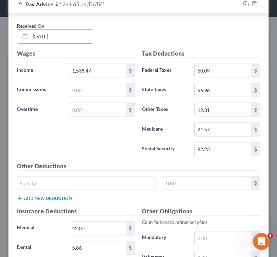
scroll to position [465, 0]
type input "[DATE]"
click at [243, 2] on icon "button" at bounding box center [246, 4] width 6 height 6
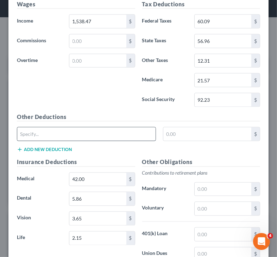
scroll to position [466, 0]
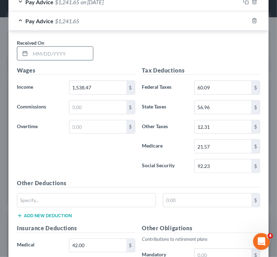
click at [55, 51] on input "text" at bounding box center [61, 53] width 63 height 13
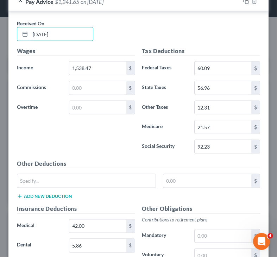
scroll to position [623, 0]
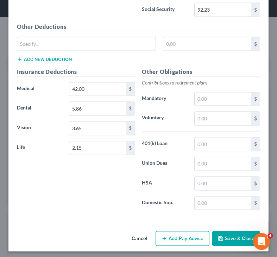
type input "[DATE]"
click at [183, 233] on button "Add Pay Advice" at bounding box center [182, 238] width 54 height 15
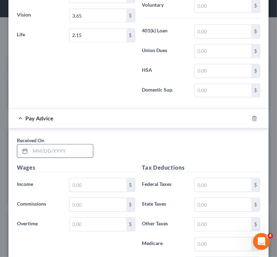
scroll to position [736, 0]
click at [63, 144] on input "text" at bounding box center [61, 150] width 63 height 13
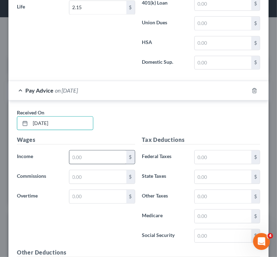
scroll to position [764, 0]
type input "[DATE]"
click at [79, 150] on input "text" at bounding box center [97, 156] width 57 height 13
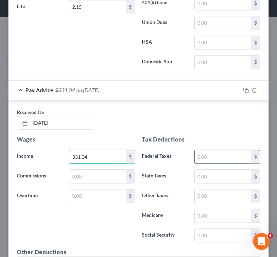
type input "331.04"
drag, startPoint x: 196, startPoint y: 148, endPoint x: 151, endPoint y: 186, distance: 58.4
click at [196, 150] on input "text" at bounding box center [223, 156] width 57 height 13
type input "72.83"
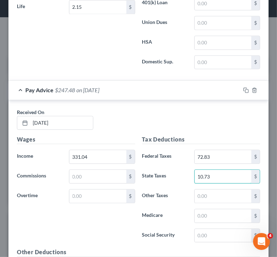
type input "10.73"
type input "2.65"
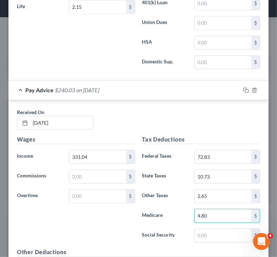
type input "4.80"
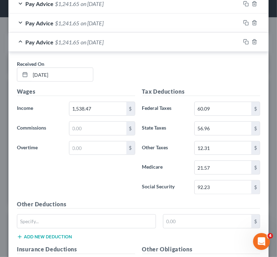
scroll to position [444, 0]
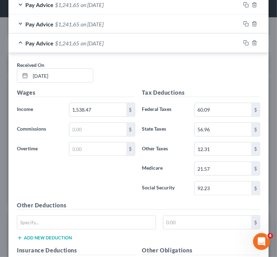
type input "20.52"
click at [240, 41] on div at bounding box center [254, 42] width 28 height 11
click at [243, 43] on icon "button" at bounding box center [246, 43] width 6 height 6
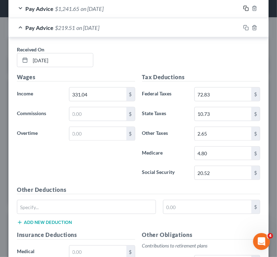
scroll to position [477, 0]
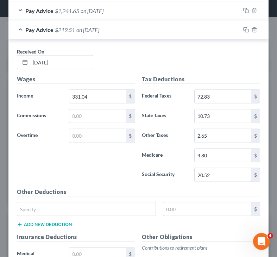
click at [48, 24] on div "Pay Advice $219.51 on [DATE]" at bounding box center [124, 29] width 232 height 19
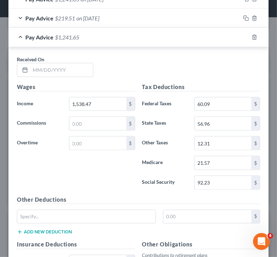
scroll to position [503, 0]
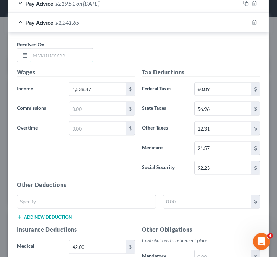
drag, startPoint x: 58, startPoint y: 55, endPoint x: 25, endPoint y: 97, distance: 53.7
click at [58, 55] on input "text" at bounding box center [61, 55] width 63 height 13
type input "[DATE]"
click at [243, 20] on icon "button" at bounding box center [246, 23] width 6 height 6
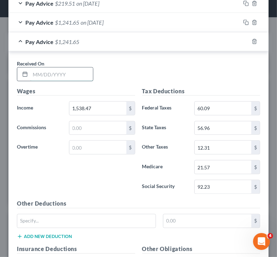
click at [59, 68] on input "text" at bounding box center [61, 74] width 63 height 13
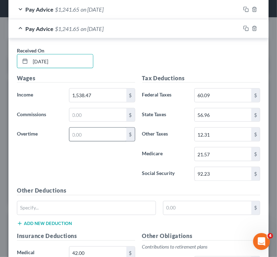
scroll to position [516, 0]
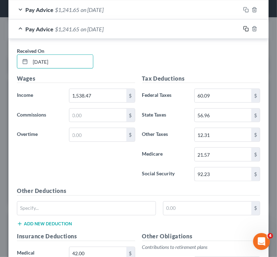
type input "[DATE]"
click at [243, 26] on icon "button" at bounding box center [246, 29] width 6 height 6
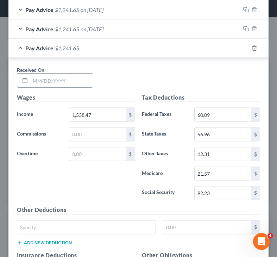
click at [65, 82] on input "text" at bounding box center [61, 80] width 63 height 13
click at [243, 45] on icon "button" at bounding box center [246, 48] width 6 height 6
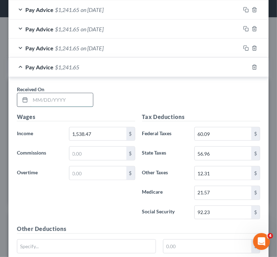
click at [51, 103] on input "text" at bounding box center [61, 99] width 63 height 13
click at [245, 66] on rect "button" at bounding box center [246, 67] width 3 height 3
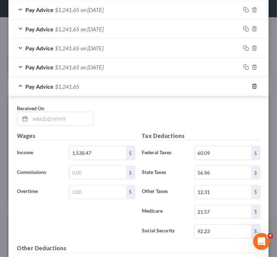
click at [254, 86] on line "button" at bounding box center [254, 86] width 0 height 1
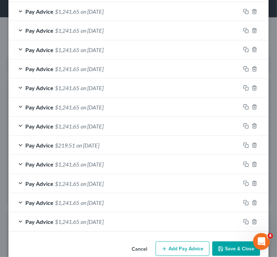
scroll to position [372, 0]
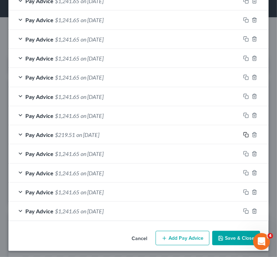
click at [243, 133] on icon "button" at bounding box center [246, 135] width 6 height 6
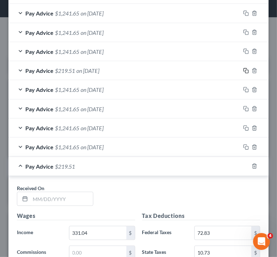
scroll to position [436, 0]
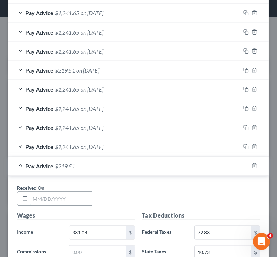
click at [38, 195] on input "text" at bounding box center [61, 198] width 63 height 13
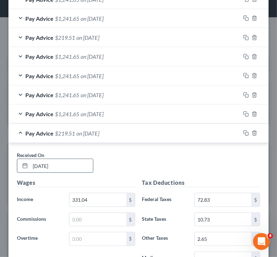
scroll to position [470, 0]
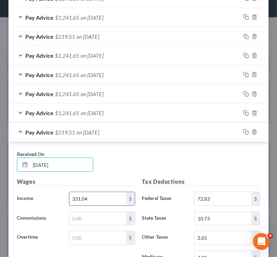
click at [85, 194] on input "331.04" at bounding box center [97, 198] width 57 height 13
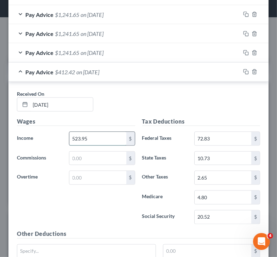
scroll to position [532, 0]
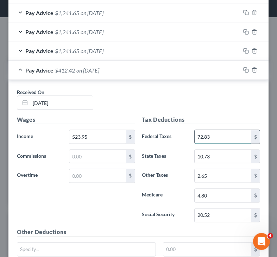
click at [203, 135] on input "72.83" at bounding box center [223, 136] width 57 height 13
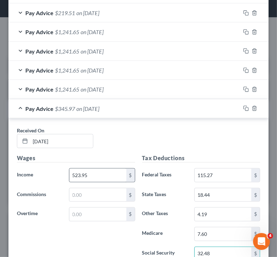
scroll to position [492, 0]
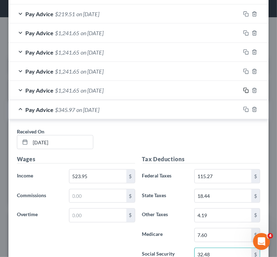
click at [243, 88] on icon "button" at bounding box center [246, 91] width 6 height 6
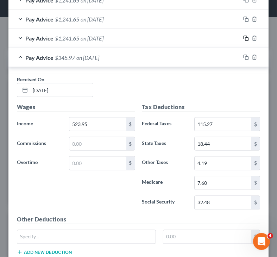
scroll to position [542, 0]
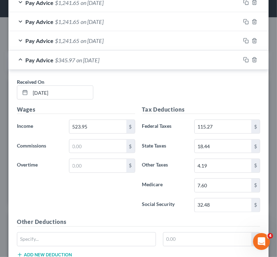
click at [89, 57] on span "on [DATE]" at bounding box center [87, 60] width 23 height 7
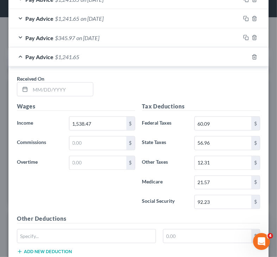
scroll to position [566, 0]
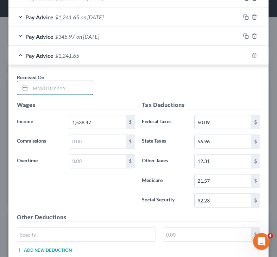
click at [59, 91] on input "text" at bounding box center [61, 87] width 63 height 13
click at [107, 122] on input "1,538.47" at bounding box center [97, 121] width 57 height 13
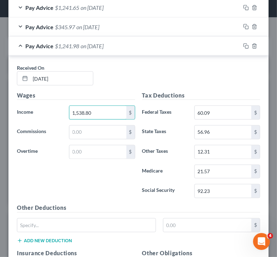
scroll to position [584, 0]
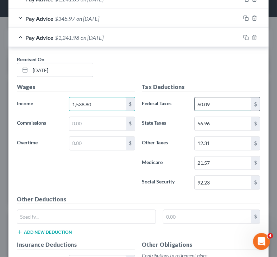
click at [213, 104] on input "60.09" at bounding box center [223, 103] width 57 height 13
click at [212, 103] on input "60.09" at bounding box center [223, 103] width 57 height 13
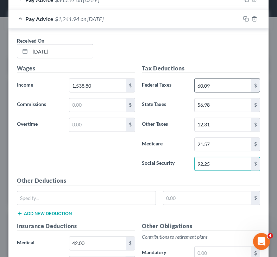
scroll to position [602, 0]
click at [209, 87] on input "60.09" at bounding box center [223, 85] width 57 height 13
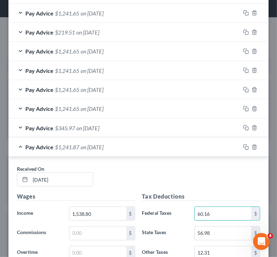
scroll to position [473, 0]
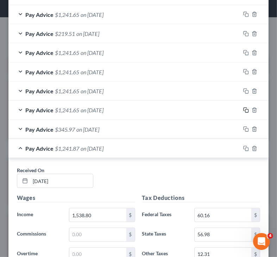
click at [243, 108] on icon "button" at bounding box center [244, 109] width 3 height 3
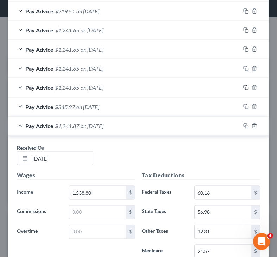
scroll to position [462, 0]
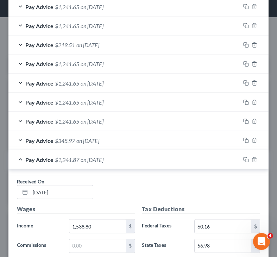
click at [88, 156] on span "on [DATE]" at bounding box center [92, 159] width 23 height 7
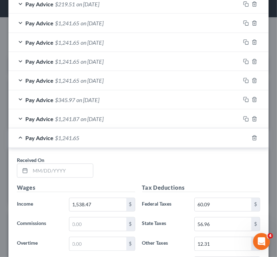
scroll to position [509, 0]
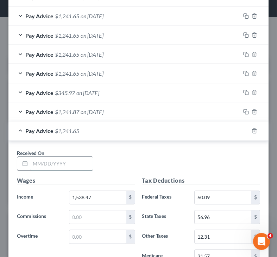
click at [55, 165] on input "text" at bounding box center [61, 163] width 63 height 13
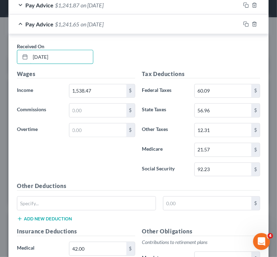
scroll to position [616, 0]
click at [243, 22] on icon "button" at bounding box center [244, 23] width 3 height 3
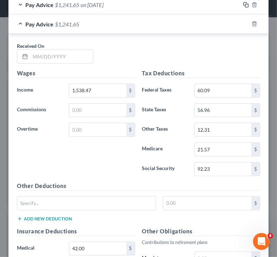
scroll to position [632, 0]
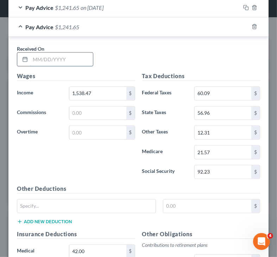
click at [53, 58] on input "text" at bounding box center [61, 59] width 63 height 13
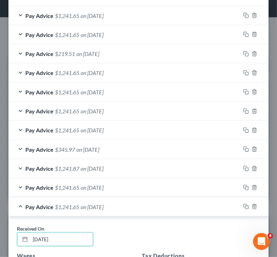
scroll to position [452, 0]
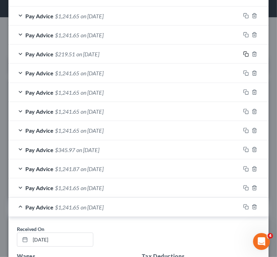
click at [243, 51] on icon "button" at bounding box center [246, 54] width 6 height 6
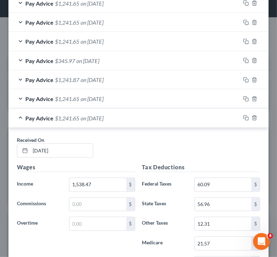
scroll to position [542, 0]
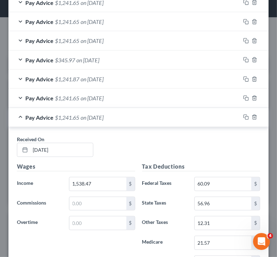
click at [90, 114] on span "on [DATE]" at bounding box center [92, 117] width 23 height 7
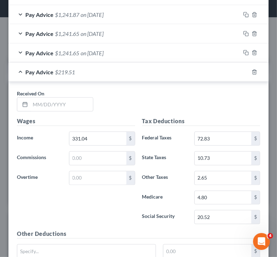
scroll to position [609, 0]
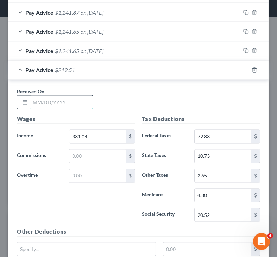
click at [64, 98] on input "text" at bounding box center [61, 102] width 63 height 13
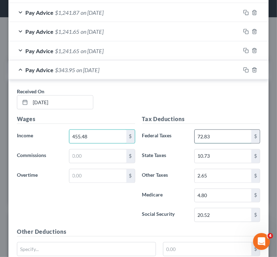
click at [221, 136] on input "72.83" at bounding box center [223, 136] width 57 height 13
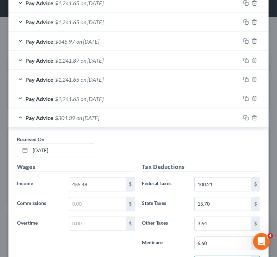
scroll to position [553, 0]
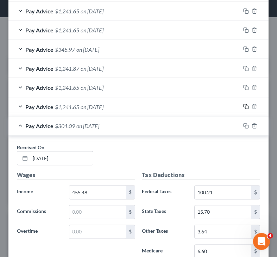
click at [243, 104] on icon "button" at bounding box center [246, 107] width 6 height 6
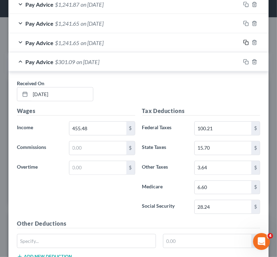
scroll to position [619, 0]
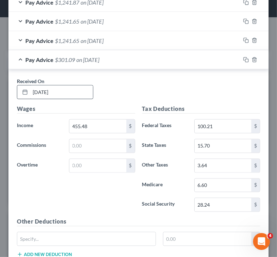
click at [77, 56] on span "on [DATE]" at bounding box center [87, 59] width 23 height 7
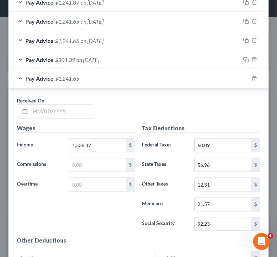
scroll to position [648, 0]
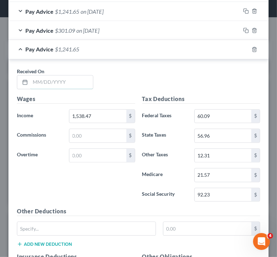
drag, startPoint x: 56, startPoint y: 78, endPoint x: 3, endPoint y: 89, distance: 54.2
click at [56, 78] on input "text" at bounding box center [61, 82] width 63 height 13
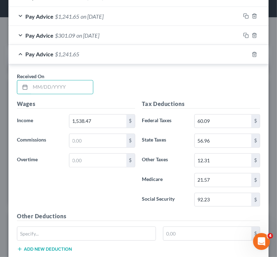
drag, startPoint x: 95, startPoint y: 37, endPoint x: 44, endPoint y: 41, distance: 51.2
click at [95, 37] on div "Pay Advice $301.09 on [DATE]" at bounding box center [124, 35] width 232 height 19
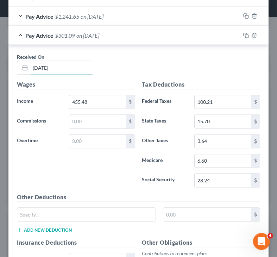
click at [58, 68] on input "[DATE]" at bounding box center [61, 67] width 63 height 13
click at [1, 66] on div "New Income Source × Employment Type * Select Full or [DEMOGRAPHIC_DATA] Employm…" at bounding box center [138, 128] width 277 height 257
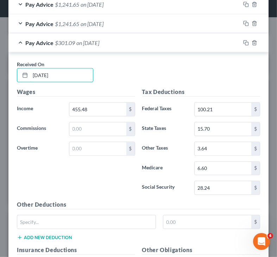
scroll to position [634, 0]
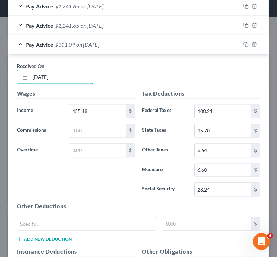
click at [96, 46] on div "Pay Advice $301.09 on [DATE]" at bounding box center [124, 44] width 232 height 19
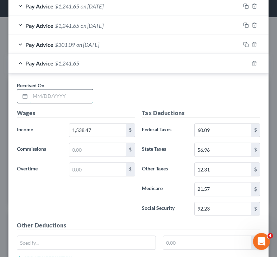
click at [57, 90] on input "text" at bounding box center [61, 96] width 63 height 13
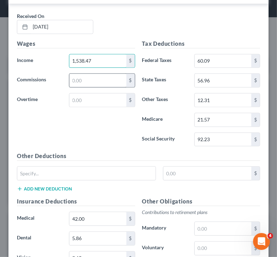
scroll to position [701, 0]
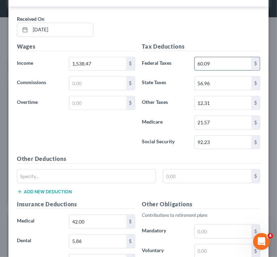
click at [207, 64] on input "60.09" at bounding box center [223, 63] width 57 height 13
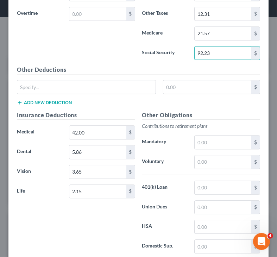
scroll to position [790, 0]
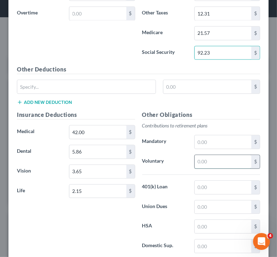
click at [209, 155] on input "text" at bounding box center [223, 161] width 57 height 13
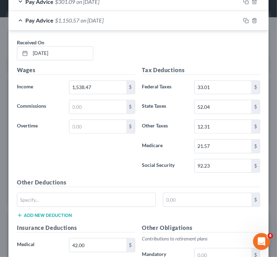
scroll to position [676, 0]
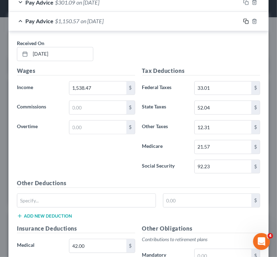
click at [243, 20] on icon "button" at bounding box center [246, 22] width 6 height 6
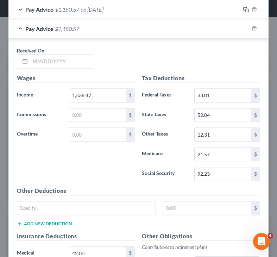
scroll to position [687, 0]
drag, startPoint x: 41, startPoint y: 58, endPoint x: 41, endPoint y: 70, distance: 11.6
click at [41, 58] on input "text" at bounding box center [61, 61] width 63 height 13
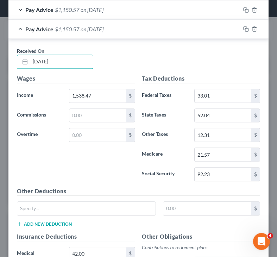
scroll to position [682, 0]
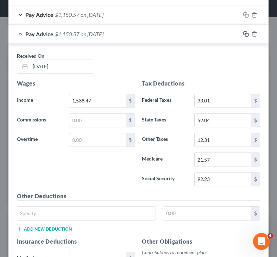
click at [245, 33] on rect "button" at bounding box center [246, 34] width 3 height 3
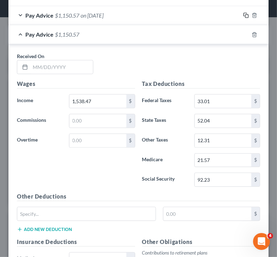
scroll to position [708, 0]
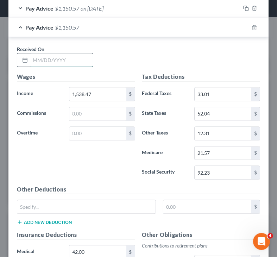
click at [52, 61] on input "text" at bounding box center [61, 59] width 63 height 13
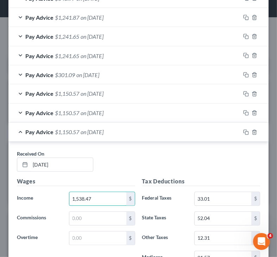
scroll to position [603, 0]
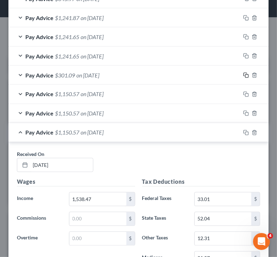
click at [243, 72] on icon "button" at bounding box center [246, 75] width 6 height 6
click at [75, 129] on span "$1,150.57" at bounding box center [67, 132] width 24 height 7
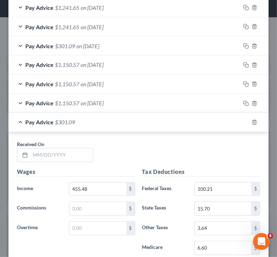
scroll to position [633, 0]
click at [58, 148] on input "text" at bounding box center [61, 154] width 63 height 13
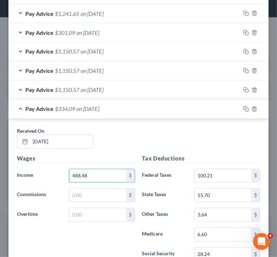
scroll to position [653, 0]
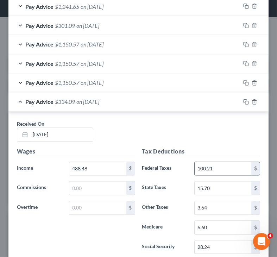
click at [205, 162] on input "100.21" at bounding box center [223, 168] width 57 height 13
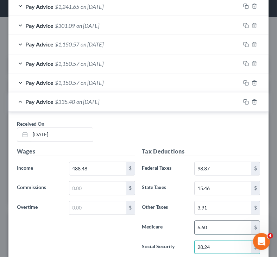
click at [216, 230] on input "6.60" at bounding box center [223, 227] width 57 height 13
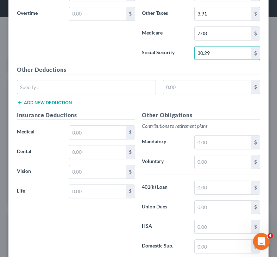
scroll to position [847, 0]
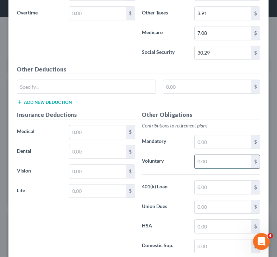
click at [203, 157] on input "text" at bounding box center [223, 161] width 57 height 13
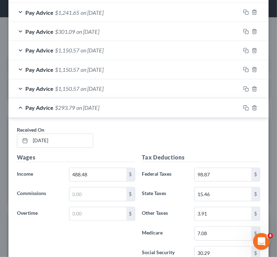
scroll to position [644, 0]
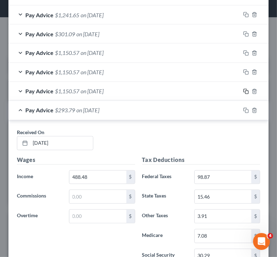
click at [243, 86] on div at bounding box center [254, 91] width 28 height 11
click at [243, 89] on icon "button" at bounding box center [246, 92] width 6 height 6
click at [93, 108] on span "on [DATE]" at bounding box center [87, 110] width 23 height 7
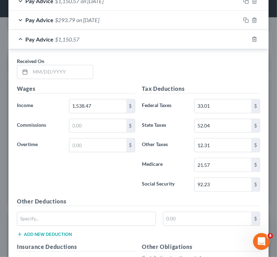
scroll to position [743, 0]
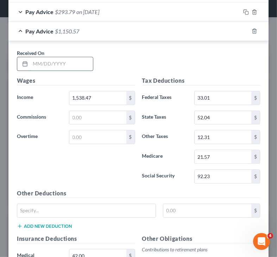
click at [54, 57] on input "text" at bounding box center [61, 63] width 63 height 13
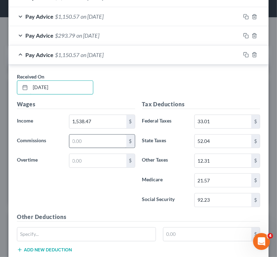
scroll to position [719, 0]
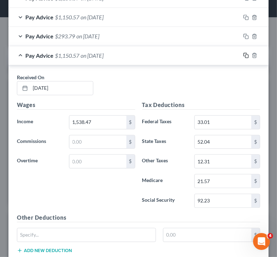
click at [243, 52] on icon "button" at bounding box center [246, 55] width 6 height 6
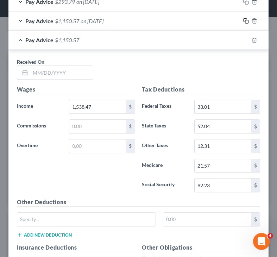
scroll to position [763, 0]
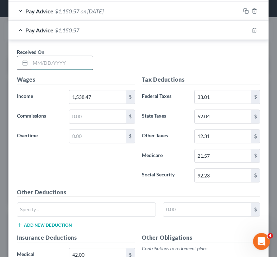
click at [48, 58] on input "text" at bounding box center [61, 62] width 63 height 13
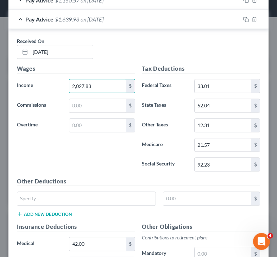
scroll to position [775, 0]
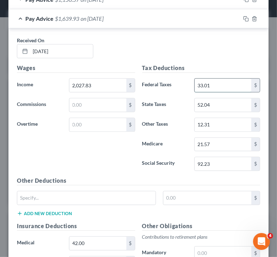
click at [216, 78] on input "33.01" at bounding box center [223, 84] width 57 height 13
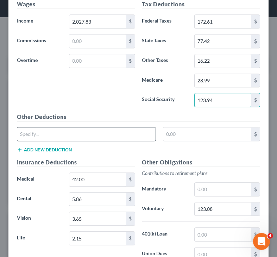
scroll to position [839, 0]
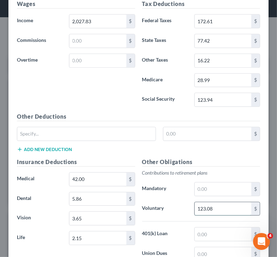
click at [213, 211] on input "123.08" at bounding box center [223, 208] width 57 height 13
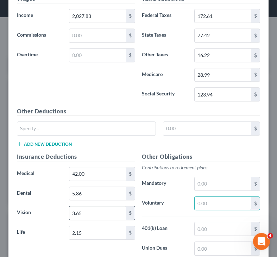
scroll to position [844, 0]
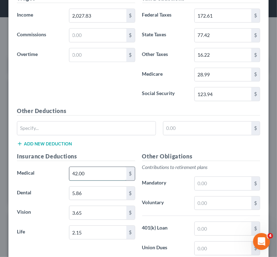
click at [90, 175] on input "42.00" at bounding box center [97, 173] width 57 height 13
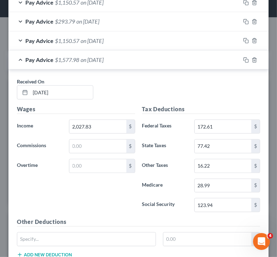
scroll to position [733, 0]
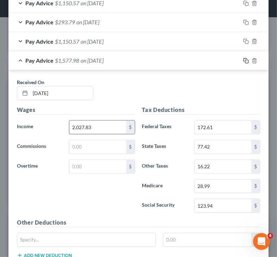
click at [245, 60] on rect "button" at bounding box center [246, 61] width 3 height 3
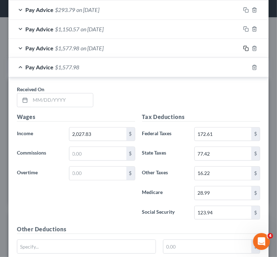
scroll to position [745, 0]
click at [58, 94] on input "text" at bounding box center [61, 100] width 63 height 13
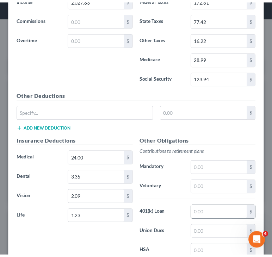
scroll to position [946, 0]
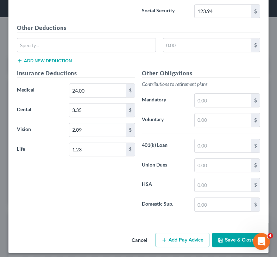
click at [222, 238] on button "Save & Close" at bounding box center [236, 240] width 48 height 15
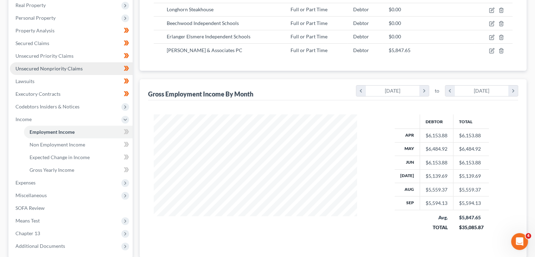
scroll to position [147, 0]
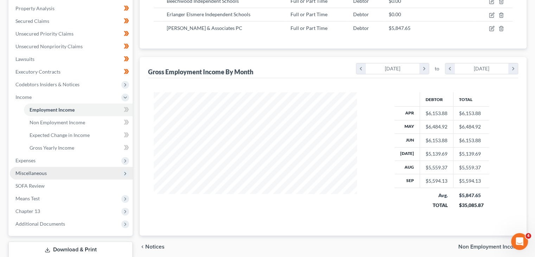
click at [50, 164] on span "Expenses" at bounding box center [71, 160] width 123 height 13
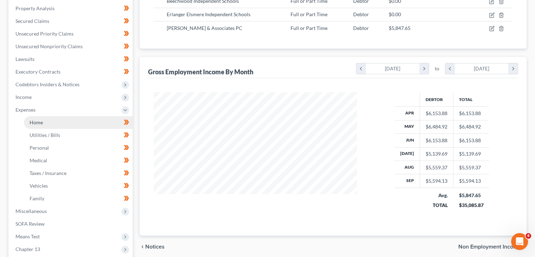
click at [46, 126] on link "Home" at bounding box center [78, 122] width 109 height 13
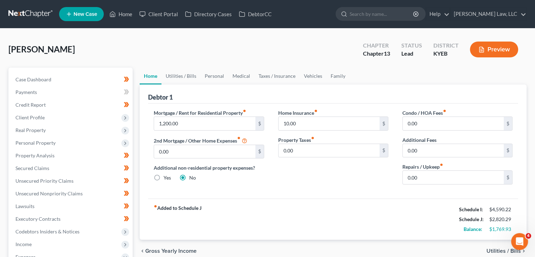
click at [40, 15] on link at bounding box center [30, 14] width 45 height 13
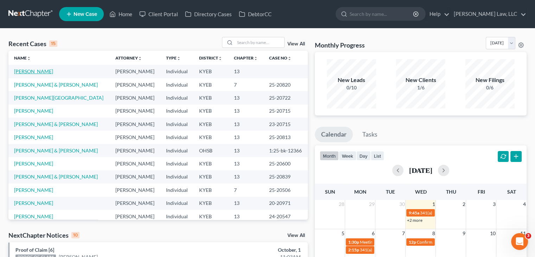
click at [45, 72] on link "[PERSON_NAME]" at bounding box center [33, 71] width 39 height 6
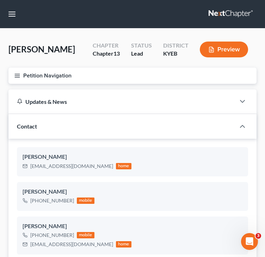
click at [19, 72] on icon "button" at bounding box center [17, 75] width 6 height 6
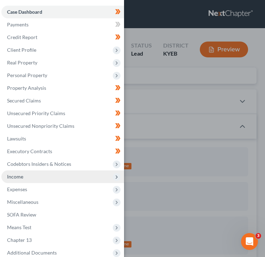
scroll to position [33, 0]
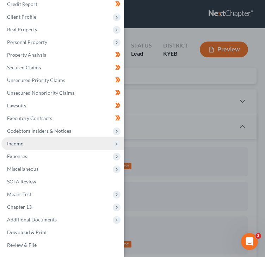
click at [56, 140] on span "Income" at bounding box center [62, 143] width 122 height 13
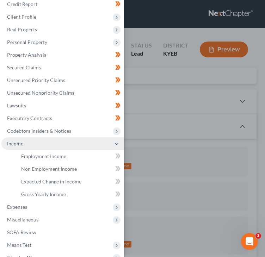
scroll to position [52, 0]
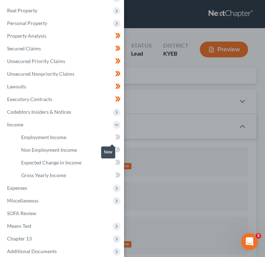
click at [115, 134] on icon at bounding box center [117, 137] width 5 height 9
click at [115, 145] on icon at bounding box center [117, 149] width 5 height 9
click at [115, 161] on icon at bounding box center [116, 162] width 3 height 5
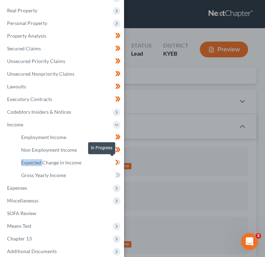
click at [115, 161] on icon at bounding box center [116, 162] width 3 height 5
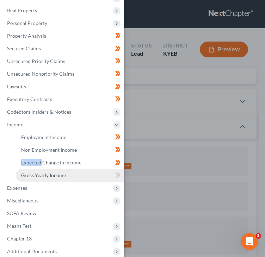
click at [93, 171] on link "Gross Yearly Income" at bounding box center [69, 175] width 108 height 13
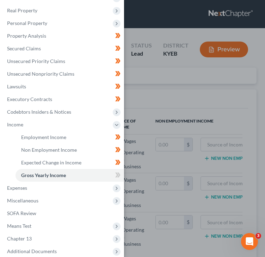
click at [169, 174] on div "Case Dashboard Payments Invoices Payments Payments Credit Report Client Profile" at bounding box center [132, 128] width 265 height 257
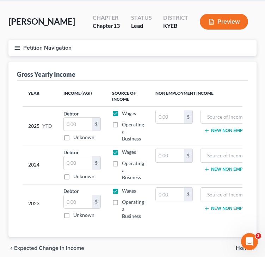
scroll to position [29, 0]
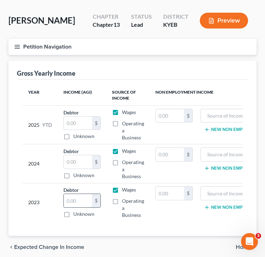
click at [78, 197] on input "text" at bounding box center [78, 200] width 28 height 13
type input "71,210"
click at [72, 163] on input "text" at bounding box center [78, 161] width 28 height 13
type input "33,604"
click at [110, 171] on td "Wages Operating a Business" at bounding box center [127, 163] width 43 height 39
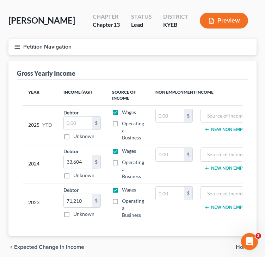
scroll to position [0, 0]
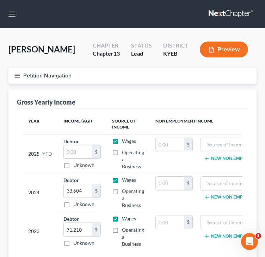
click at [20, 77] on line "button" at bounding box center [17, 77] width 5 height 0
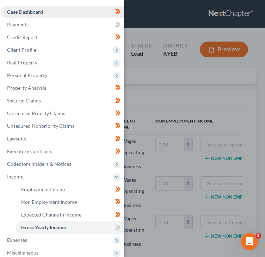
click at [30, 14] on span "Case Dashboard" at bounding box center [25, 12] width 36 height 6
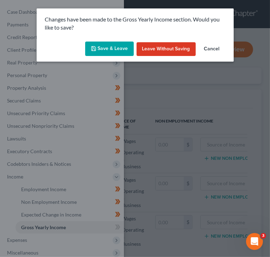
click at [101, 52] on button "Save & Leave" at bounding box center [109, 49] width 49 height 15
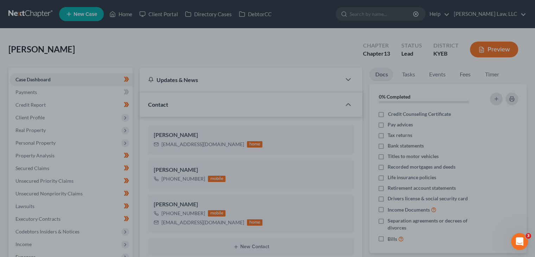
click at [249, 55] on div at bounding box center [267, 128] width 535 height 257
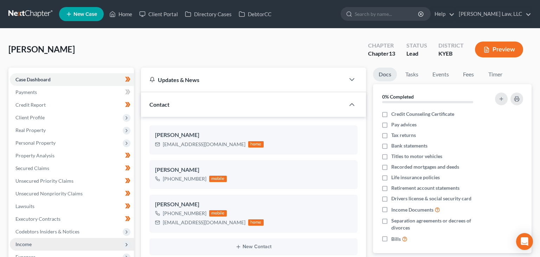
click at [64, 238] on span "Income" at bounding box center [72, 244] width 124 height 13
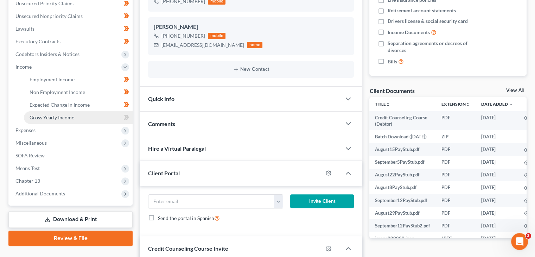
click at [54, 114] on link "Gross Yearly Income" at bounding box center [78, 117] width 109 height 13
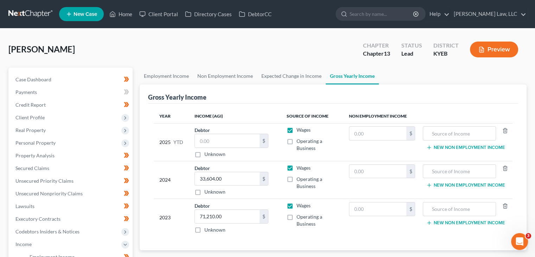
click at [25, 17] on link at bounding box center [30, 14] width 45 height 13
